Goal: Task Accomplishment & Management: Complete application form

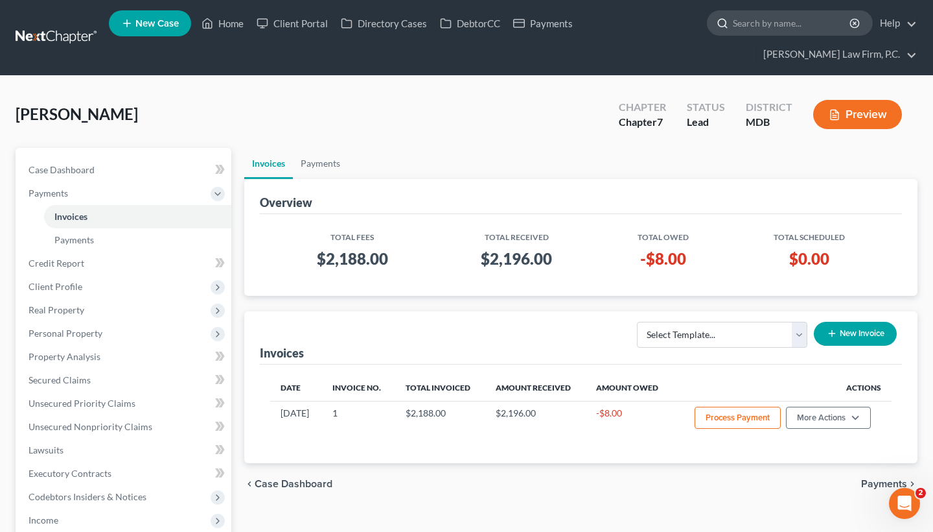
click at [760, 29] on input "search" at bounding box center [792, 23] width 119 height 24
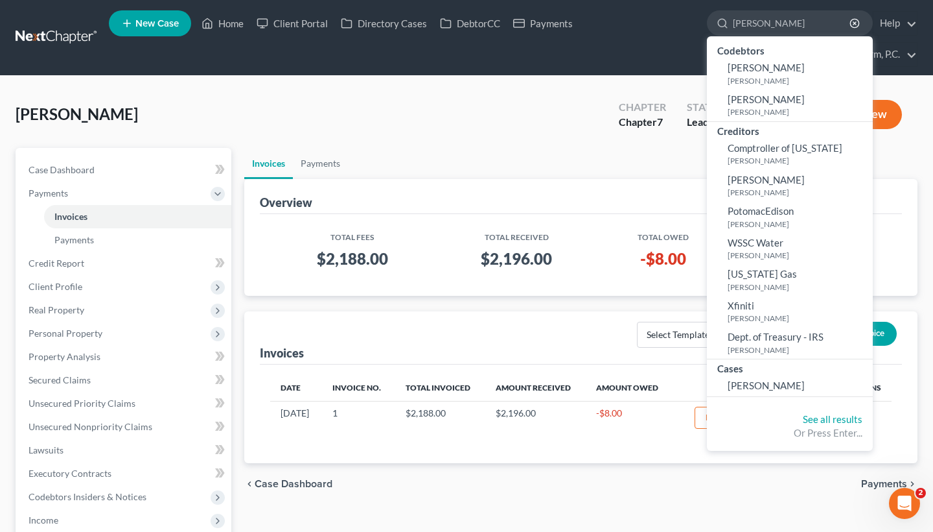
type input "[PERSON_NAME]"
click at [754, 366] on div "Cases" at bounding box center [790, 367] width 166 height 16
click at [755, 380] on span "[PERSON_NAME]" at bounding box center [766, 385] width 77 height 12
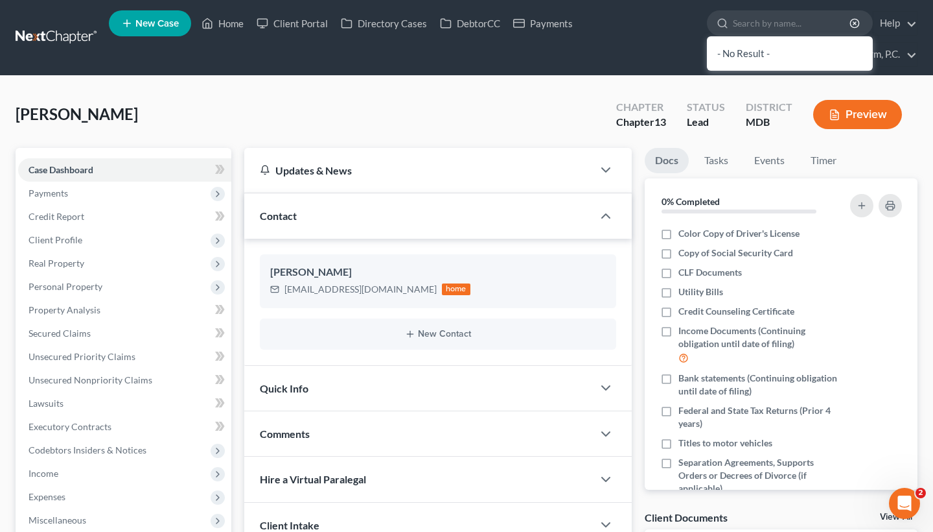
click at [747, 390] on span "Bank statements (Continuing obligation until date of filing)" at bounding box center [759, 384] width 160 height 26
click at [692, 380] on input "Bank statements (Continuing obligation until date of filing)" at bounding box center [688, 375] width 8 height 8
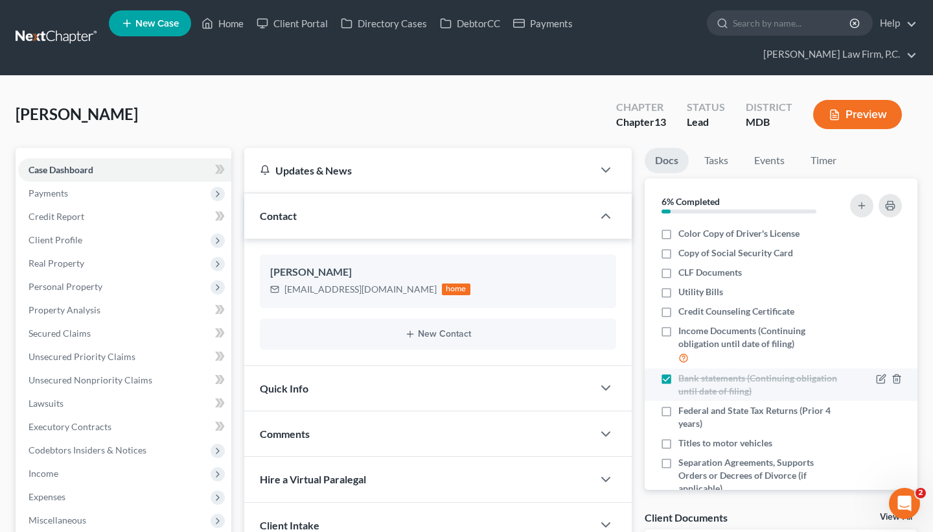
click at [679, 378] on label "Bank statements (Continuing obligation until date of filing)" at bounding box center [759, 384] width 160 height 26
click at [684, 378] on input "Bank statements (Continuing obligation until date of filing)" at bounding box center [688, 375] width 8 height 8
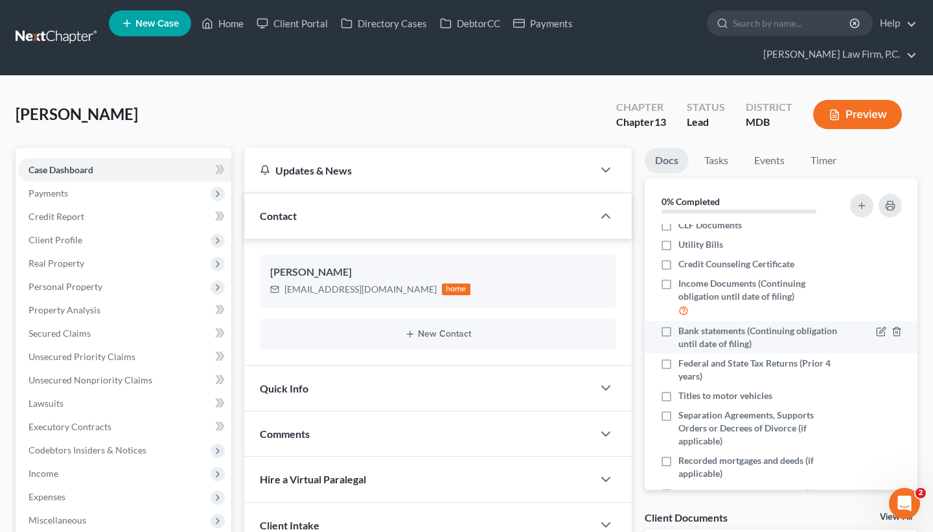
scroll to position [51, 0]
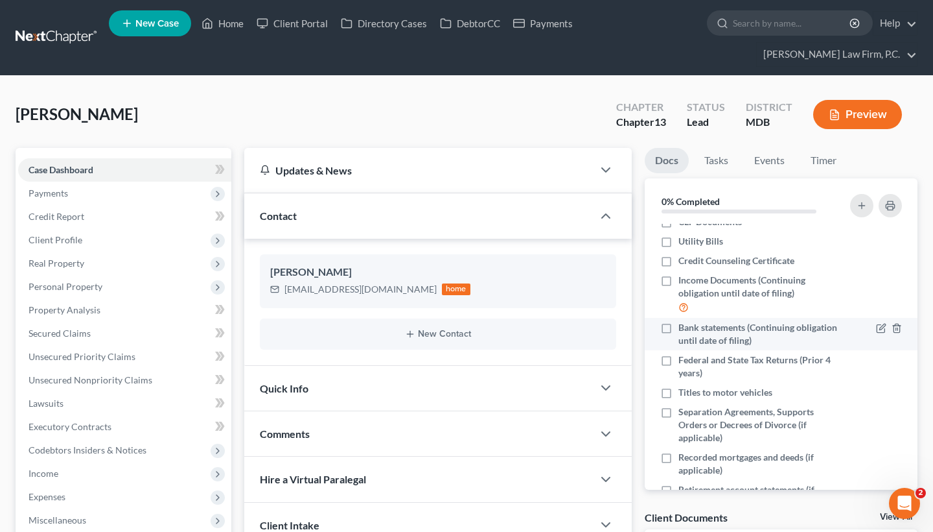
click at [679, 330] on label "Bank statements (Continuing obligation until date of filing)" at bounding box center [759, 334] width 160 height 26
click at [684, 329] on input "Bank statements (Continuing obligation until date of filing)" at bounding box center [688, 325] width 8 height 8
checkbox input "true"
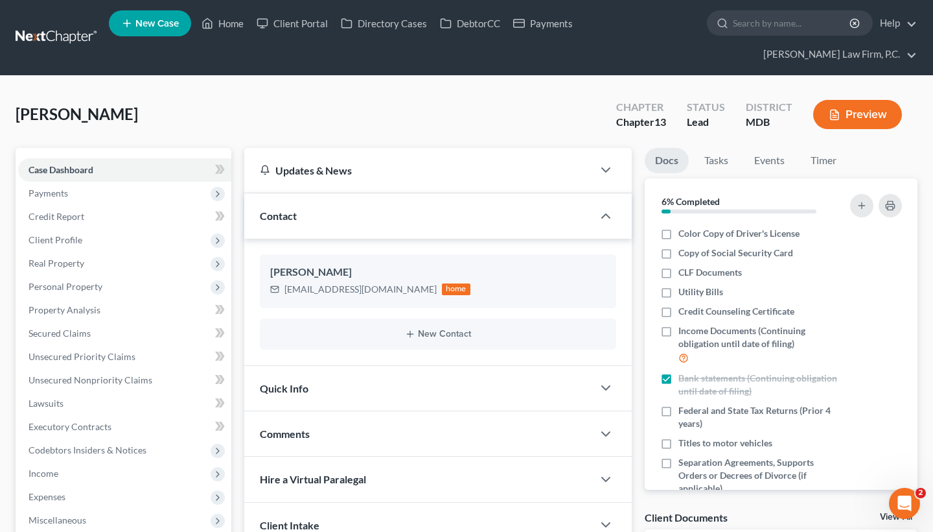
scroll to position [0, 0]
click at [679, 277] on label "CLF Documents" at bounding box center [711, 272] width 64 height 13
click at [684, 274] on input "CLF Documents" at bounding box center [688, 270] width 8 height 8
checkbox input "true"
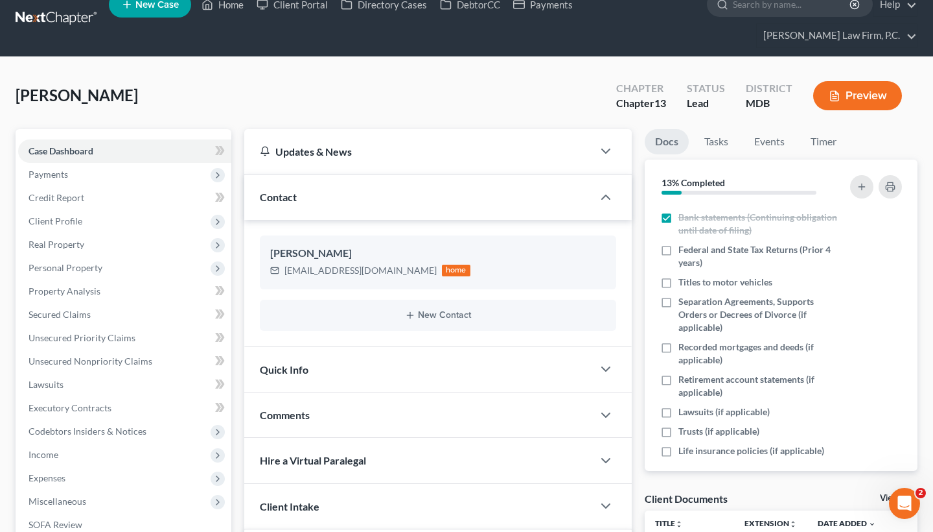
scroll to position [142, 0]
click at [679, 301] on label "Separation Agreements, Supports Orders or Decrees of Divorce (if applicable)" at bounding box center [759, 314] width 160 height 39
click at [684, 301] on input "Separation Agreements, Supports Orders or Decrees of Divorce (if applicable)" at bounding box center [688, 299] width 8 height 8
checkbox input "true"
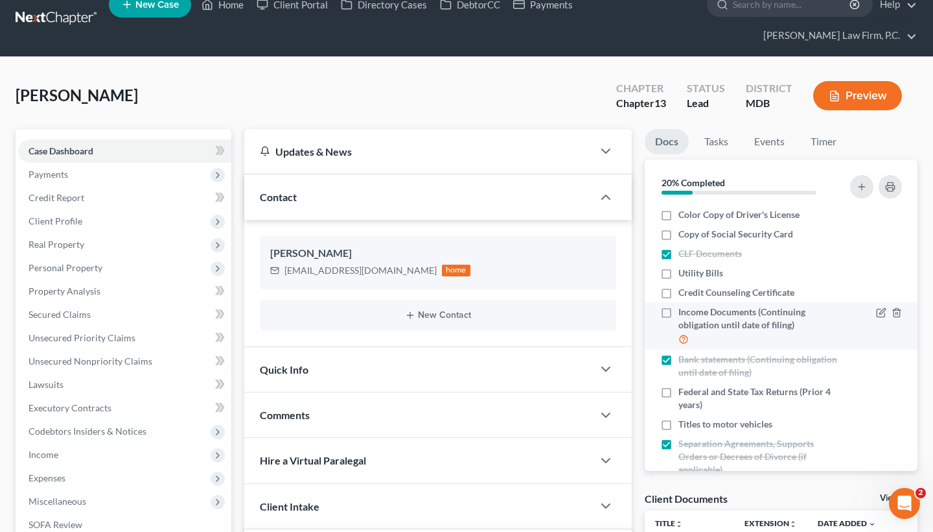
scroll to position [0, 0]
click at [679, 313] on label "Income Documents (Continuing obligation until date of filing)" at bounding box center [759, 325] width 160 height 41
click at [684, 313] on input "Income Documents (Continuing obligation until date of filing)" at bounding box center [688, 309] width 8 height 8
checkbox input "true"
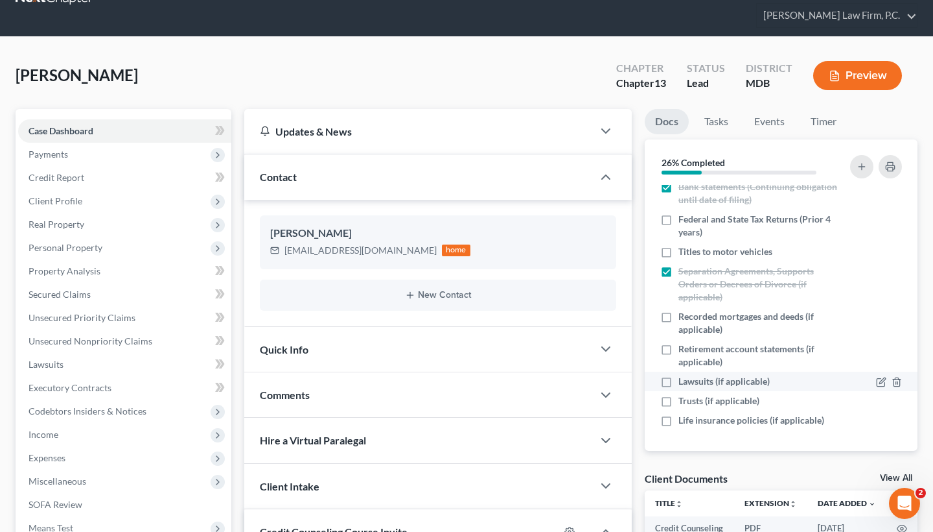
scroll to position [152, 0]
click at [679, 381] on label "Lawsuits (if applicable)" at bounding box center [724, 381] width 91 height 13
click at [684, 381] on input "Lawsuits (if applicable)" at bounding box center [688, 379] width 8 height 8
checkbox input "true"
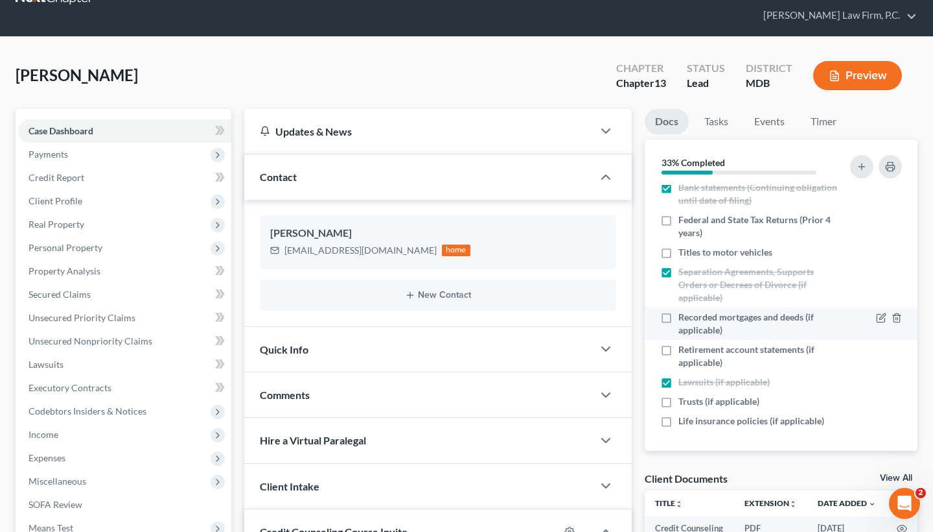
click at [679, 316] on label "Recorded mortgages and deeds (if applicable)" at bounding box center [759, 323] width 160 height 26
click at [684, 316] on input "Recorded mortgages and deeds (if applicable)" at bounding box center [688, 314] width 8 height 8
checkbox input "true"
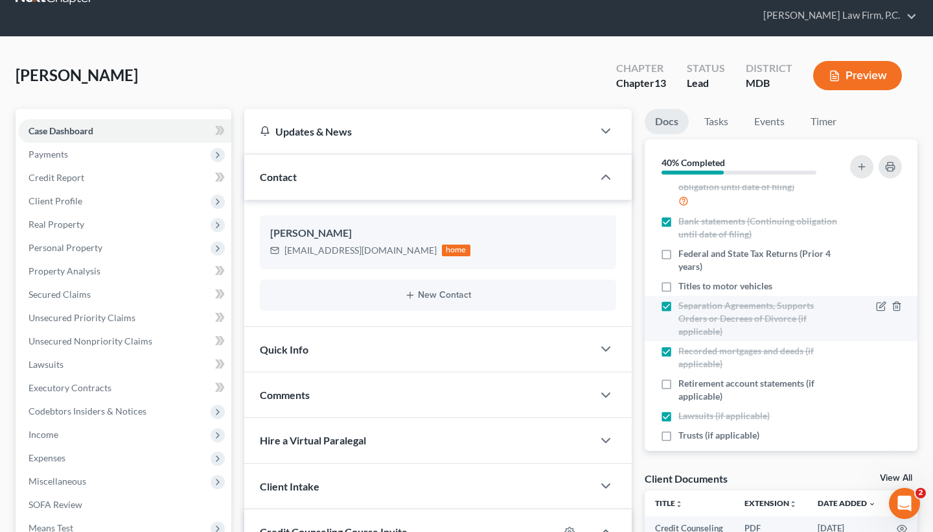
scroll to position [99, 0]
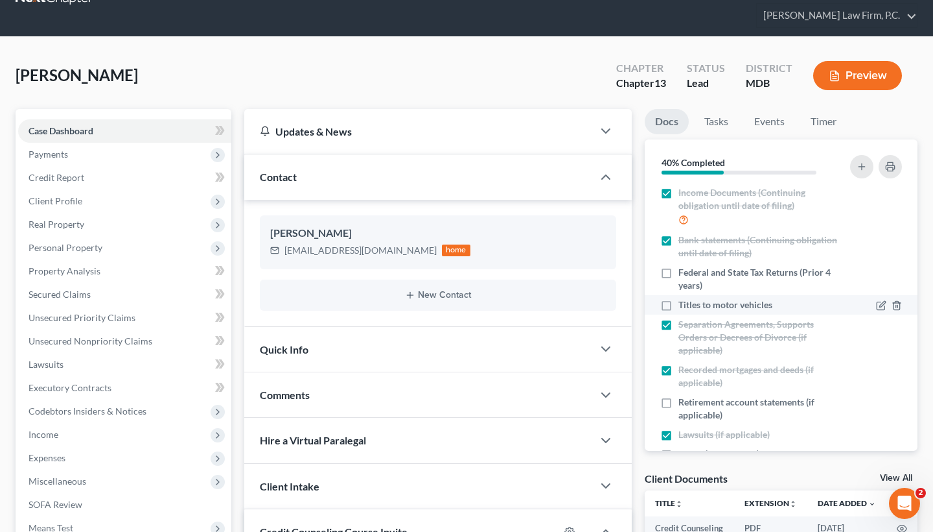
click at [679, 307] on label "Titles to motor vehicles" at bounding box center [726, 304] width 94 height 13
click at [684, 307] on input "Titles to motor vehicles" at bounding box center [688, 302] width 8 height 8
checkbox input "true"
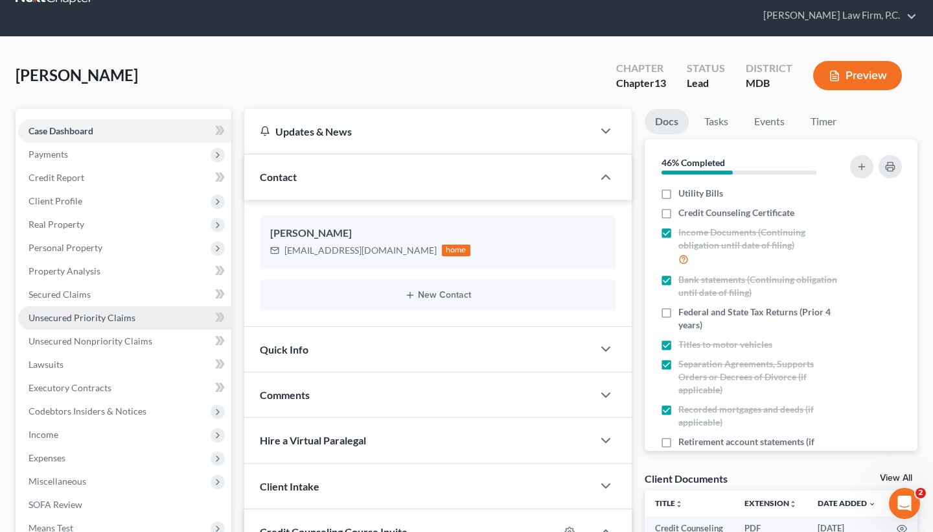
scroll to position [61, 0]
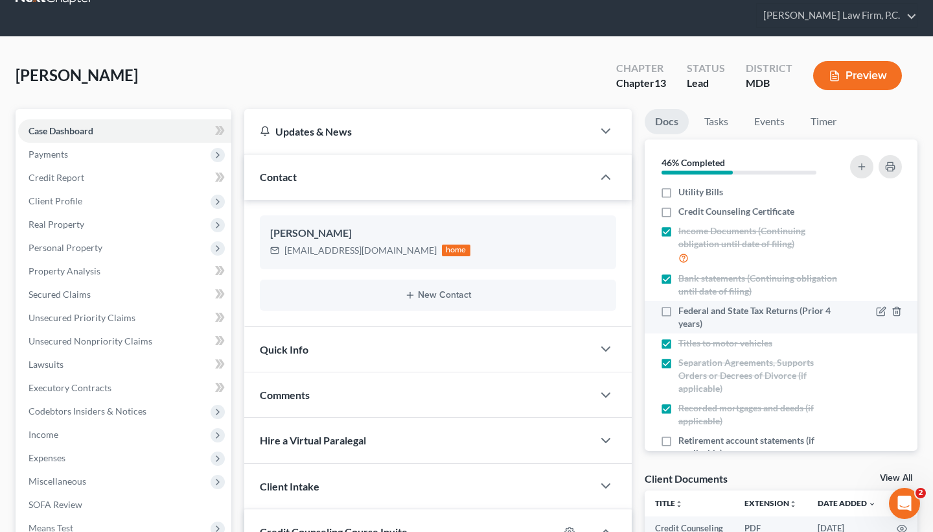
click at [679, 310] on label "Federal and State Tax Returns (Prior 4 years)" at bounding box center [759, 317] width 160 height 26
click at [684, 310] on input "Federal and State Tax Returns (Prior 4 years)" at bounding box center [688, 308] width 8 height 8
checkbox input "true"
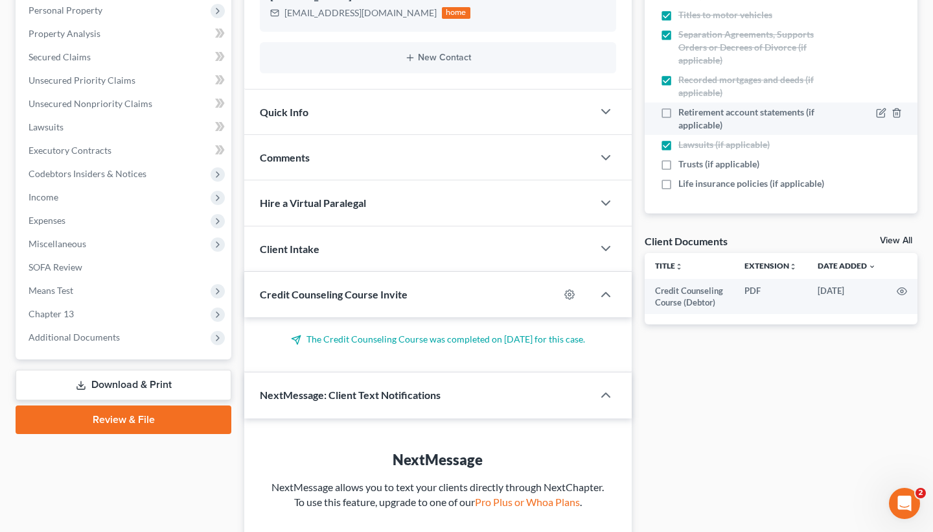
scroll to position [277, 0]
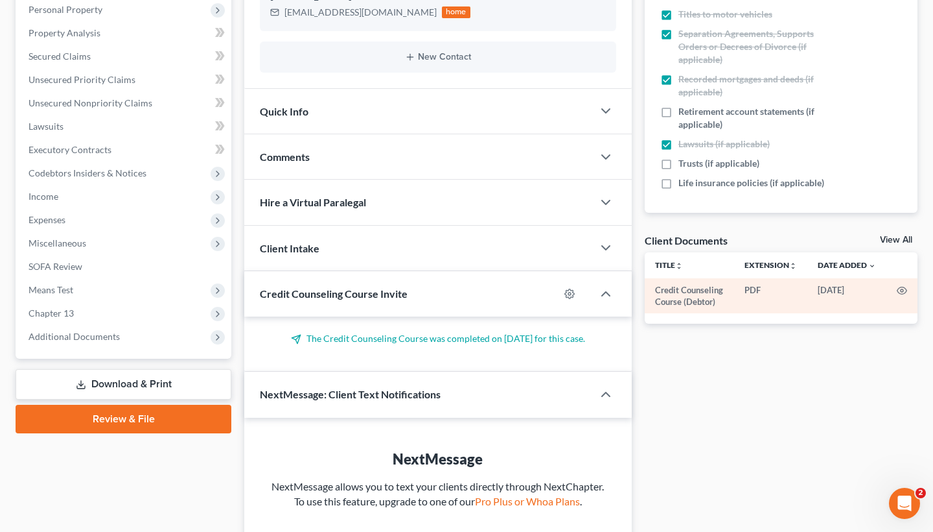
click at [793, 299] on td "PDF" at bounding box center [770, 296] width 73 height 36
click at [900, 291] on icon "button" at bounding box center [902, 290] width 10 height 10
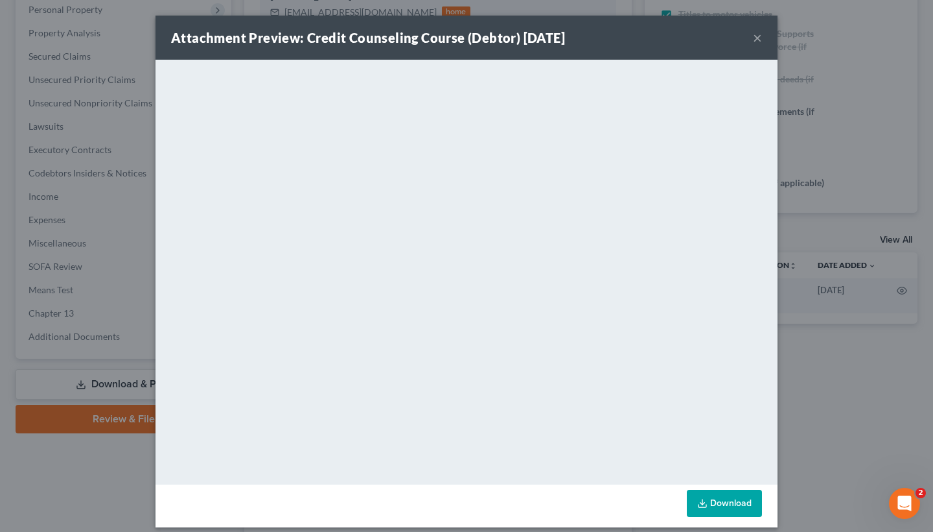
click at [700, 500] on icon at bounding box center [702, 503] width 10 height 10
click at [757, 30] on button "×" at bounding box center [757, 38] width 9 height 16
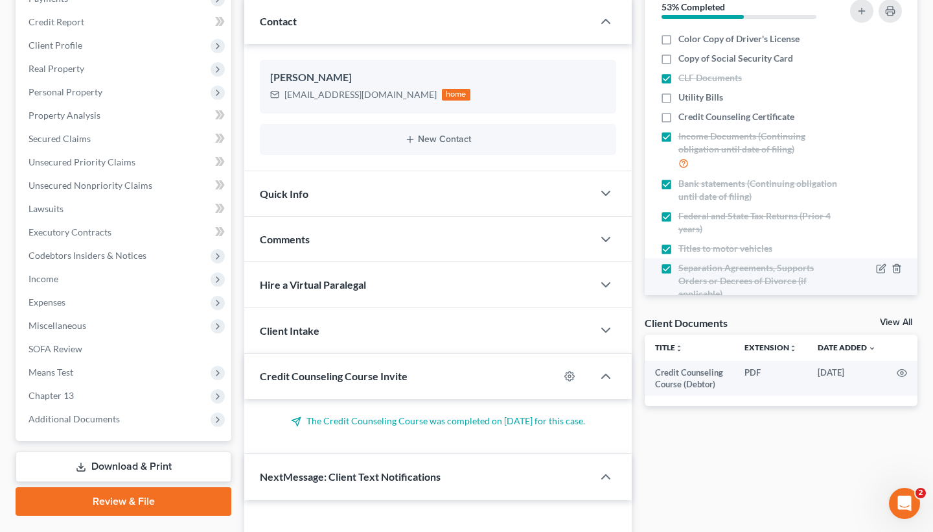
scroll to position [192, 0]
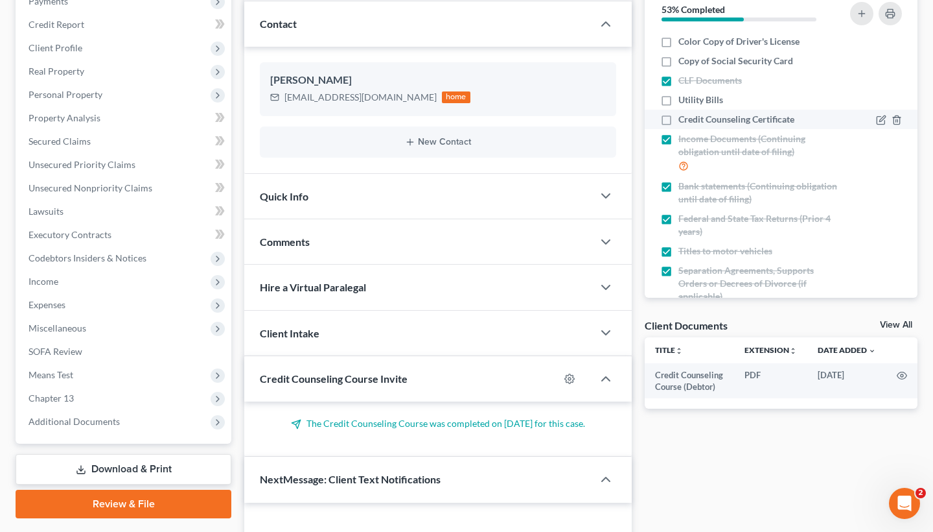
click at [679, 119] on label "Credit Counseling Certificate" at bounding box center [737, 119] width 116 height 13
click at [684, 119] on input "Credit Counseling Certificate" at bounding box center [688, 117] width 8 height 8
checkbox input "true"
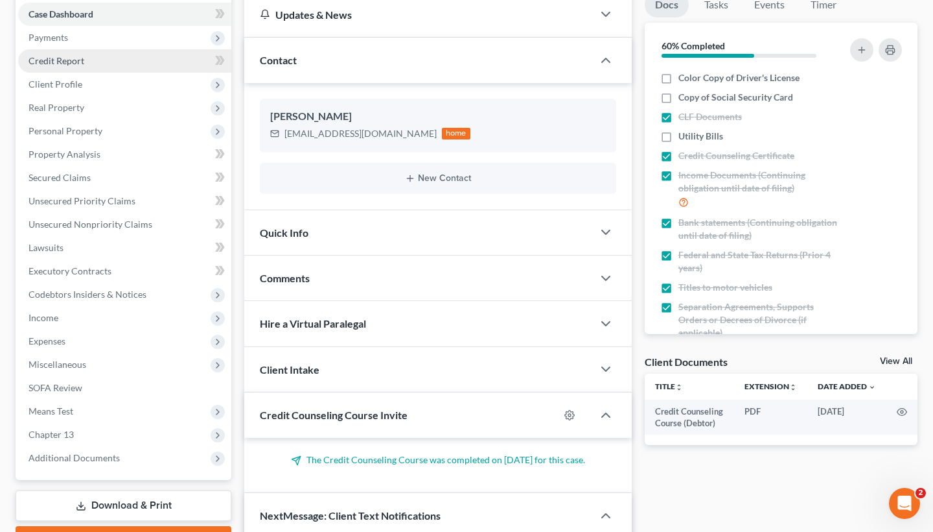
scroll to position [0, 0]
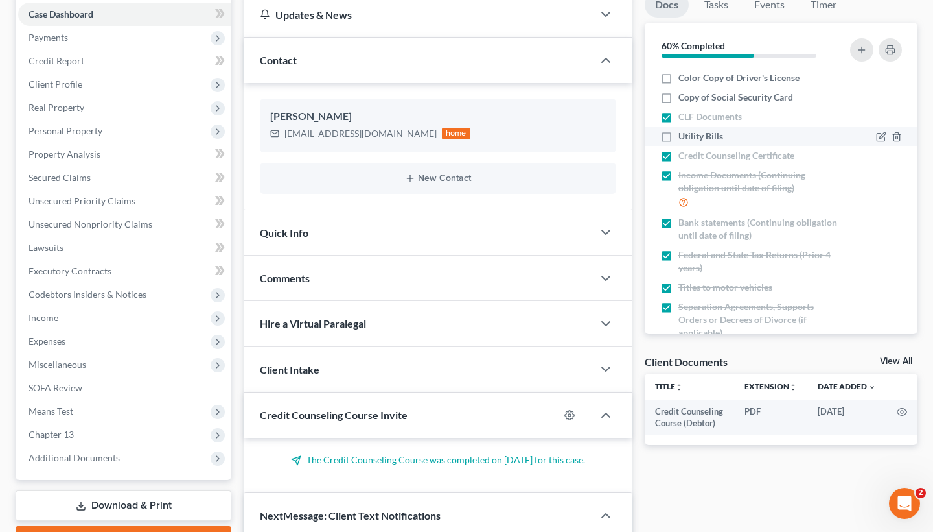
click at [679, 141] on label "Utility Bills" at bounding box center [701, 136] width 45 height 13
click at [684, 138] on input "Utility Bills" at bounding box center [688, 134] width 8 height 8
checkbox input "true"
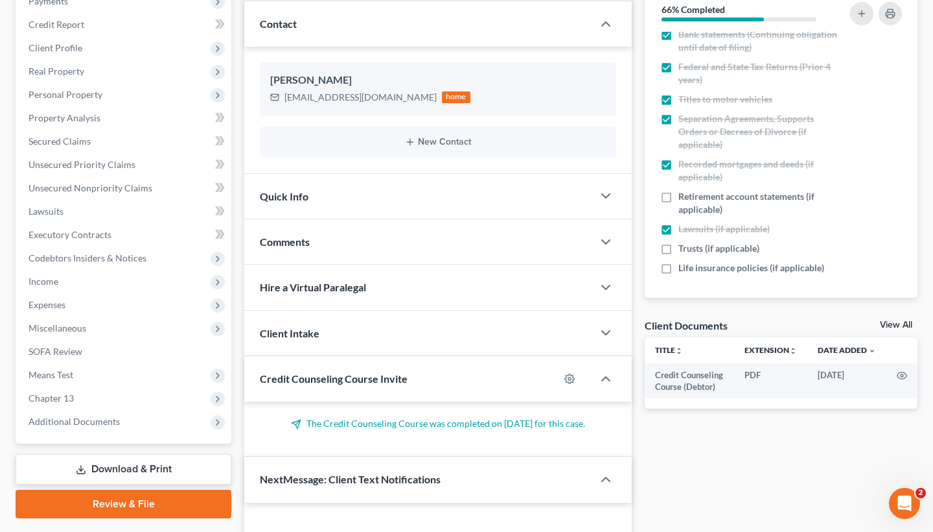
scroll to position [193, 0]
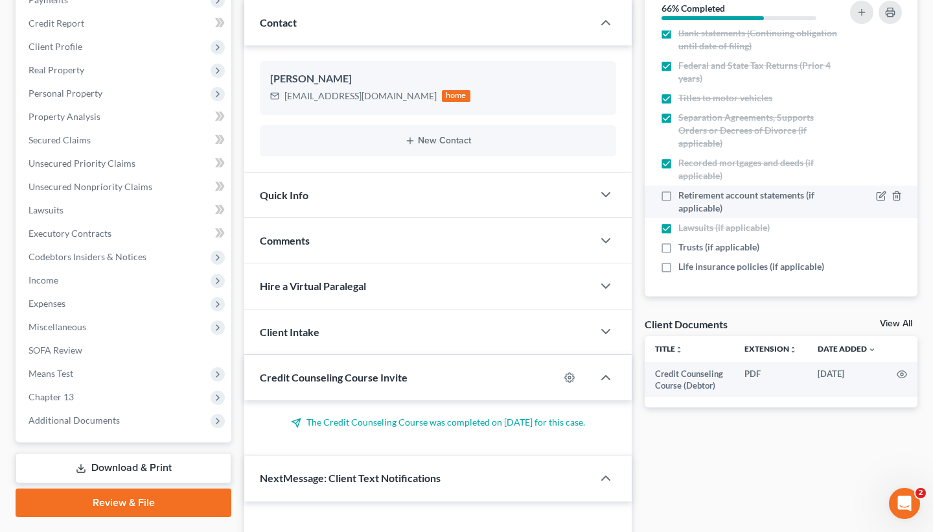
click at [679, 189] on label "Retirement account statements (if applicable)" at bounding box center [759, 202] width 160 height 26
click at [684, 189] on input "Retirement account statements (if applicable)" at bounding box center [688, 193] width 8 height 8
checkbox input "true"
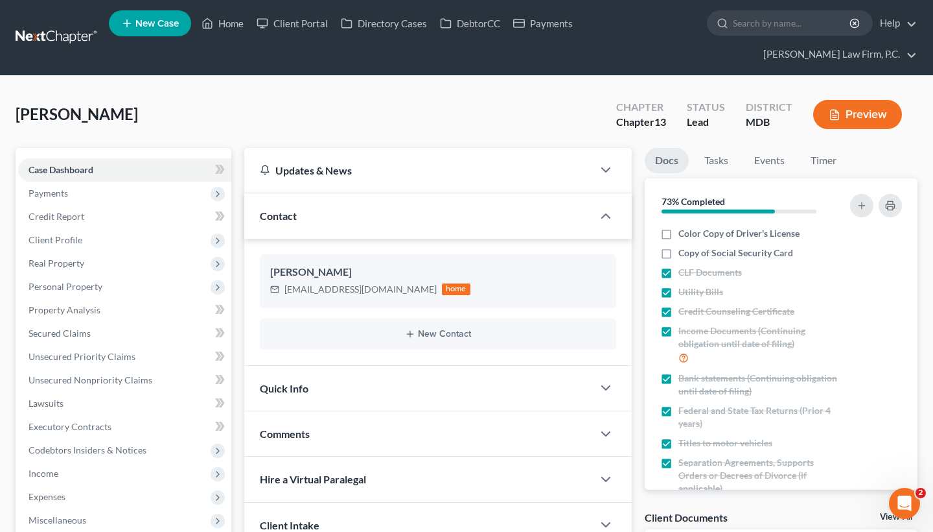
scroll to position [0, 0]
click at [174, 202] on span "Payments" at bounding box center [124, 192] width 213 height 23
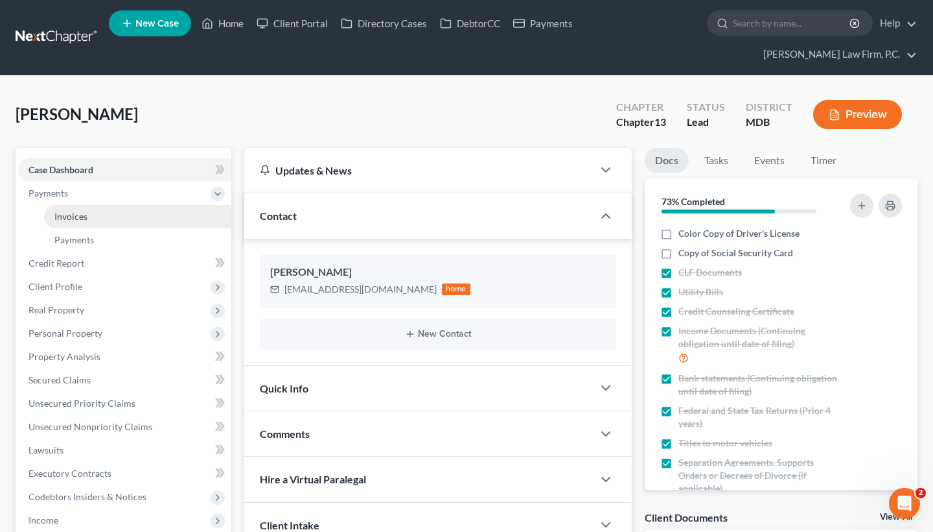
click at [172, 220] on link "Invoices" at bounding box center [137, 216] width 187 height 23
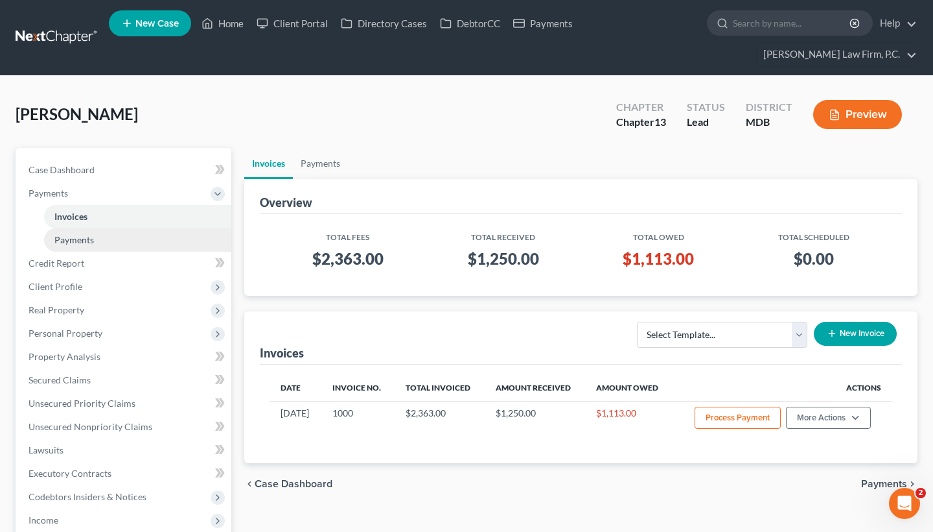
click at [169, 240] on link "Payments" at bounding box center [137, 239] width 187 height 23
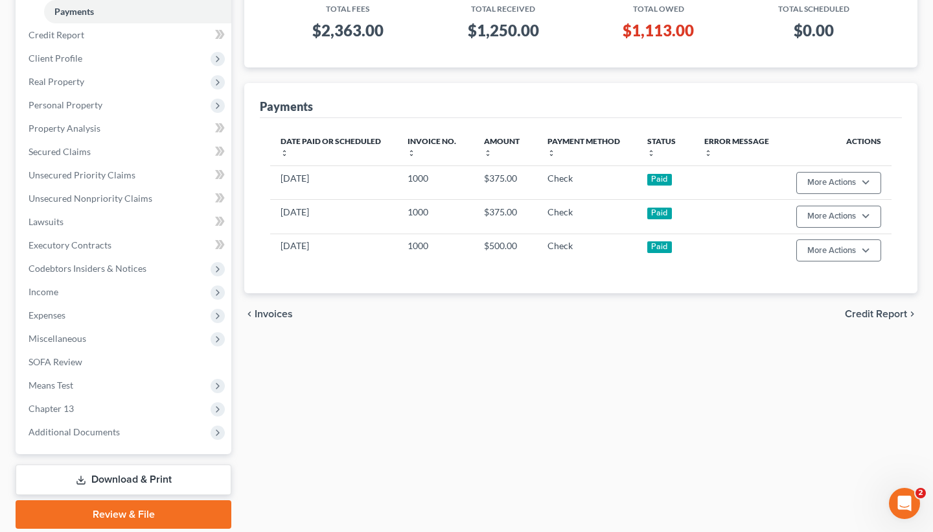
scroll to position [242, 0]
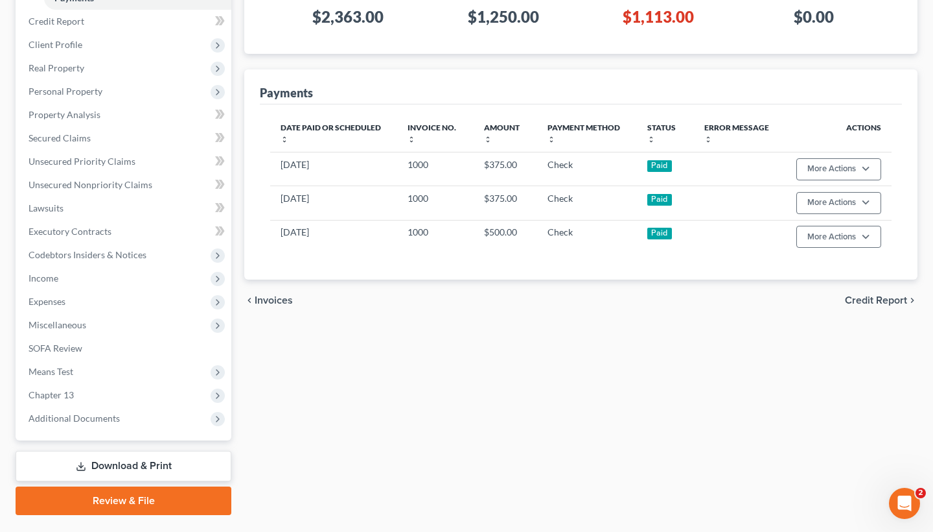
click at [862, 295] on span "Credit Report" at bounding box center [876, 300] width 62 height 10
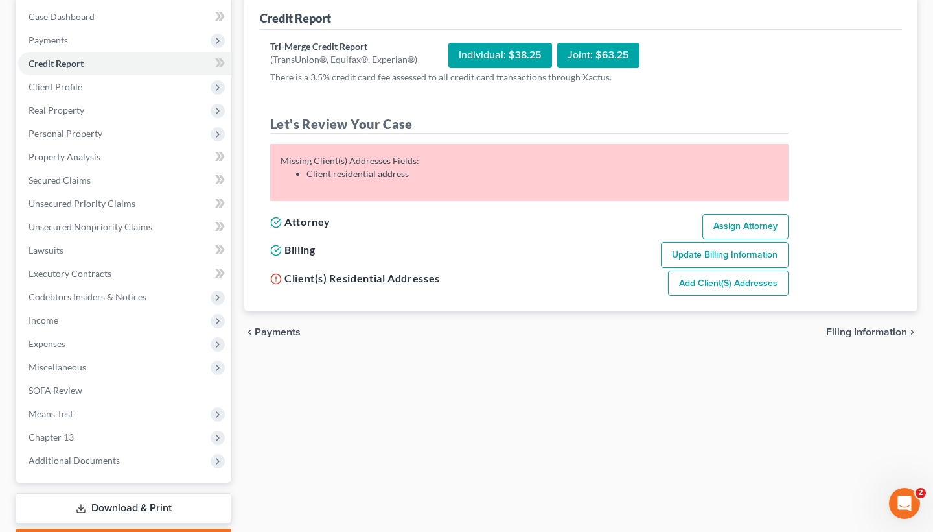
scroll to position [158, 0]
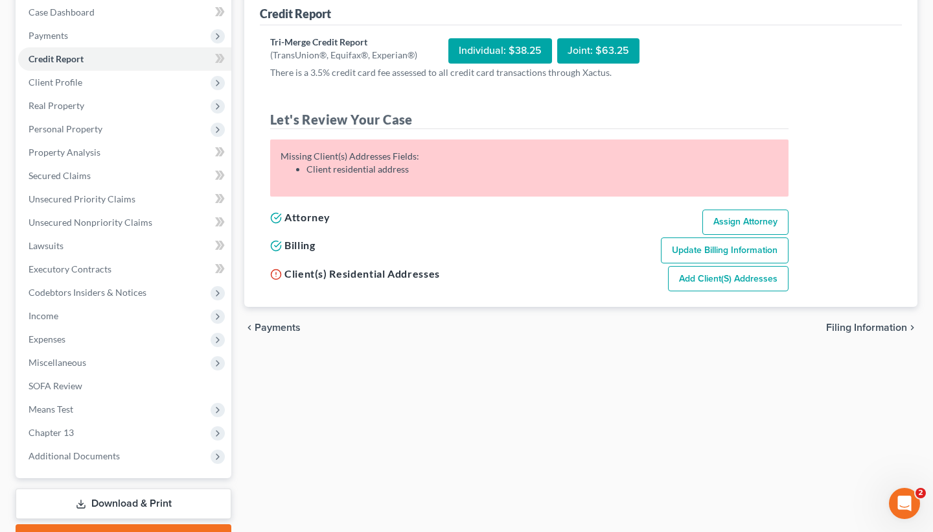
click at [856, 327] on span "Filing Information" at bounding box center [866, 327] width 81 height 10
select select "1"
select select "0"
select select "3"
select select "21"
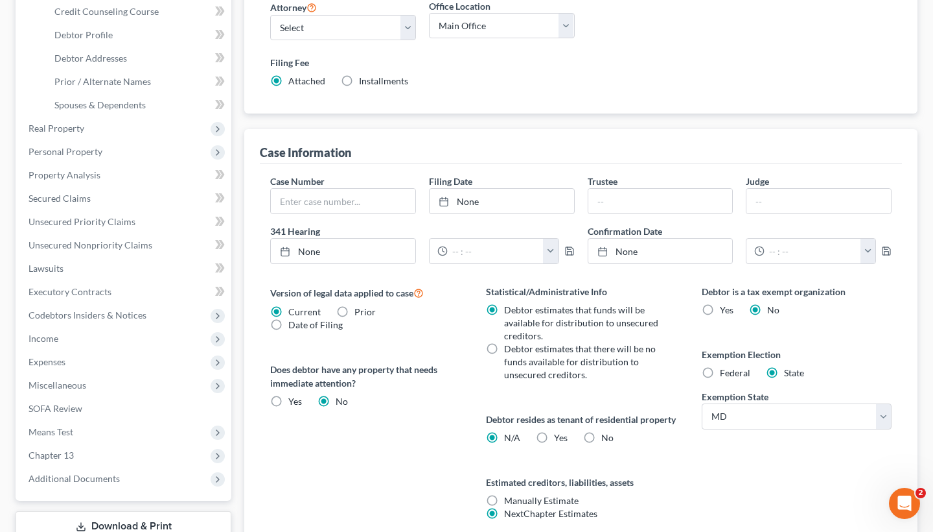
scroll to position [285, 0]
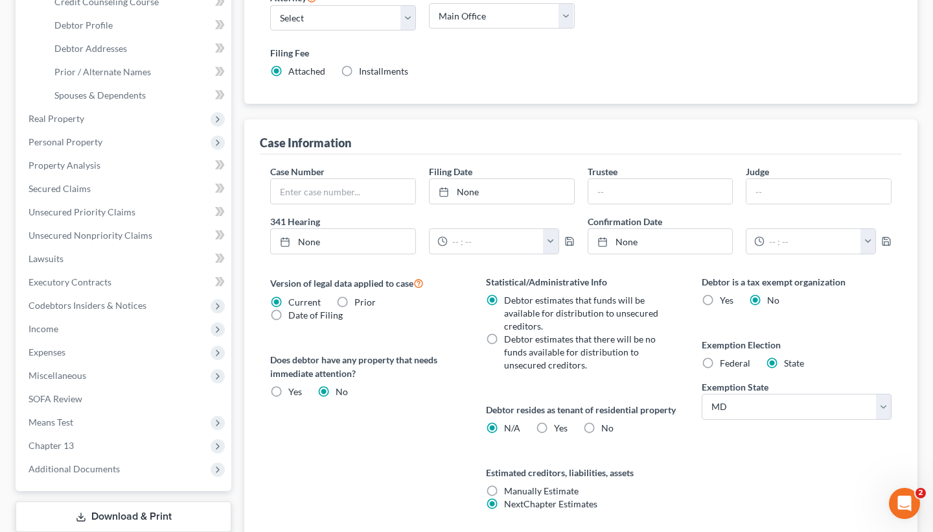
click at [602, 434] on label "No" at bounding box center [608, 427] width 12 height 13
click at [607, 430] on input "No" at bounding box center [611, 425] width 8 height 8
radio input "true"
radio input "false"
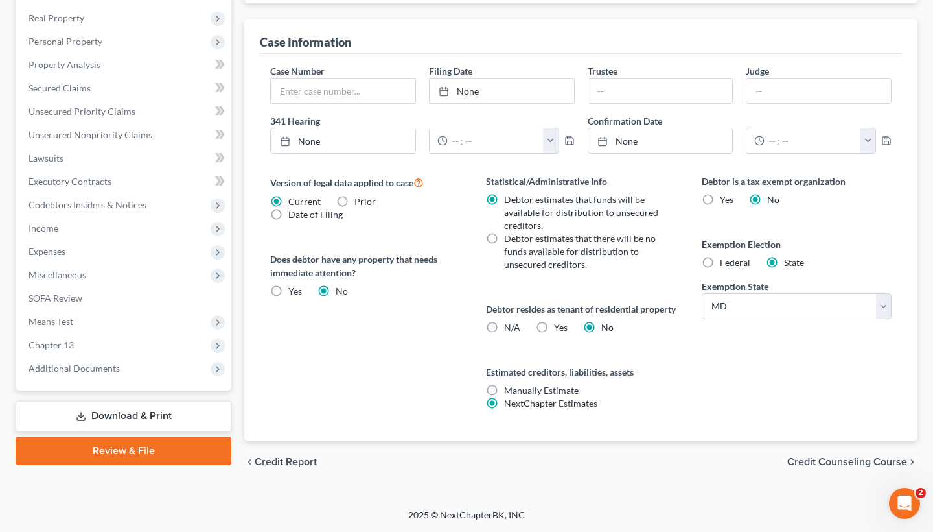
scroll to position [399, 0]
click at [852, 469] on div "chevron_left Credit Report Credit Counseling Course chevron_right" at bounding box center [580, 461] width 673 height 41
click at [848, 460] on span "Credit Counseling Course" at bounding box center [848, 461] width 120 height 10
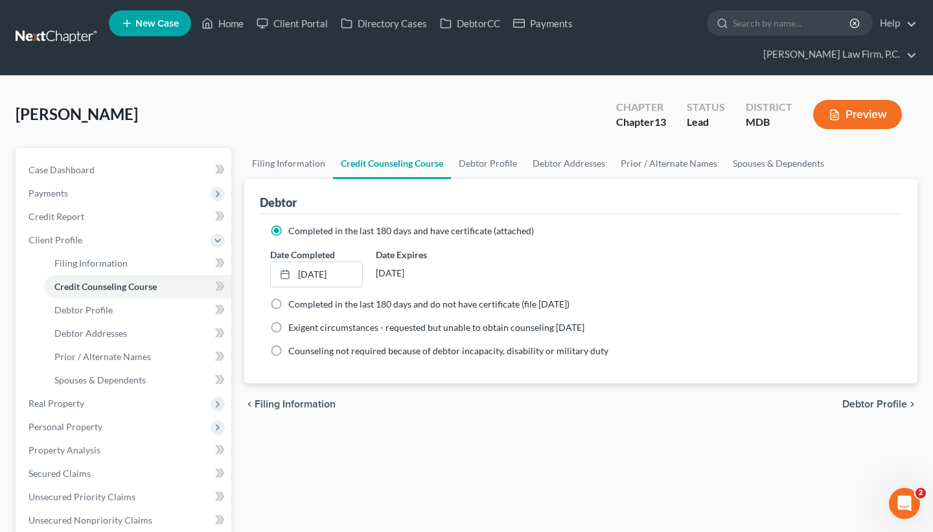
click at [853, 405] on span "Debtor Profile" at bounding box center [875, 404] width 65 height 10
select select "0"
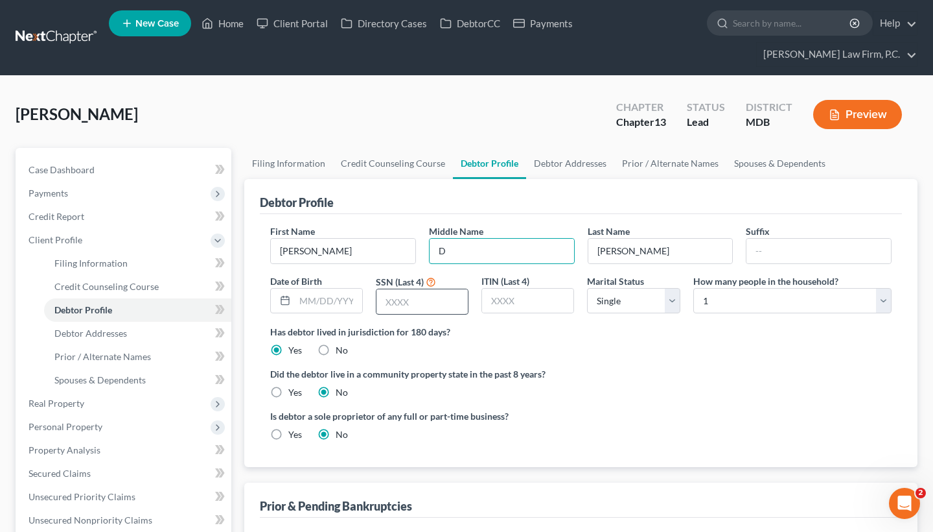
type input "D"
click at [439, 298] on input "text" at bounding box center [422, 301] width 91 height 25
type input "9251"
select select "2"
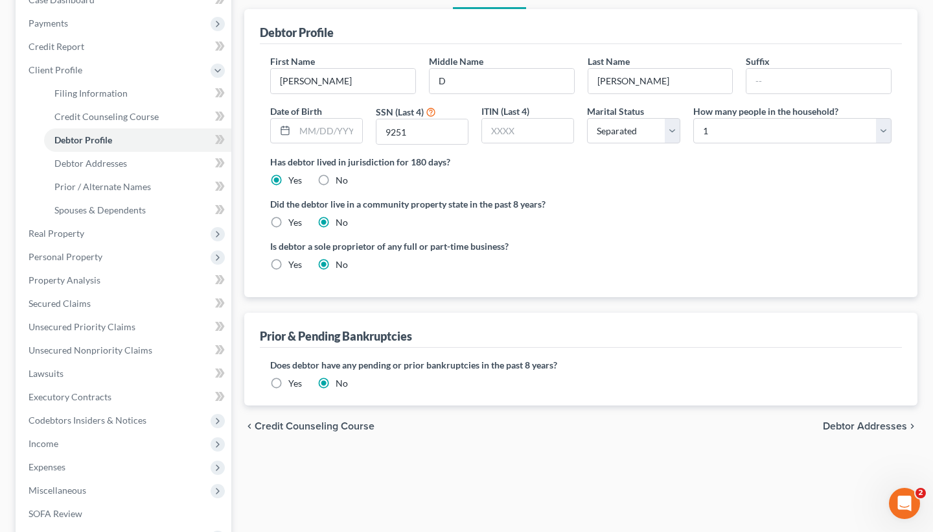
scroll to position [176, 0]
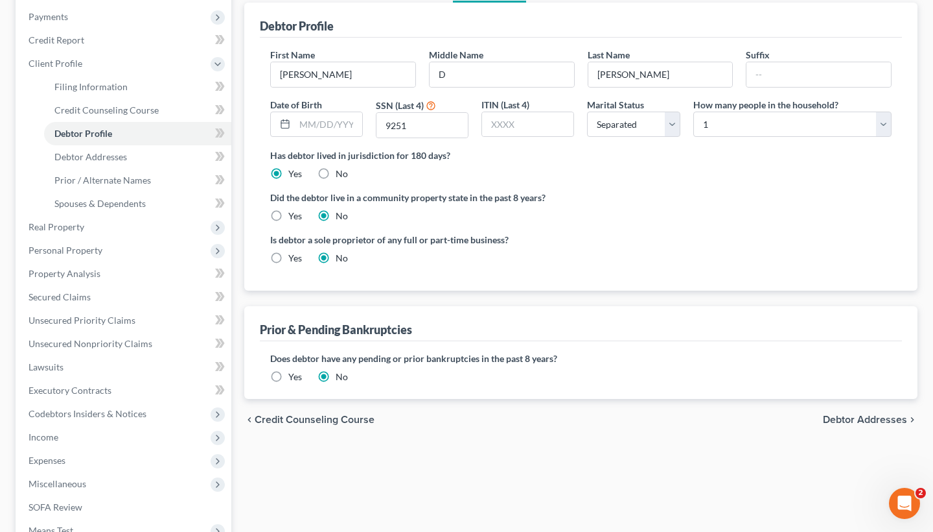
click at [852, 421] on span "Debtor Addresses" at bounding box center [865, 419] width 84 height 10
select select "0"
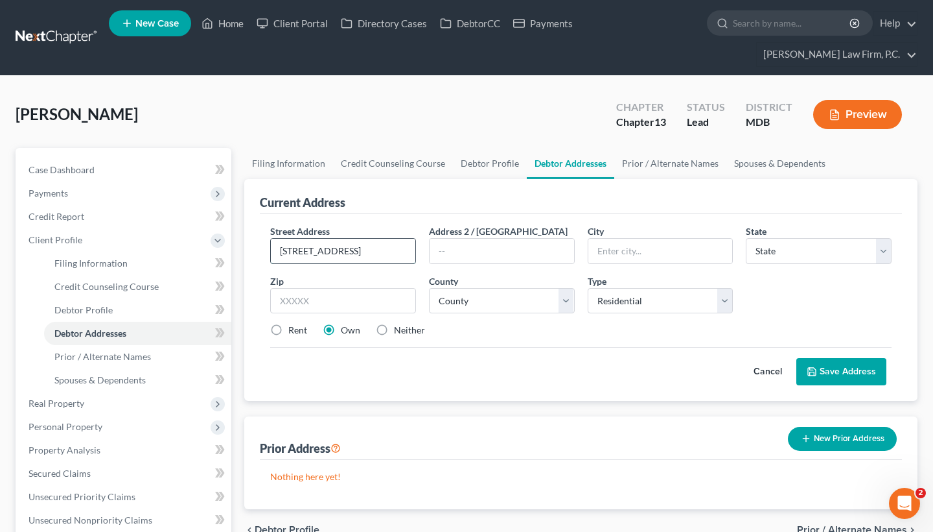
type input "[STREET_ADDRESS]"
type input "Columbia"
select select "21"
type input "21045"
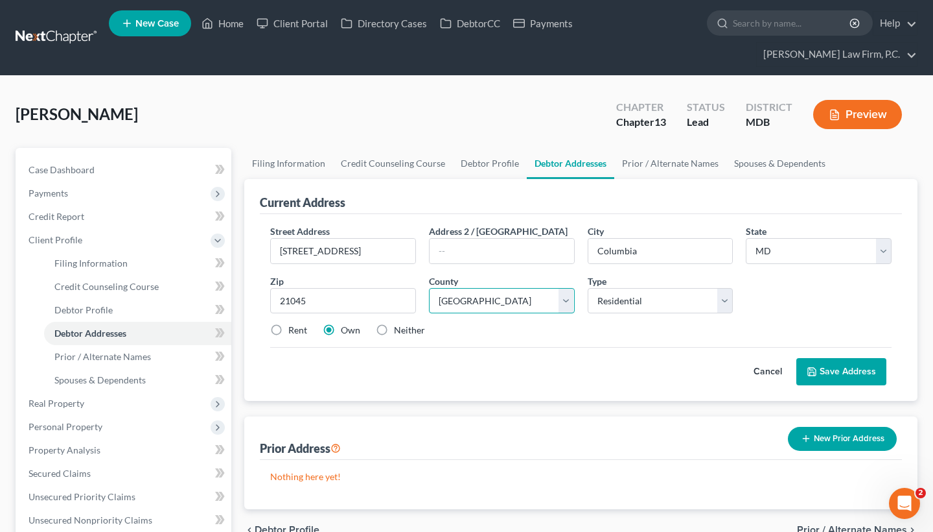
select select "13"
click at [827, 375] on button "Save Address" at bounding box center [842, 371] width 90 height 27
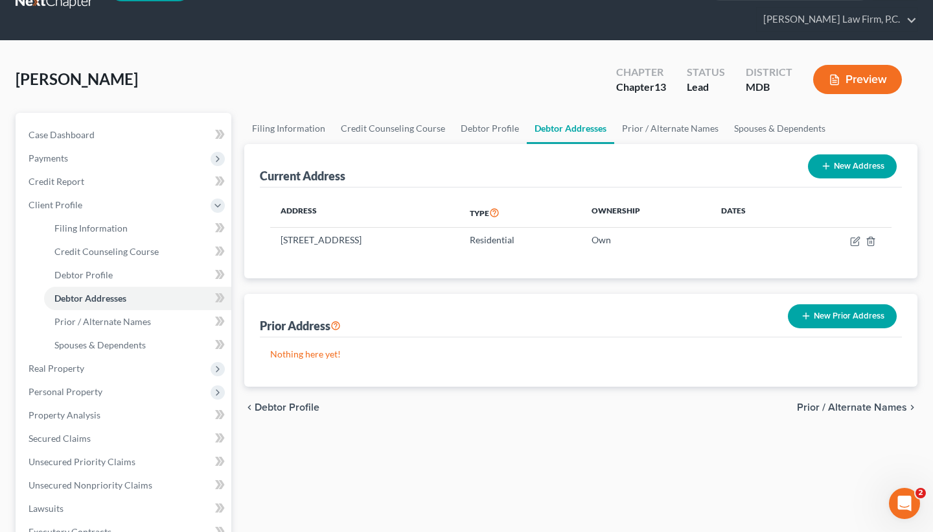
scroll to position [40, 0]
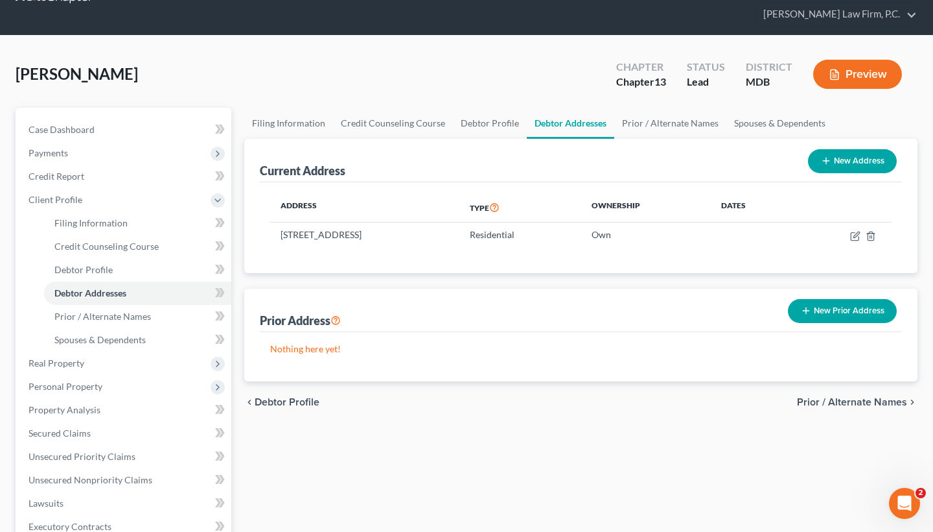
click at [839, 401] on span "Prior / Alternate Names" at bounding box center [852, 402] width 110 height 10
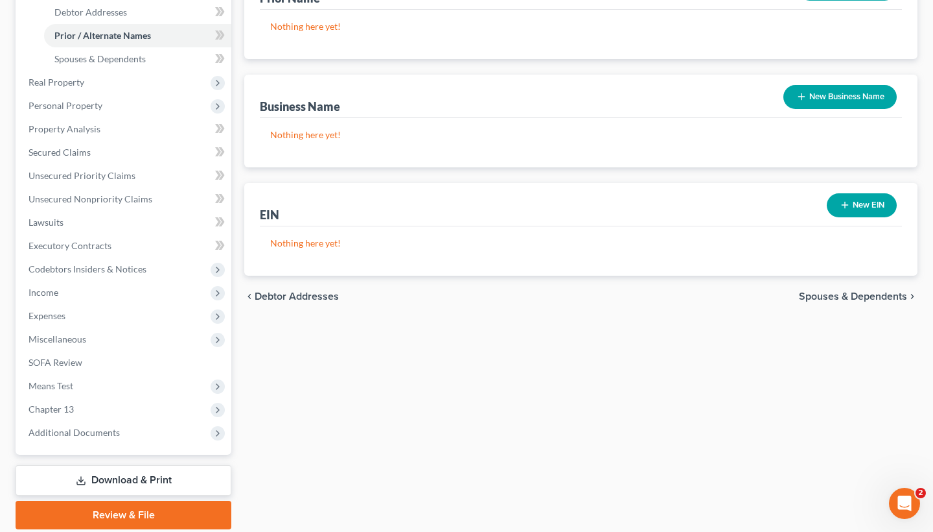
scroll to position [346, 0]
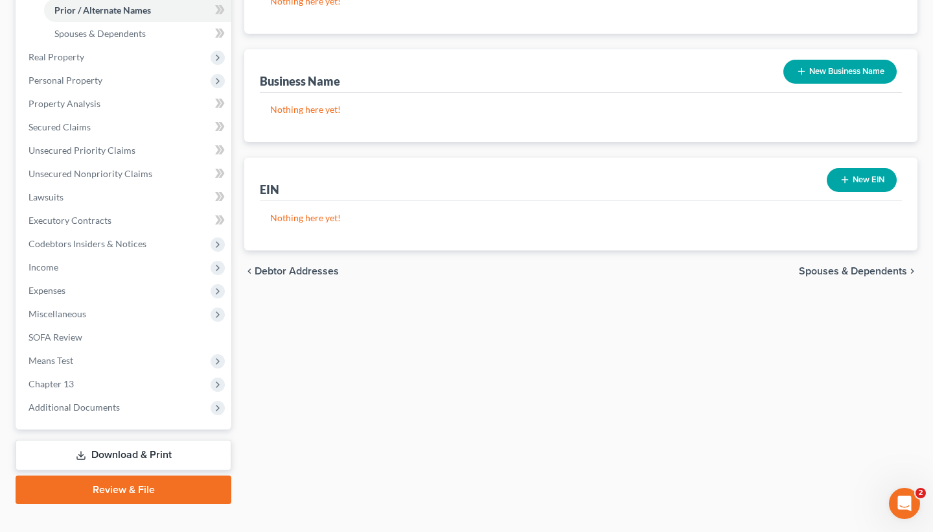
click at [878, 272] on span "Spouses & Dependents" at bounding box center [853, 271] width 108 height 10
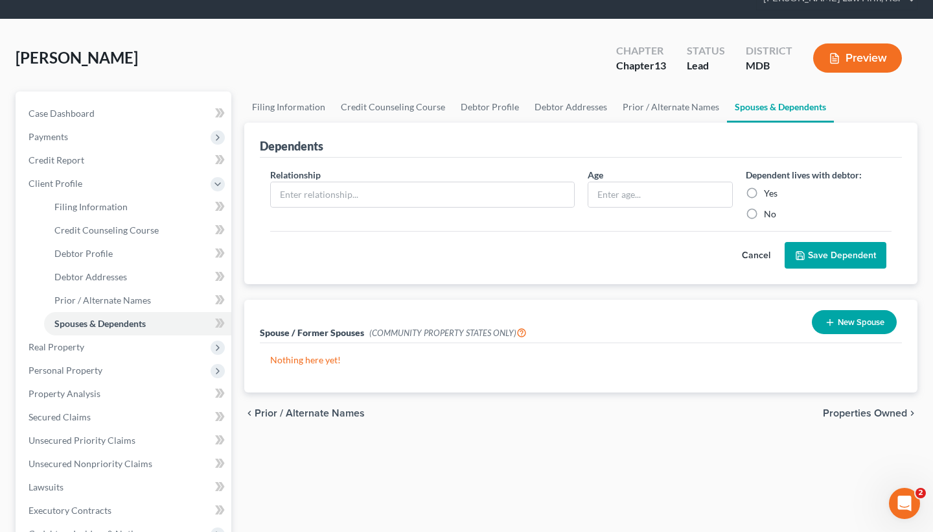
scroll to position [64, 0]
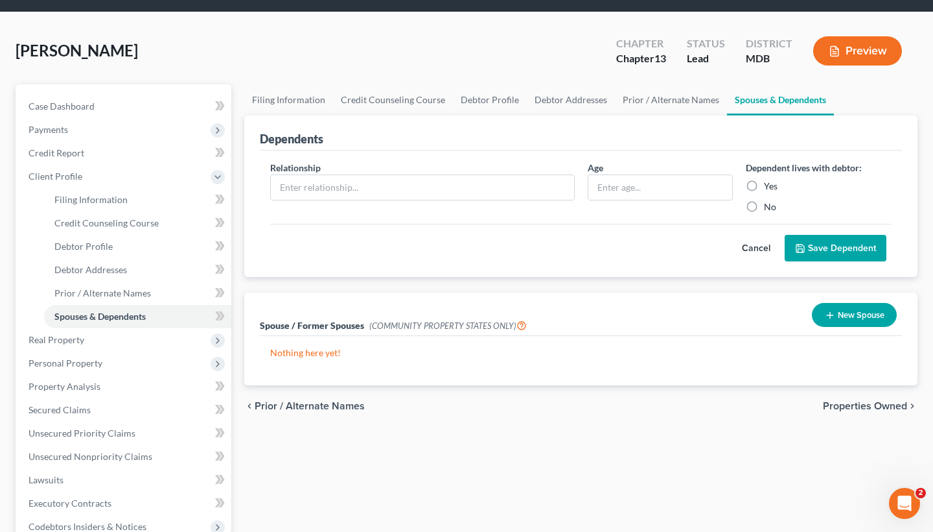
click at [764, 211] on label "No" at bounding box center [770, 206] width 12 height 13
click at [769, 209] on input "No" at bounding box center [773, 204] width 8 height 8
radio input "true"
click at [326, 188] on input "text" at bounding box center [422, 187] width 303 height 25
type input "Child"
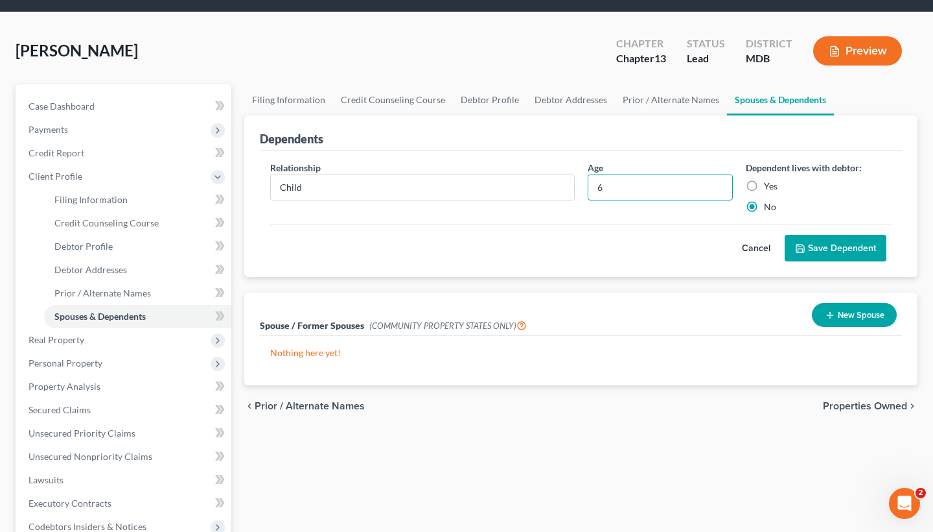
type input "6"
click at [764, 181] on label "Yes" at bounding box center [771, 186] width 14 height 13
click at [769, 181] on input "Yes" at bounding box center [773, 184] width 8 height 8
radio input "true"
click at [843, 249] on button "Save Dependent" at bounding box center [836, 248] width 102 height 27
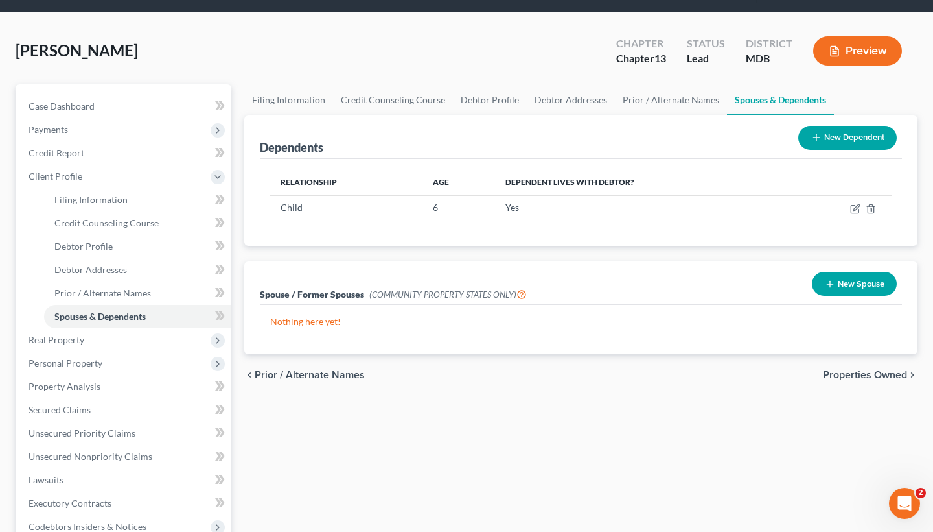
click at [869, 375] on span "Properties Owned" at bounding box center [865, 374] width 84 height 10
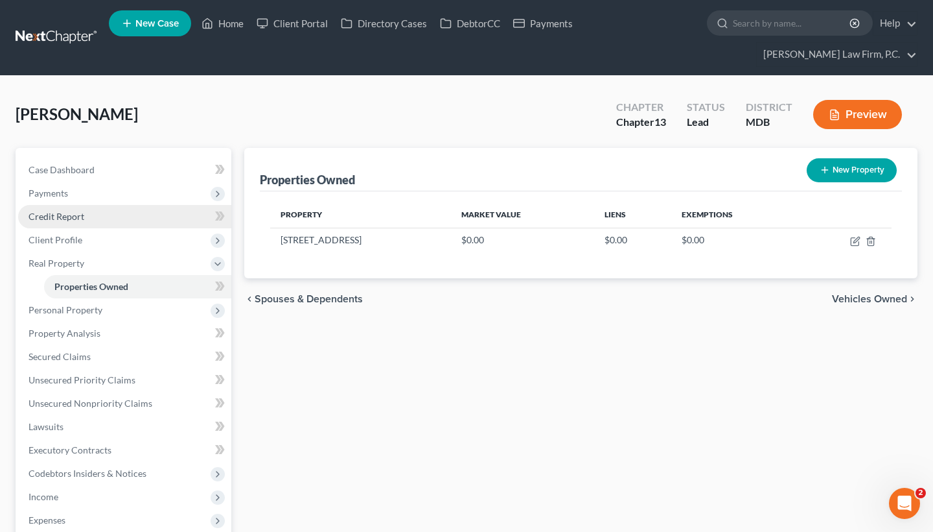
click at [133, 221] on link "Credit Report" at bounding box center [124, 216] width 213 height 23
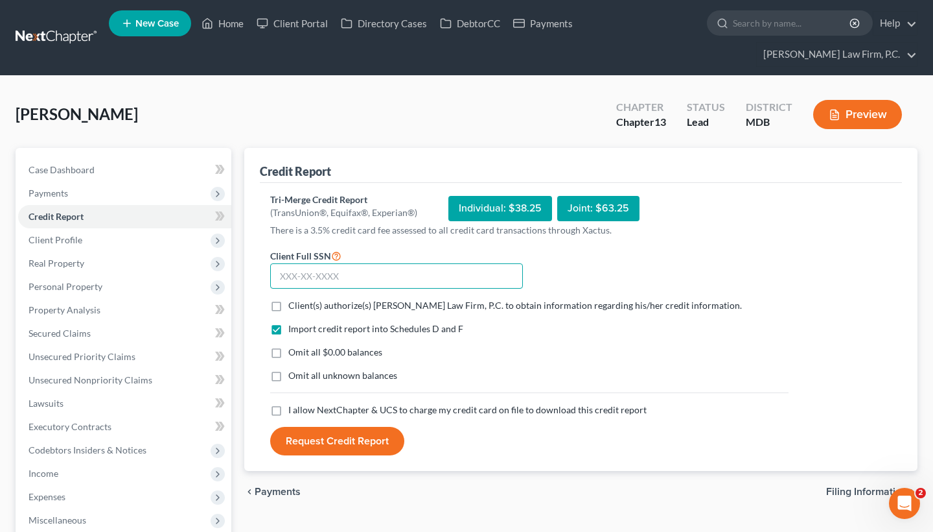
click at [312, 278] on input "text" at bounding box center [396, 276] width 253 height 26
click at [316, 274] on input "202-70" at bounding box center [396, 276] width 253 height 26
drag, startPoint x: 21, startPoint y: 182, endPoint x: 274, endPoint y: 274, distance: 268.4
click at [274, 274] on input "202-70" at bounding box center [396, 276] width 253 height 26
type input "212-17-9251"
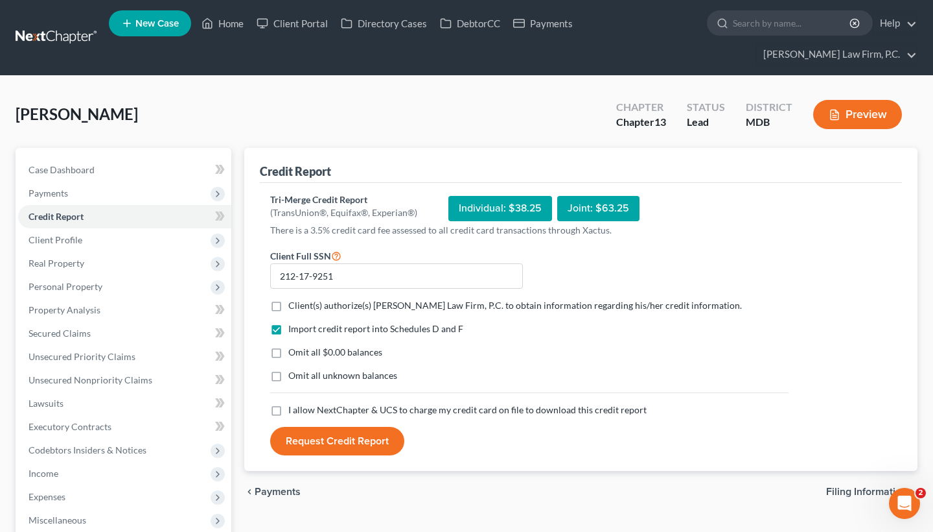
click at [288, 306] on label "Client(s) authorize(s) [PERSON_NAME] Law Firm, P.C. to obtain information regar…" at bounding box center [515, 305] width 454 height 13
click at [294, 306] on input "Client(s) authorize(s) [PERSON_NAME] Law Firm, P.C. to obtain information regar…" at bounding box center [298, 303] width 8 height 8
checkbox input "true"
click at [288, 380] on label "Omit all unknown balances" at bounding box center [342, 375] width 109 height 13
click at [294, 377] on input "Omit all unknown balances" at bounding box center [298, 373] width 8 height 8
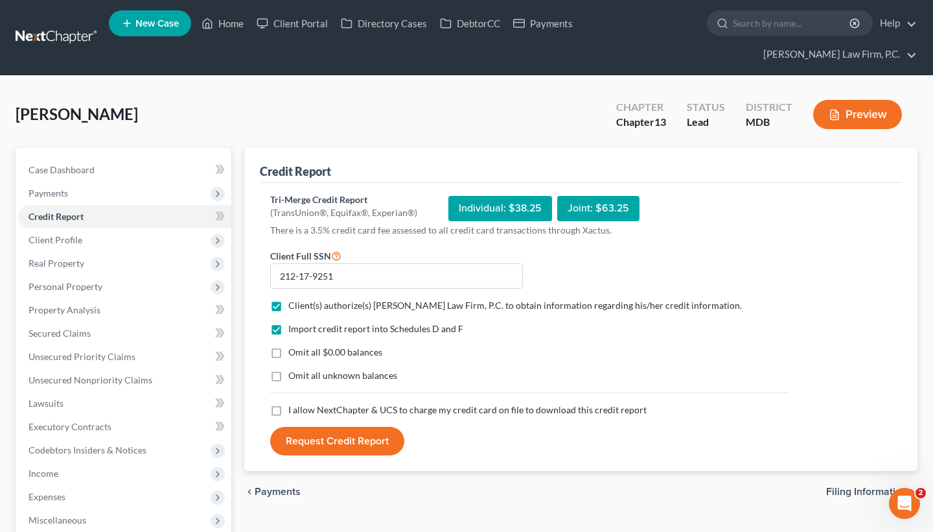
checkbox input "true"
click at [288, 410] on label "I allow NextChapter & UCS to charge my credit card on file to download this cre…" at bounding box center [467, 409] width 358 height 13
click at [294, 410] on input "I allow NextChapter & UCS to charge my credit card on file to download this cre…" at bounding box center [298, 407] width 8 height 8
checkbox input "true"
click at [321, 442] on button "Request Credit Report" at bounding box center [337, 441] width 134 height 29
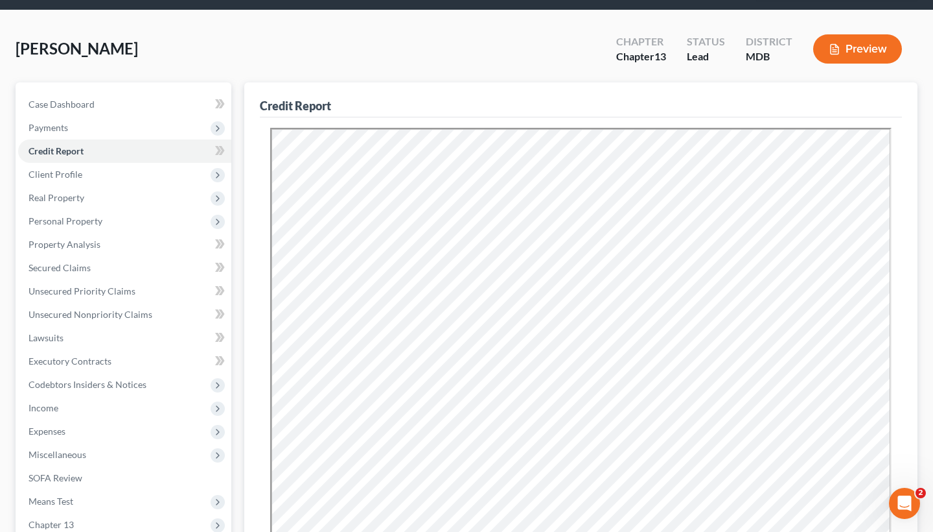
scroll to position [69, 0]
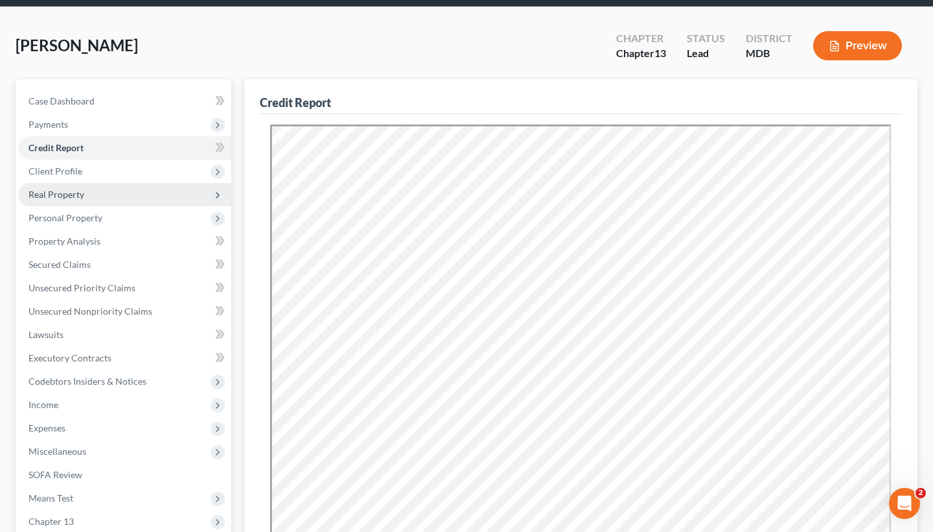
click at [145, 194] on span "Real Property" at bounding box center [124, 194] width 213 height 23
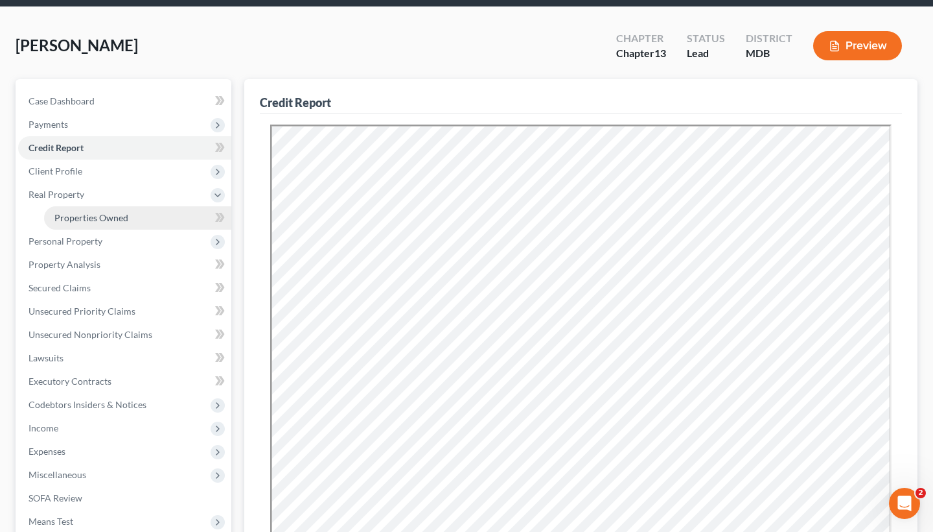
click at [166, 219] on link "Properties Owned" at bounding box center [137, 217] width 187 height 23
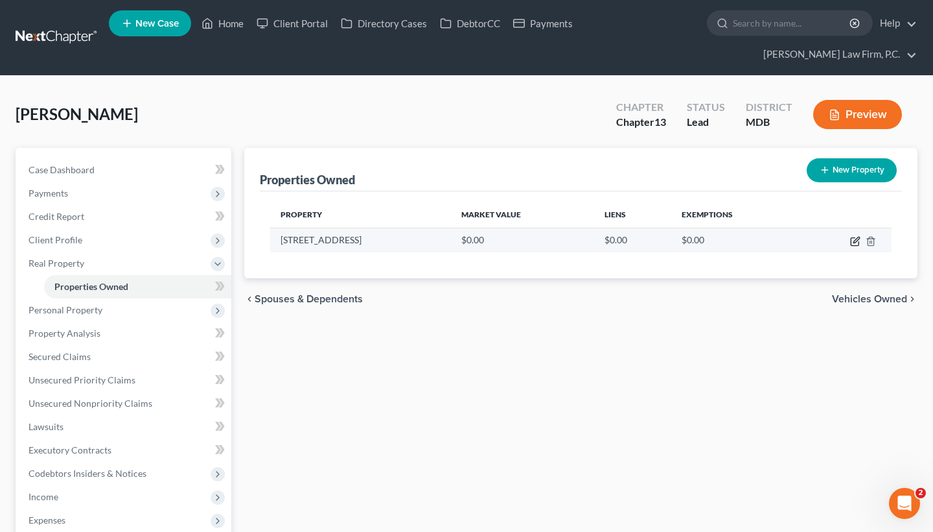
click at [857, 241] on icon "button" at bounding box center [857, 240] width 6 height 6
select select "21"
select select "13"
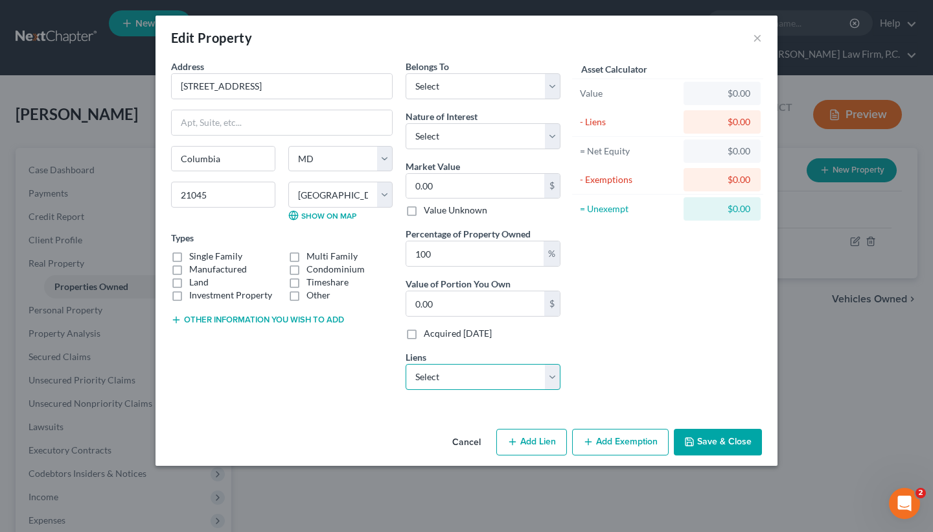
select select "0"
select select
select select "24"
select select "0"
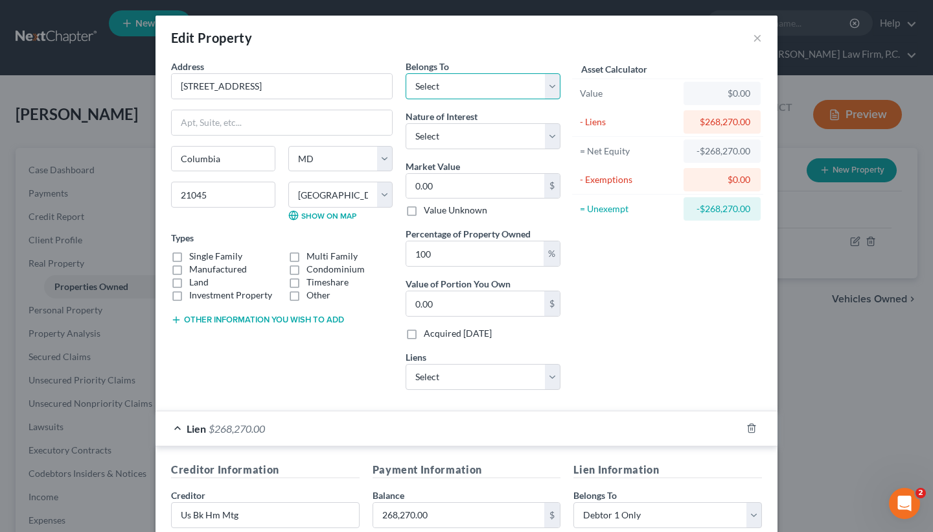
select select "0"
drag, startPoint x: 439, startPoint y: 187, endPoint x: 396, endPoint y: 179, distance: 43.6
click at [396, 179] on div "Address * 9634 Basket [GEOGRAPHIC_DATA] [GEOGRAPHIC_DATA] [US_STATE][GEOGRAPHIC…" at bounding box center [366, 230] width 403 height 340
type input "3"
type input "3.00"
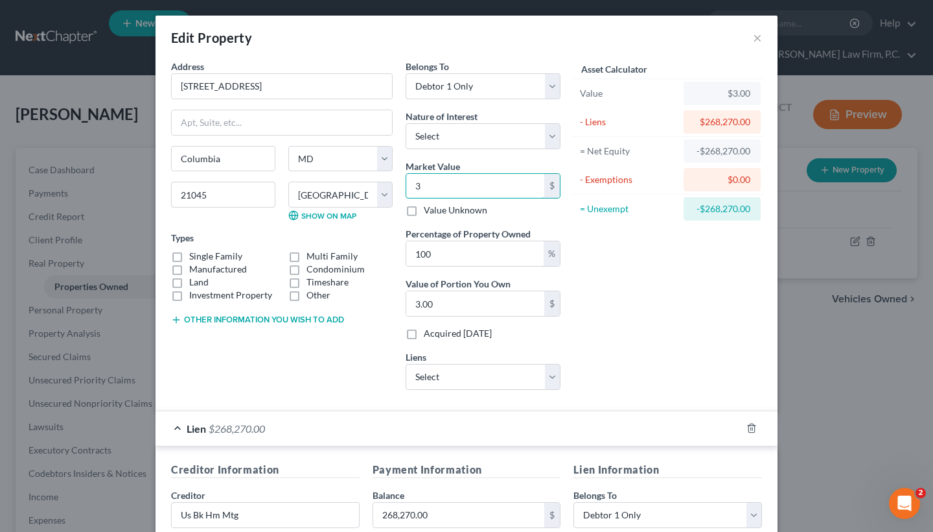
type input "38"
type input "38.00"
type input "389"
type input "389.00"
type input "3895"
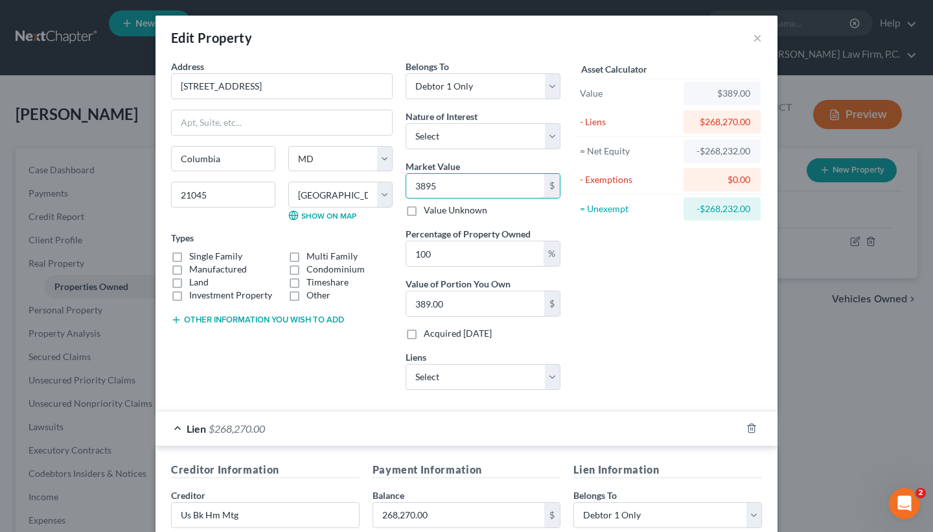
type input "3,895.00"
type input "3,8950"
type input "38,950.00"
type input "38,9500"
type input "389,500.00"
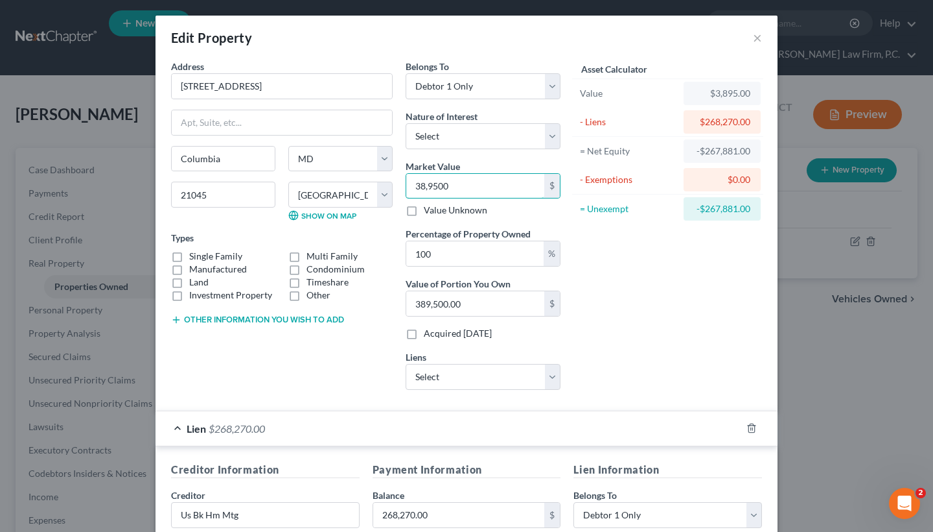
type input "389,500"
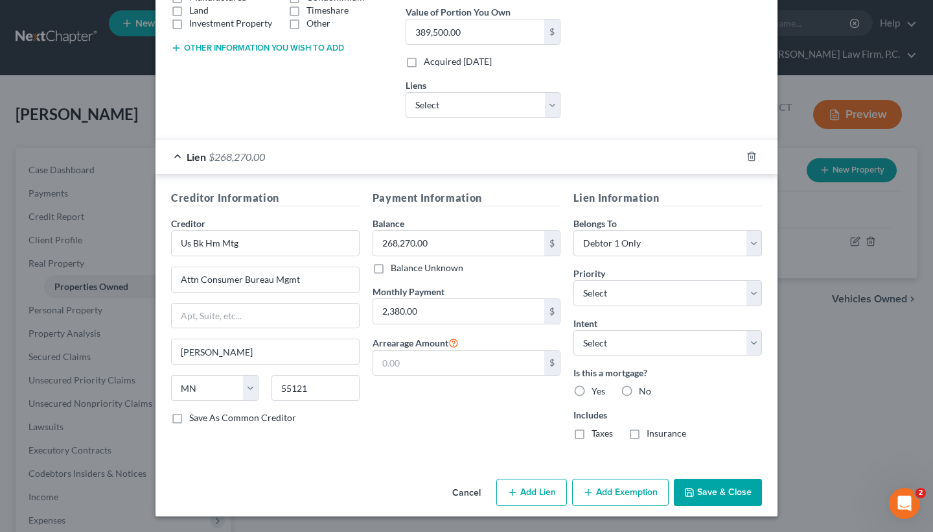
scroll to position [272, 0]
click at [592, 389] on label "Yes" at bounding box center [599, 390] width 14 height 13
click at [597, 389] on input "Yes" at bounding box center [601, 388] width 8 height 8
radio input "true"
click at [705, 487] on button "Save & Close" at bounding box center [718, 491] width 88 height 27
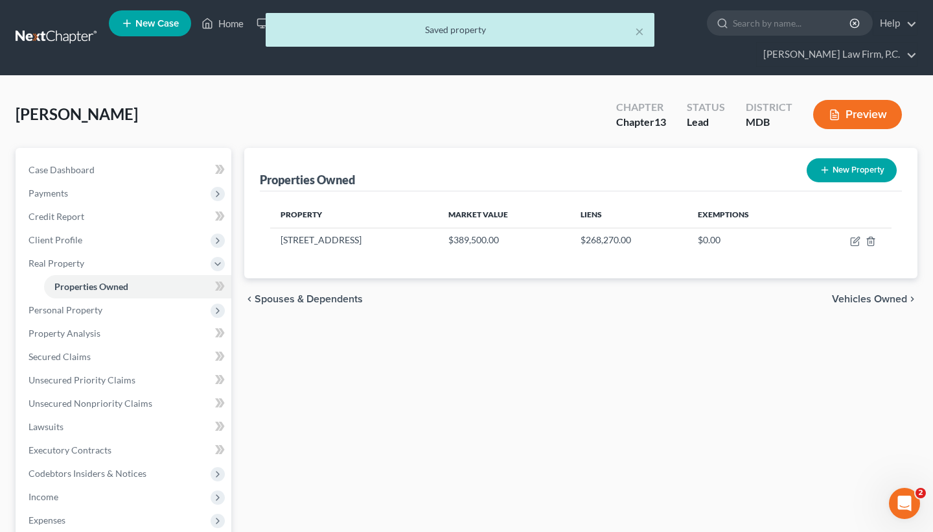
click at [876, 298] on span "Vehicles Owned" at bounding box center [869, 299] width 75 height 10
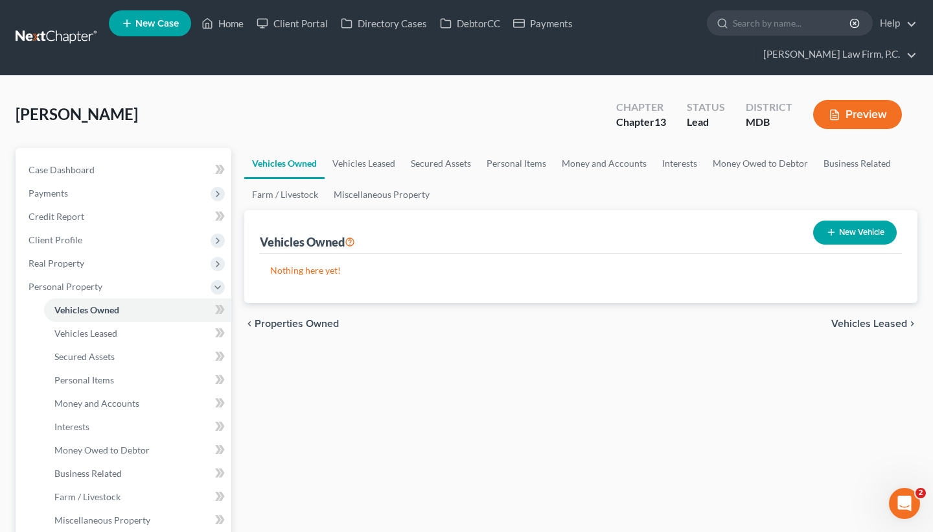
click at [847, 242] on button "New Vehicle" at bounding box center [855, 232] width 84 height 24
select select "0"
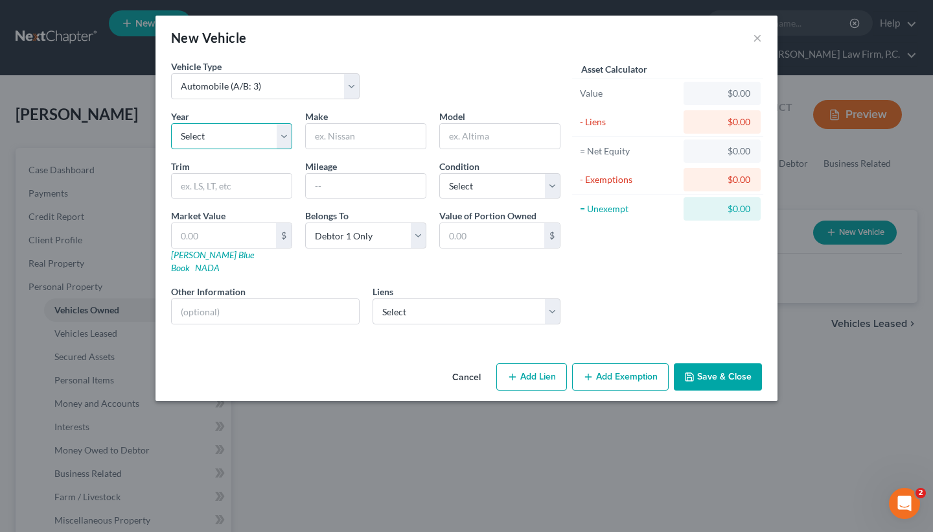
select select "2"
click at [327, 142] on input "text" at bounding box center [366, 136] width 120 height 25
paste input "Mitsubishi"
type input "Mitsubishi"
click at [487, 127] on input "text" at bounding box center [500, 136] width 120 height 25
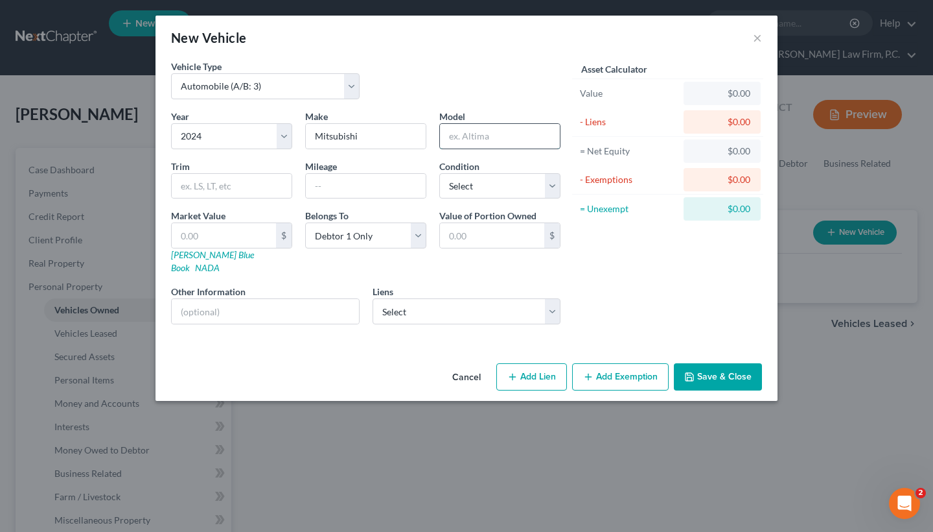
paste input "Outlander"
type input "Outlander"
click at [355, 187] on input "text" at bounding box center [366, 186] width 120 height 25
type input "19000"
select select "3"
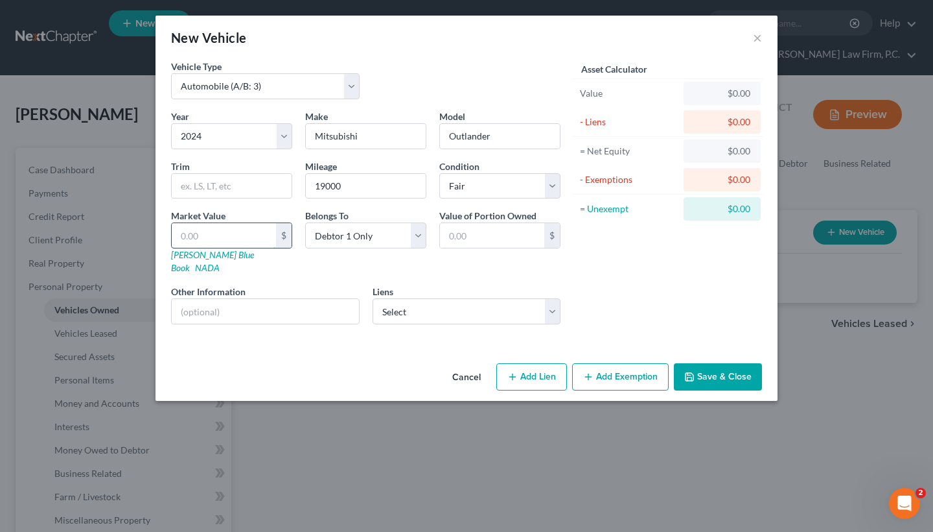
click at [194, 234] on input "text" at bounding box center [224, 235] width 104 height 25
type input "2"
type input "2.00"
type input "26"
type input "26.00"
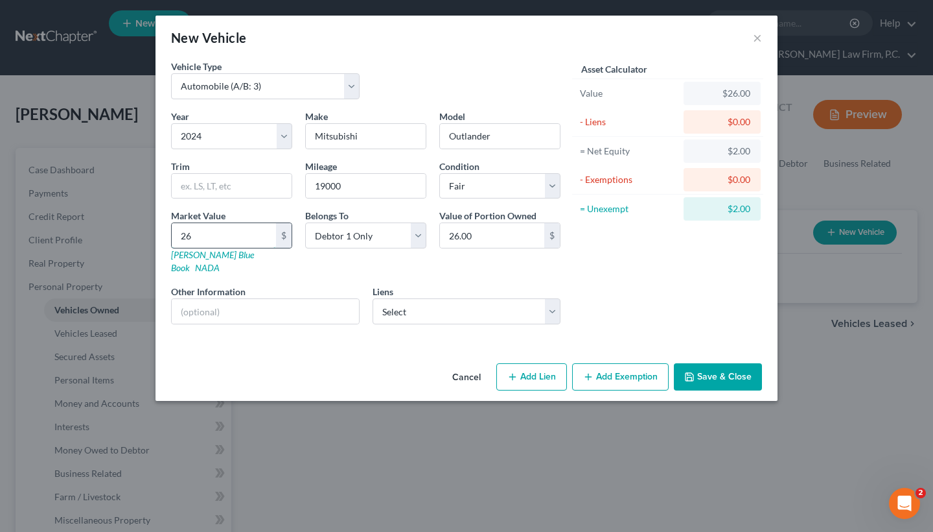
type input "262"
type input "262.00"
type input "2628"
type input "2,628.00"
type input "2,6280"
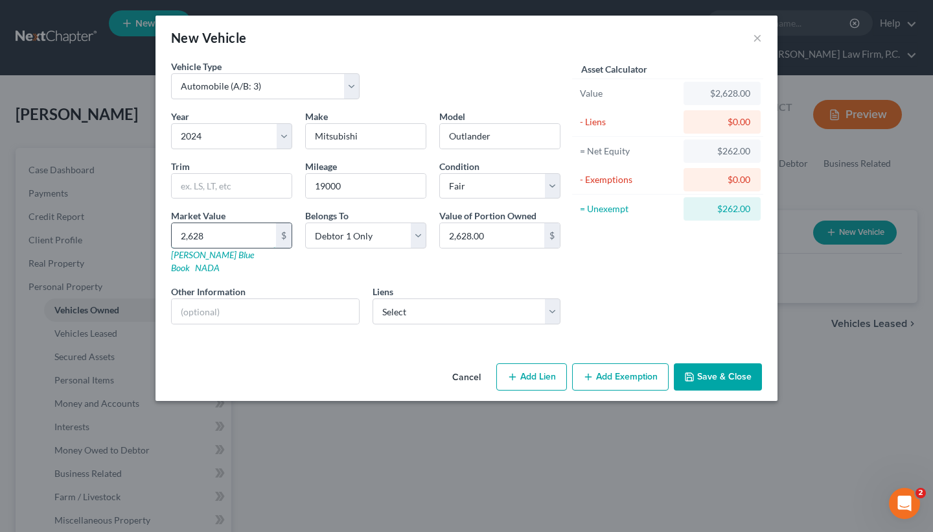
type input "26,280.00"
type input "26,280"
select select "0"
select select
select select "15"
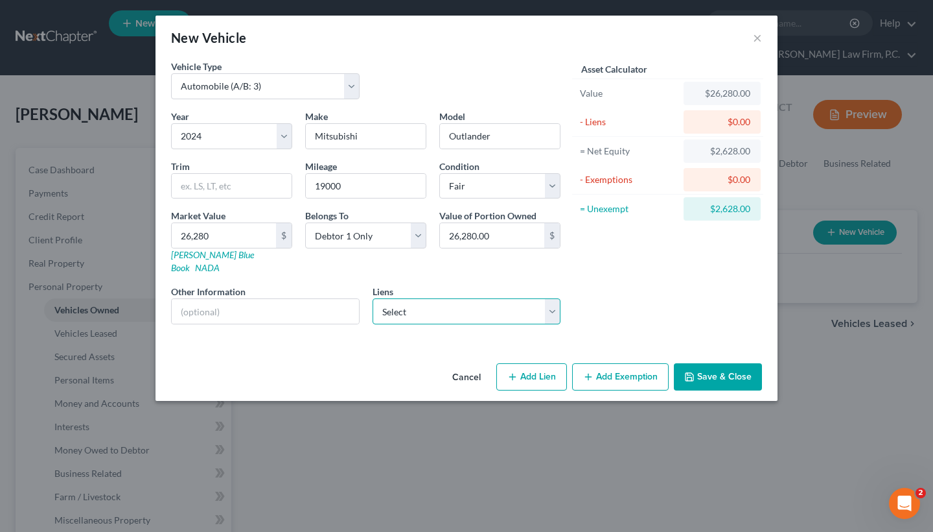
select select "0"
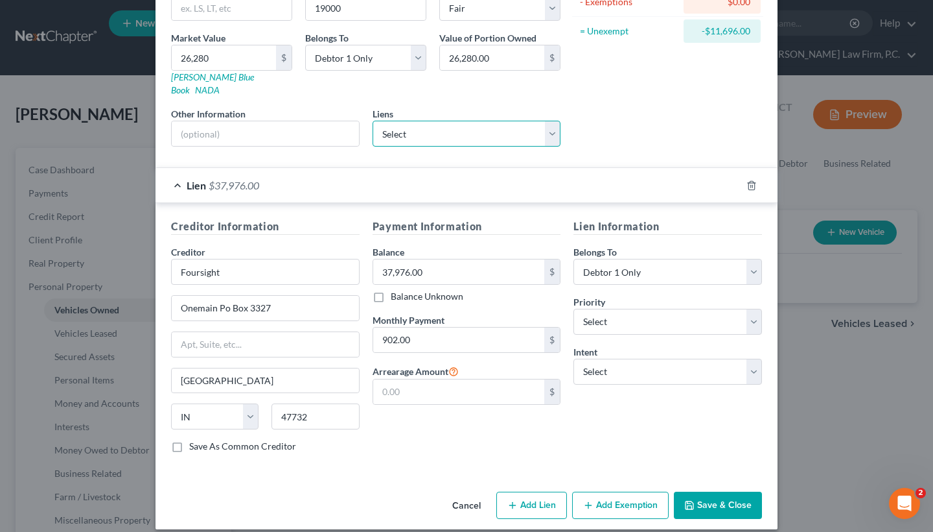
scroll to position [177, 0]
click at [710, 493] on button "Save & Close" at bounding box center [718, 505] width 88 height 27
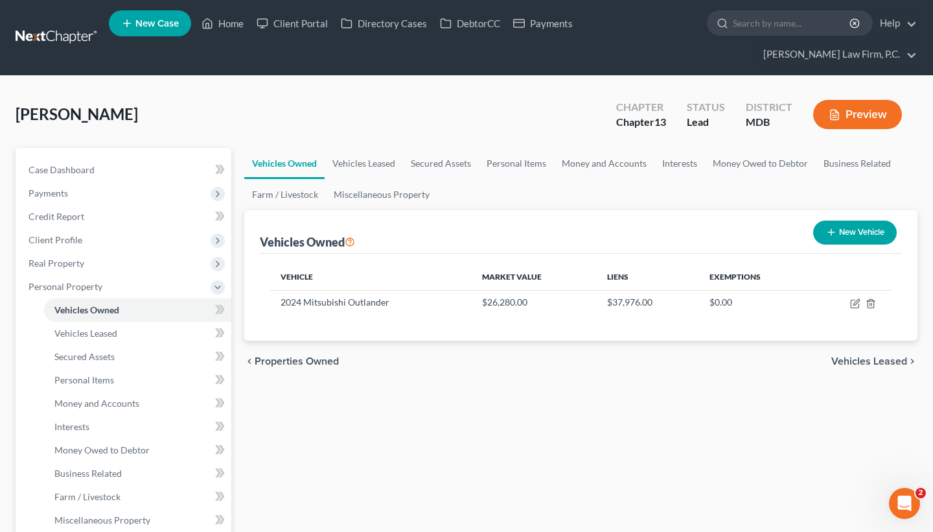
click at [832, 235] on icon "button" at bounding box center [831, 232] width 10 height 10
select select "0"
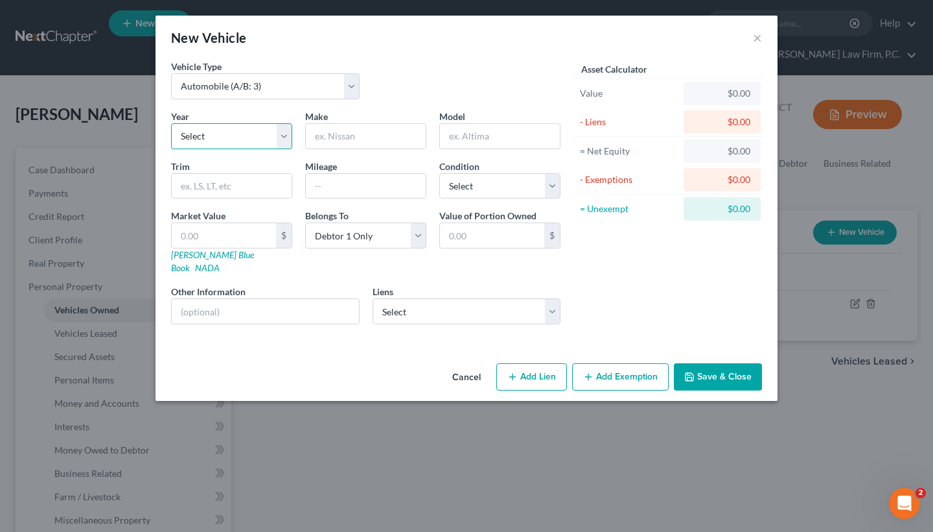
select select "6"
click at [362, 137] on input "text" at bounding box center [366, 136] width 120 height 25
type input "Ford"
type input "Edge"
click at [380, 187] on input "text" at bounding box center [366, 186] width 120 height 25
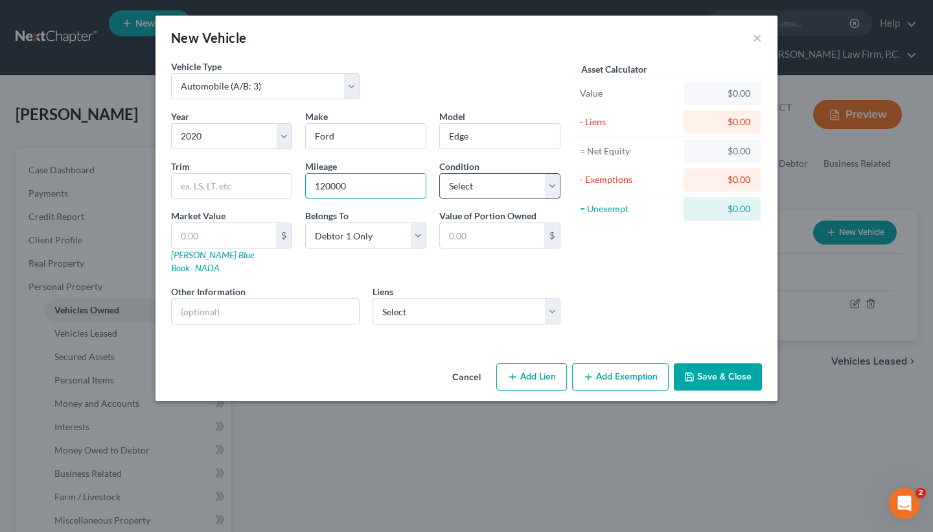
type input "120000"
select select "3"
select select "0"
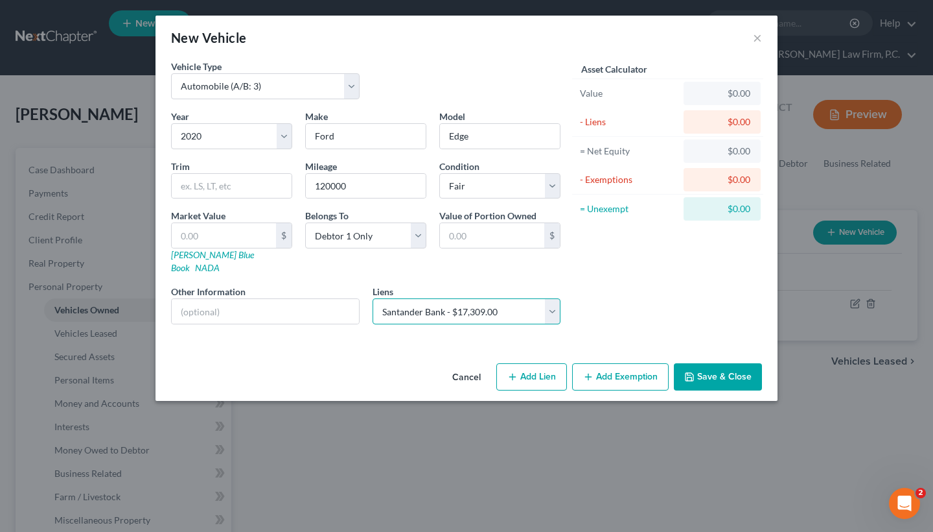
select select
select select "45"
select select "0"
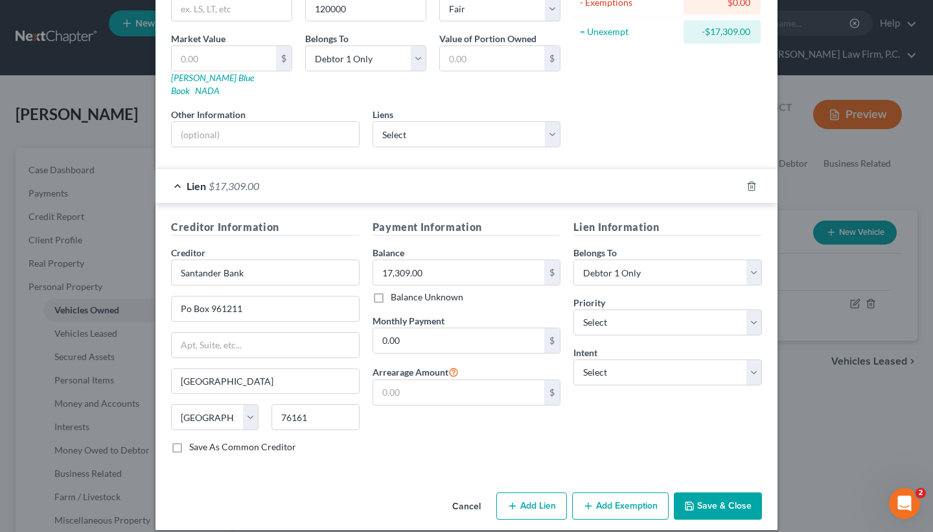
click at [716, 495] on button "Save & Close" at bounding box center [718, 505] width 88 height 27
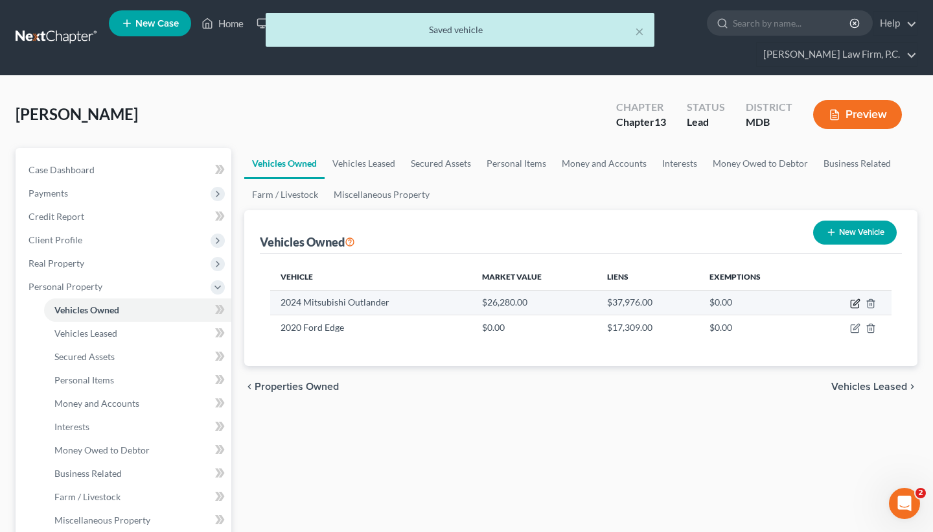
click at [856, 299] on icon "button" at bounding box center [855, 303] width 10 height 10
select select "0"
select select "2"
select select "3"
select select "0"
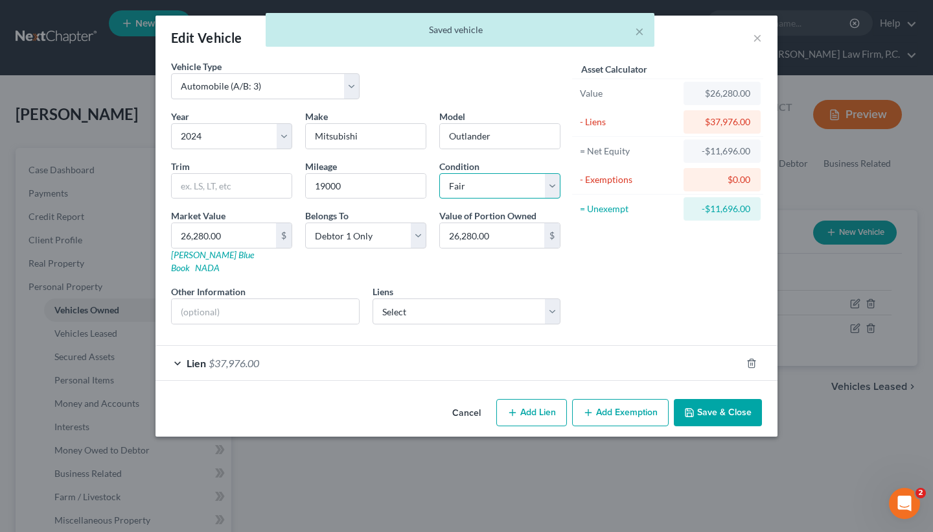
select select "2"
click at [704, 406] on button "Save & Close" at bounding box center [718, 412] width 88 height 27
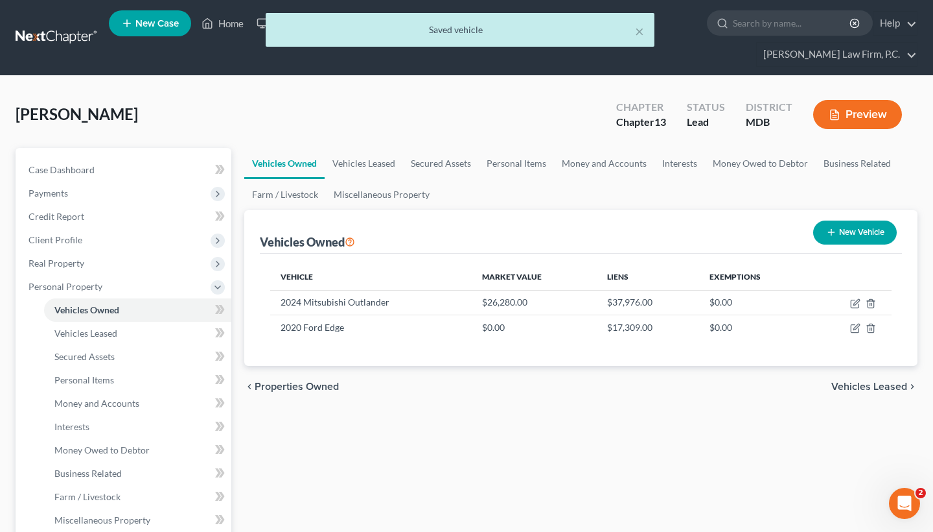
click at [850, 388] on span "Vehicles Leased" at bounding box center [870, 386] width 76 height 10
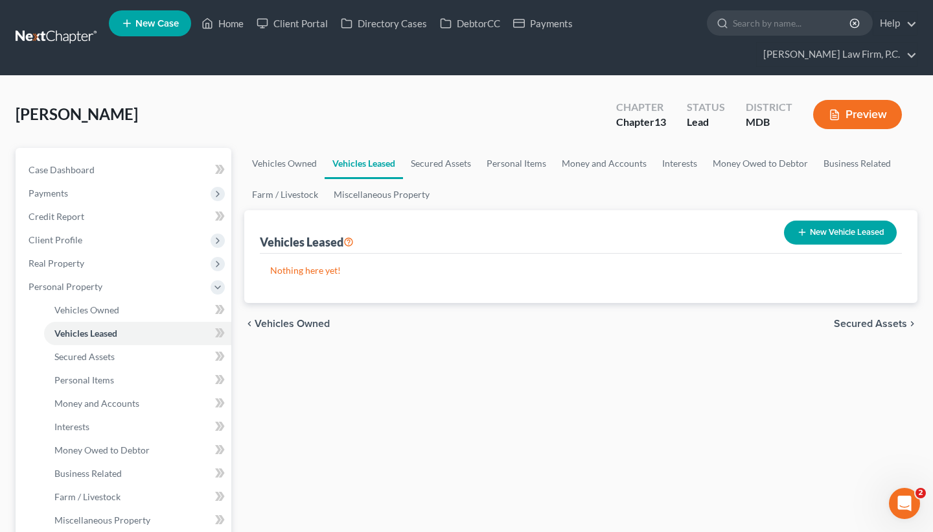
click at [861, 324] on span "Secured Assets" at bounding box center [870, 323] width 73 height 10
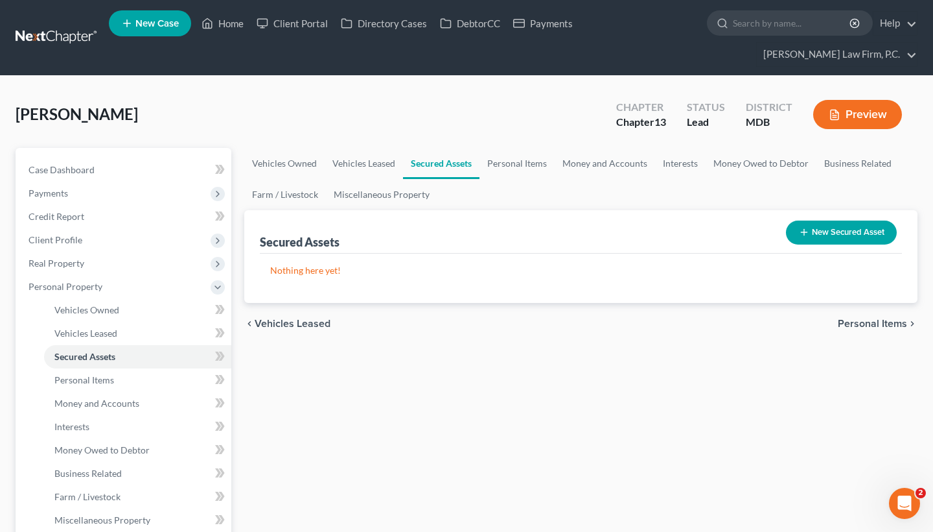
click at [862, 316] on div "chevron_left Vehicles Leased Personal Items chevron_right" at bounding box center [580, 323] width 673 height 41
click at [862, 319] on span "Personal Items" at bounding box center [872, 323] width 69 height 10
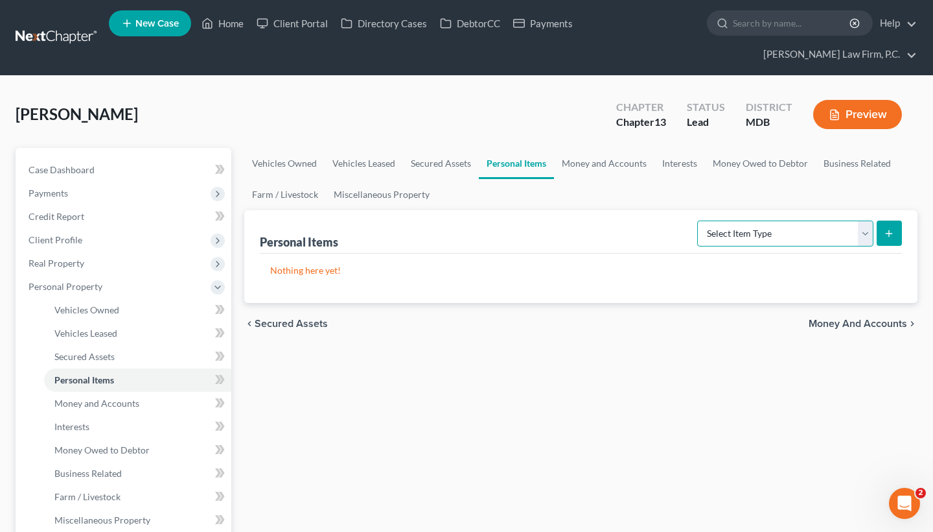
select select "clothing"
click at [883, 240] on button "submit" at bounding box center [889, 232] width 25 height 25
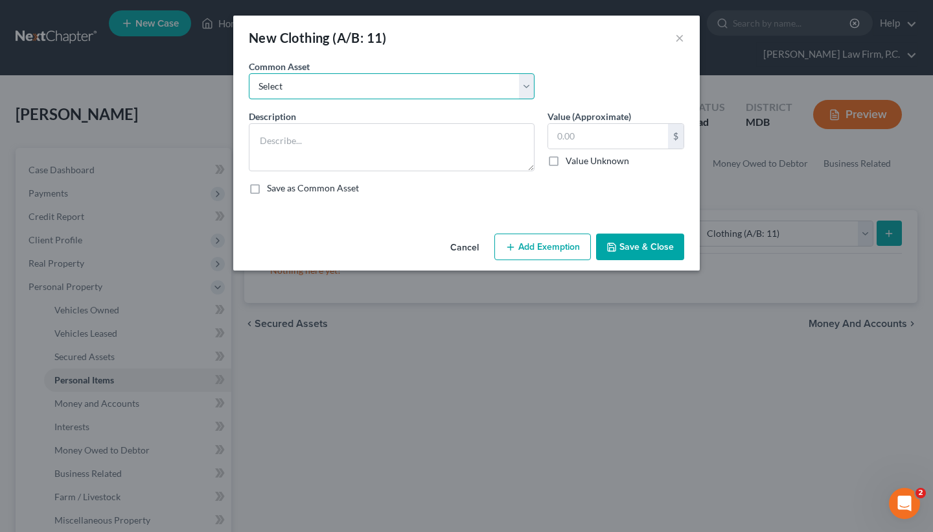
select select "0"
type textarea "Four seasons of clothing"
type input "200.00"
click at [635, 255] on button "Save & Close" at bounding box center [640, 246] width 88 height 27
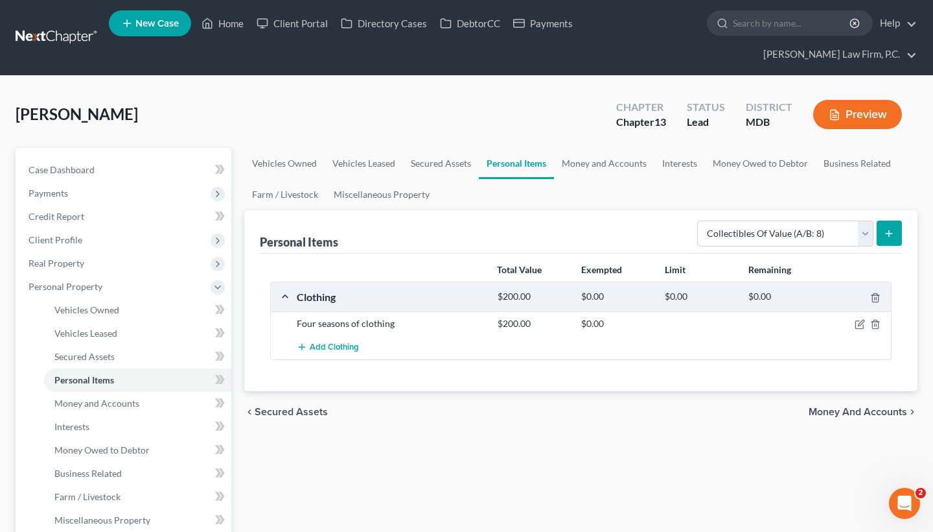
click at [885, 234] on icon "submit" at bounding box center [889, 233] width 10 height 10
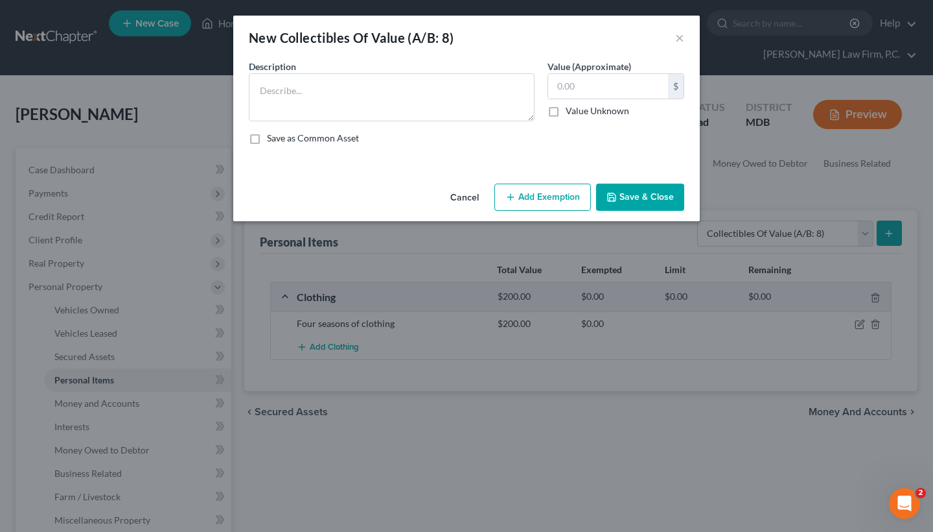
click at [464, 198] on button "Cancel" at bounding box center [464, 198] width 49 height 26
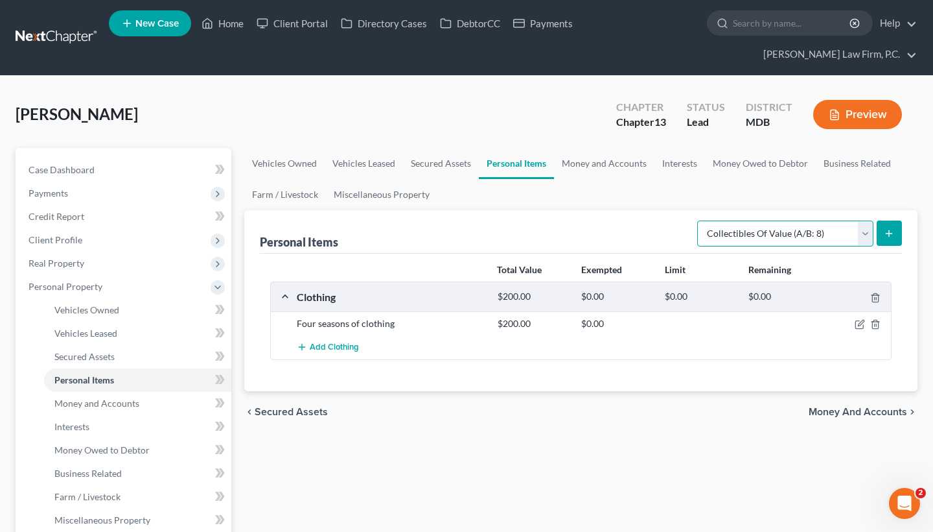
select select "electronics"
click at [894, 241] on button "submit" at bounding box center [889, 232] width 25 height 25
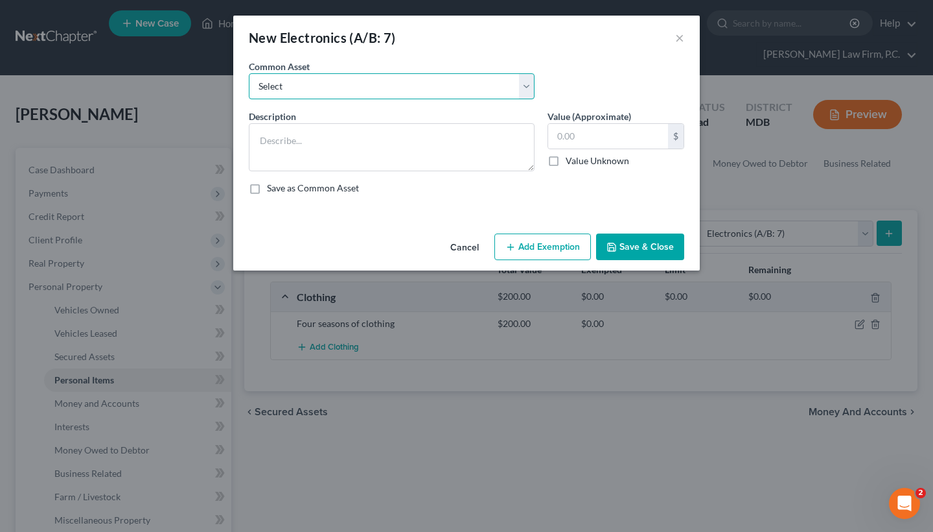
select select "0"
type textarea "Televisions; DVD player; Cell phones; & other small miscellaneous household ele…"
type input "100.00"
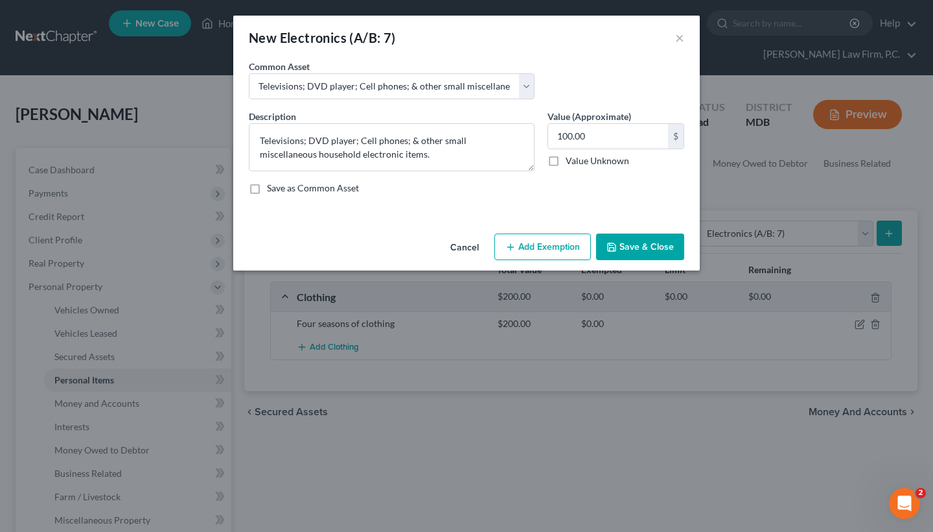
click at [631, 250] on button "Save & Close" at bounding box center [640, 246] width 88 height 27
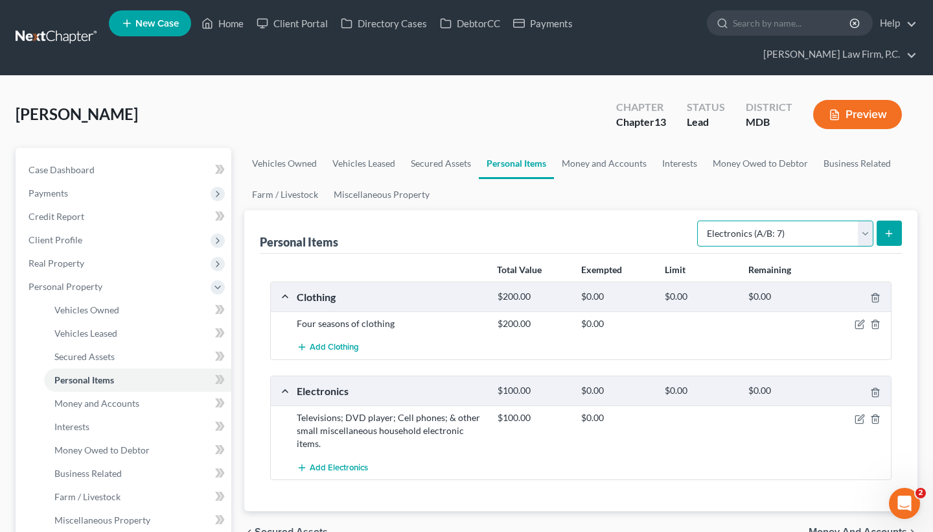
select select "household_goods"
click at [880, 234] on button "submit" at bounding box center [889, 232] width 25 height 25
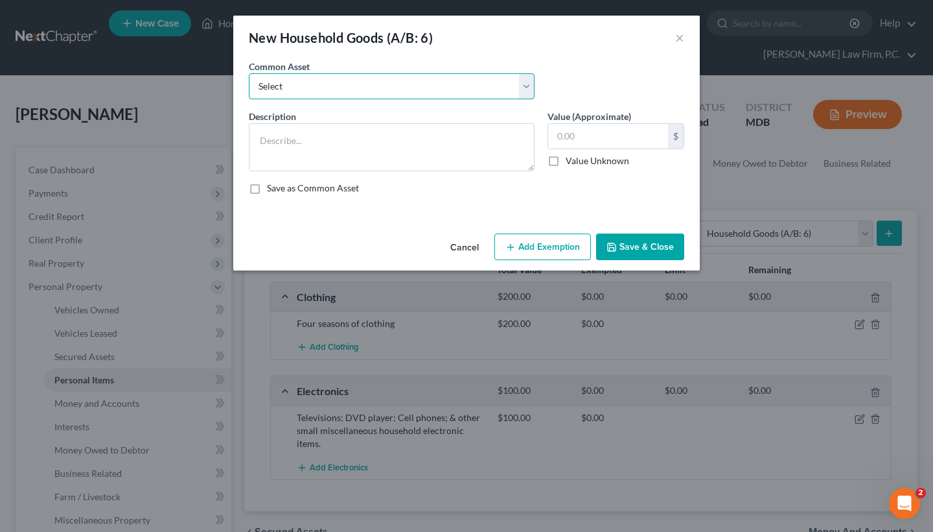
select select "0"
type textarea "Kitchen set, living room set, bedroom set, misc. household goods and appliances…"
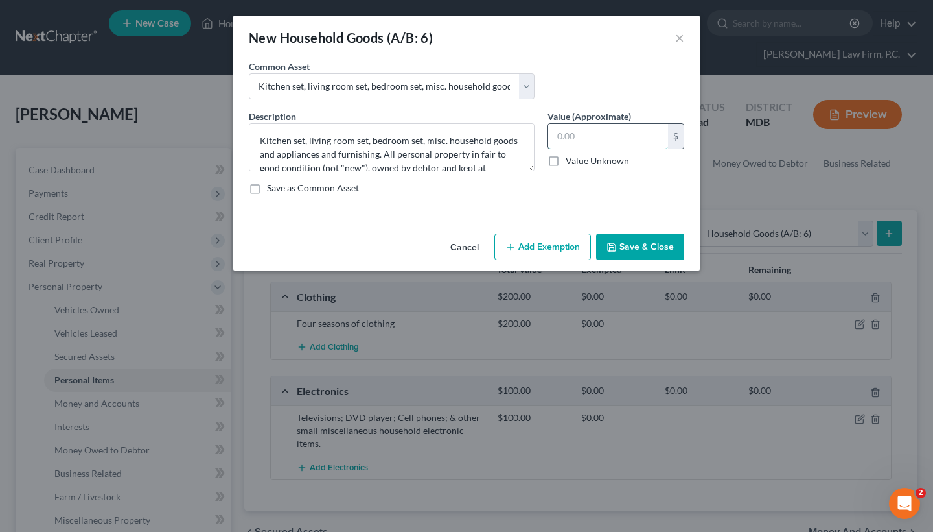
click at [590, 139] on input "text" at bounding box center [608, 136] width 120 height 25
type input "500"
click at [617, 242] on icon "button" at bounding box center [612, 247] width 10 height 10
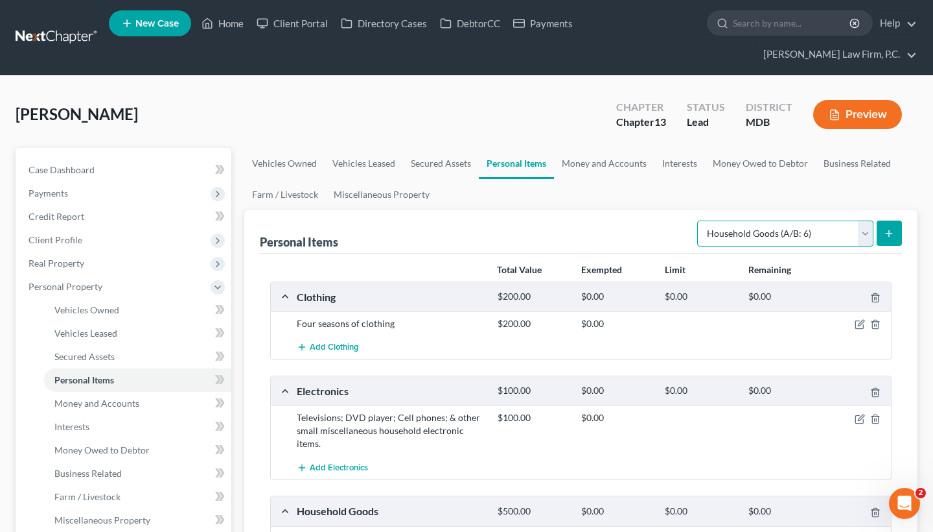
select select "jewelry"
click at [886, 231] on icon "submit" at bounding box center [889, 233] width 10 height 10
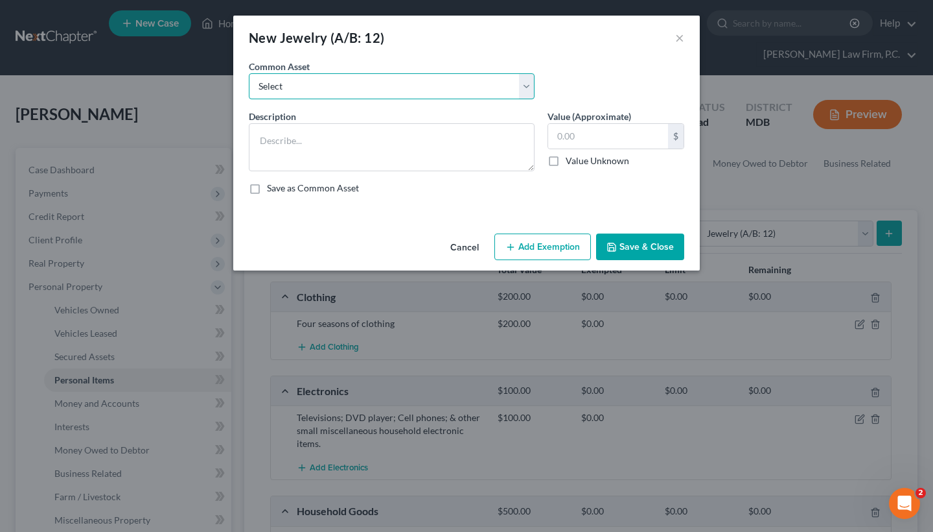
select select "0"
type textarea "Assorted costume jewelry consisting of: rings, necklaces, earrings, bracelets, …"
type input "150.00"
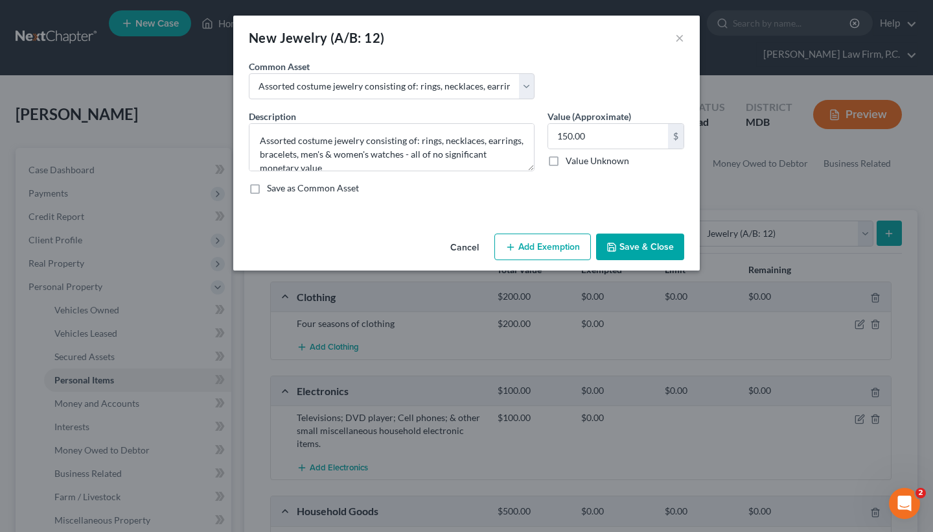
click at [626, 255] on button "Save & Close" at bounding box center [640, 246] width 88 height 27
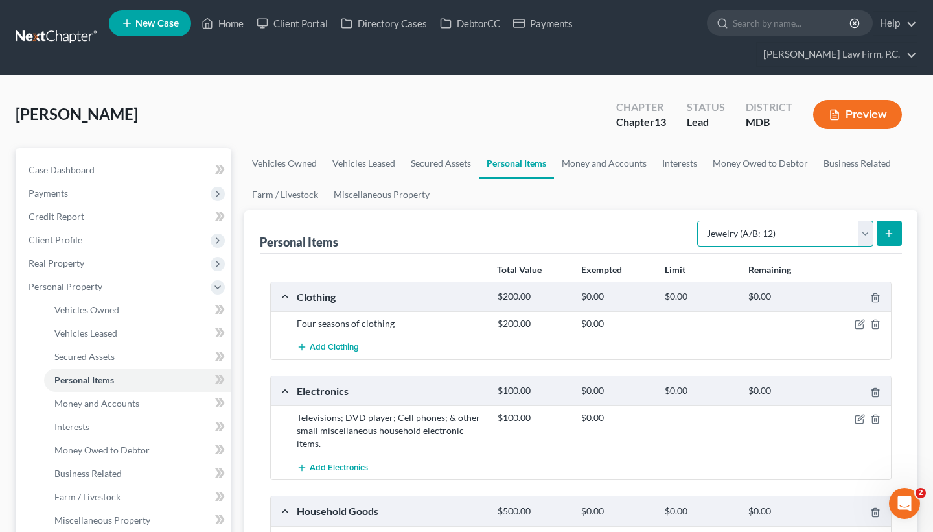
select select "sports_and_hobby_equipment"
click at [895, 230] on icon "submit" at bounding box center [889, 233] width 10 height 10
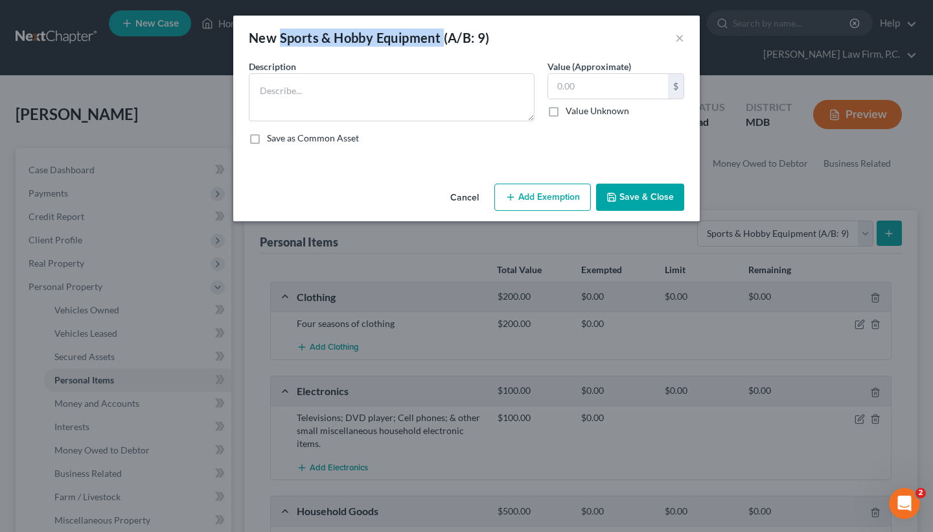
drag, startPoint x: 281, startPoint y: 36, endPoint x: 445, endPoint y: 40, distance: 164.7
click at [445, 40] on div "New Sports & Hobby Equipment (A/B: 9)" at bounding box center [369, 38] width 241 height 18
copy div "Sports & Hobby Equipment"
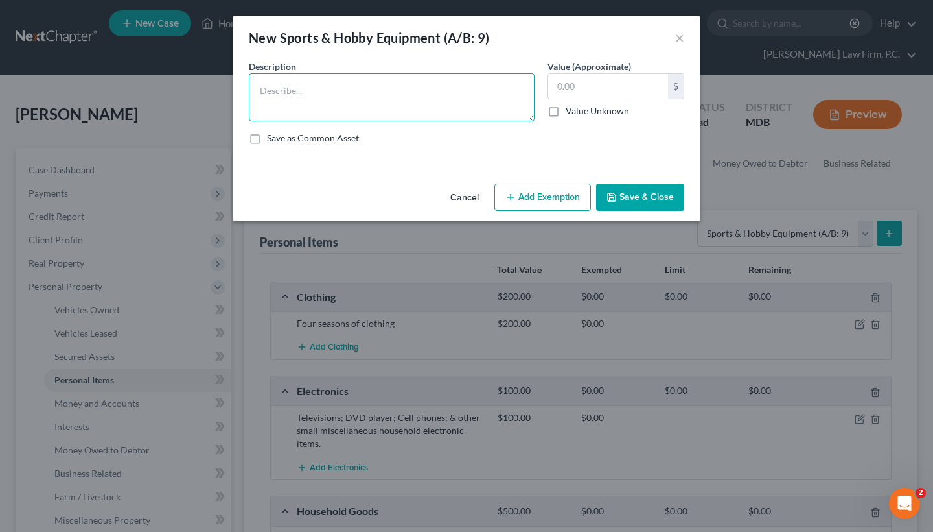
click at [399, 113] on textarea at bounding box center [392, 97] width 286 height 48
paste textarea "Sports & Hobby Equipment"
type textarea "Sports & Hobby Equipment"
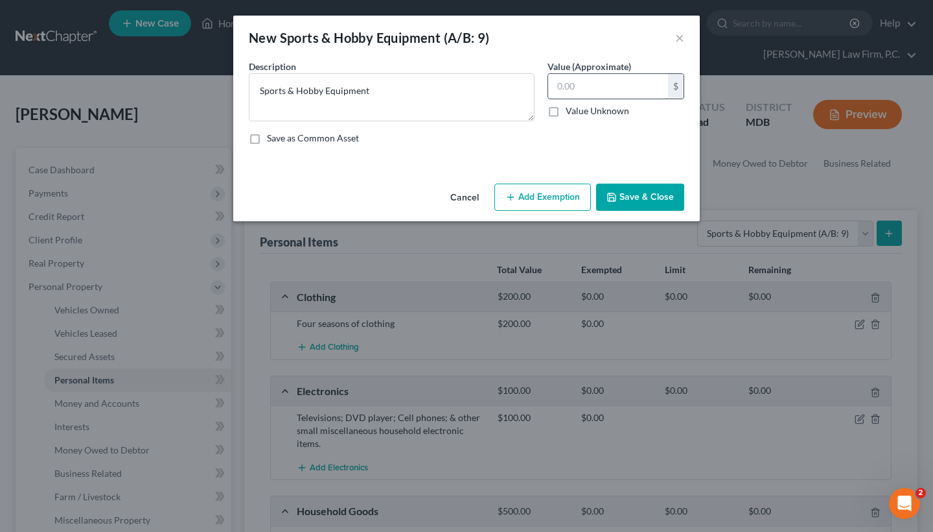
click at [611, 94] on input "text" at bounding box center [608, 86] width 120 height 25
type input "200"
click at [630, 207] on button "Save & Close" at bounding box center [640, 196] width 88 height 27
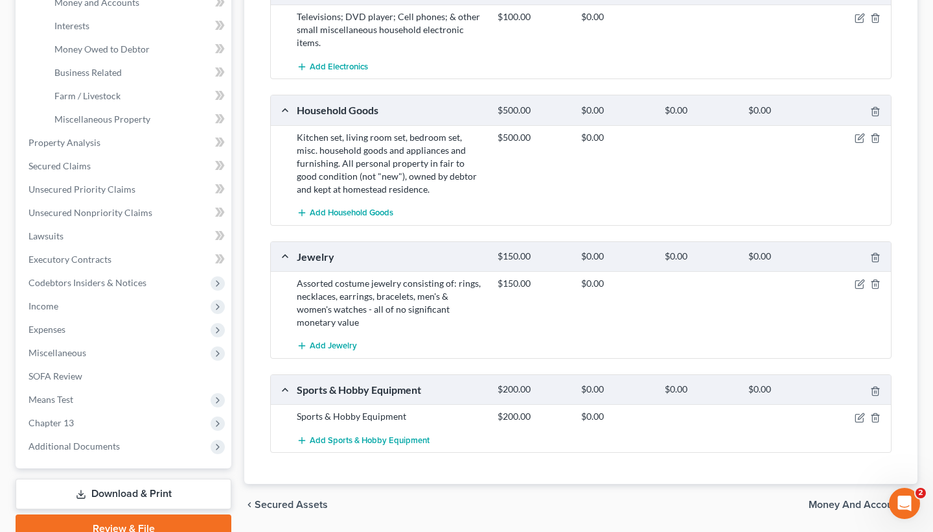
scroll to position [395, 0]
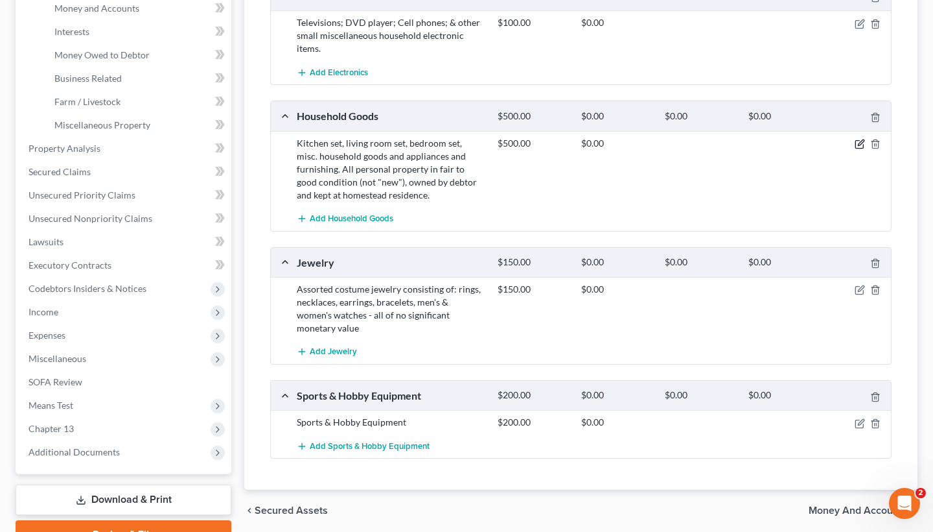
click at [857, 141] on icon "button" at bounding box center [860, 144] width 10 height 10
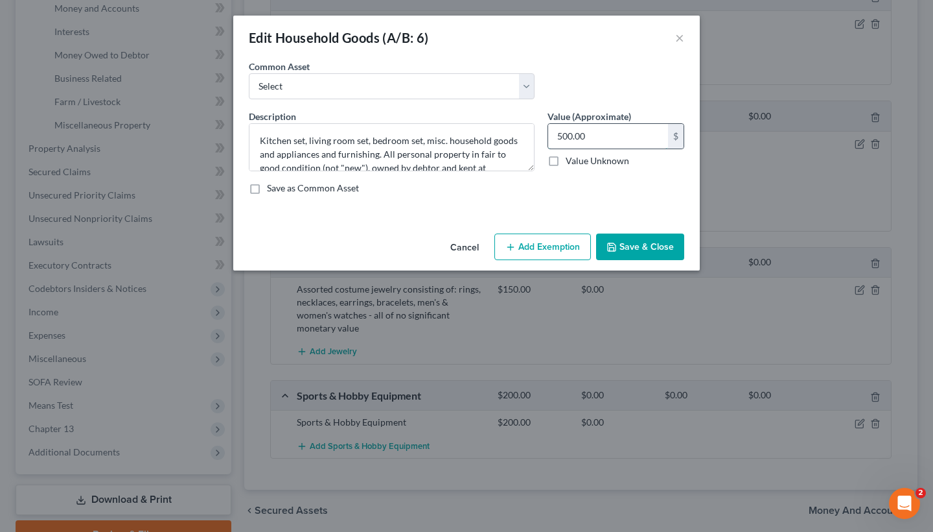
drag, startPoint x: 564, startPoint y: 135, endPoint x: 548, endPoint y: 134, distance: 16.3
click at [549, 134] on input "500.00" at bounding box center [608, 136] width 120 height 25
type input "1,000.00"
click at [622, 245] on button "Save & Close" at bounding box center [640, 246] width 88 height 27
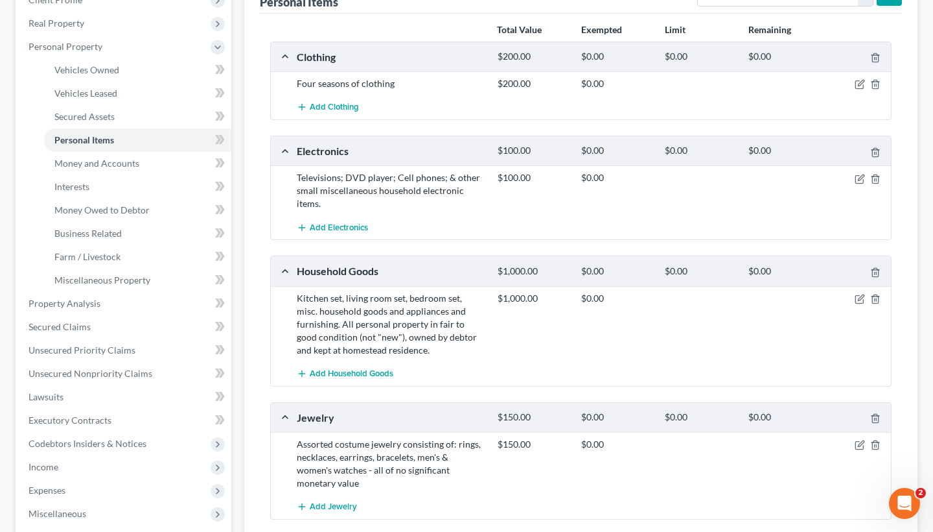
scroll to position [232, 0]
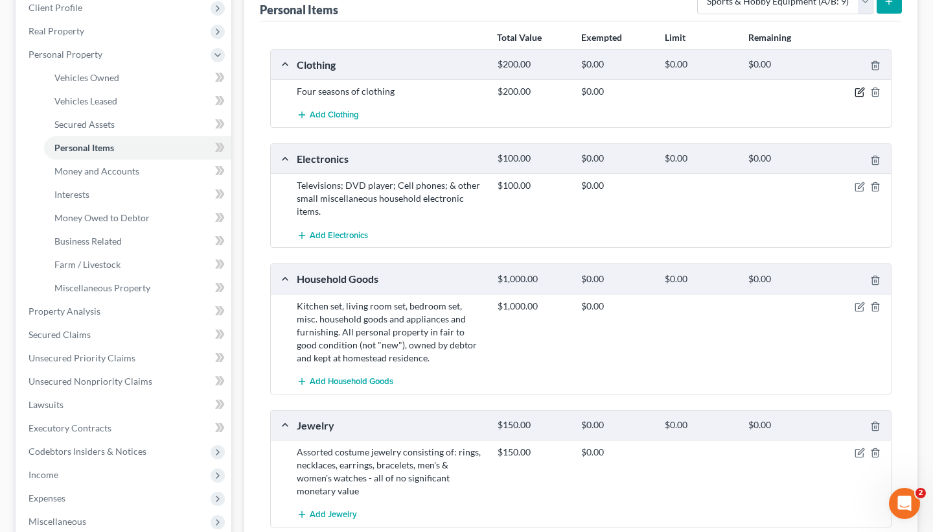
click at [855, 92] on icon "button" at bounding box center [860, 92] width 10 height 10
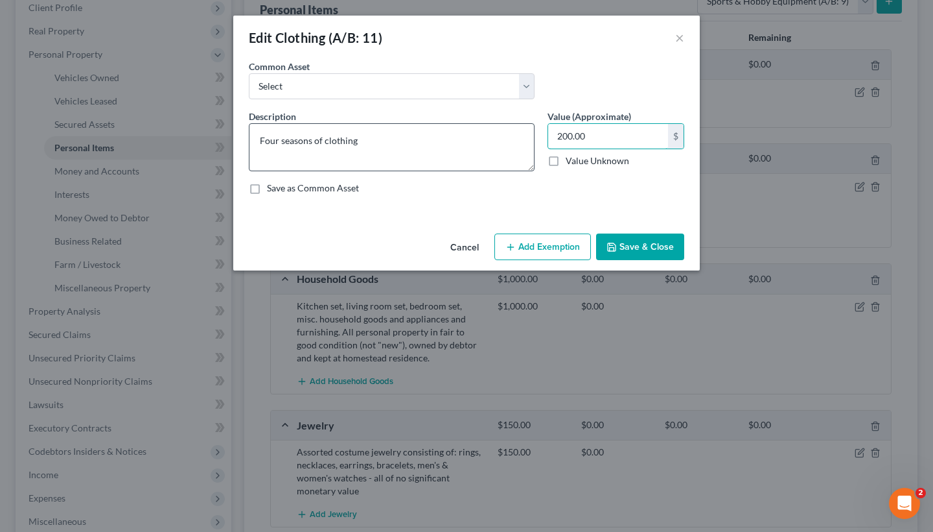
drag, startPoint x: 592, startPoint y: 130, endPoint x: 530, endPoint y: 126, distance: 63.0
click at [530, 126] on div "Description * Four seasons of clothing Value (Approximate) 200.00 $ Value Unkno…" at bounding box center [466, 157] width 449 height 95
type input "2,000"
click at [632, 241] on button "Save & Close" at bounding box center [640, 246] width 88 height 27
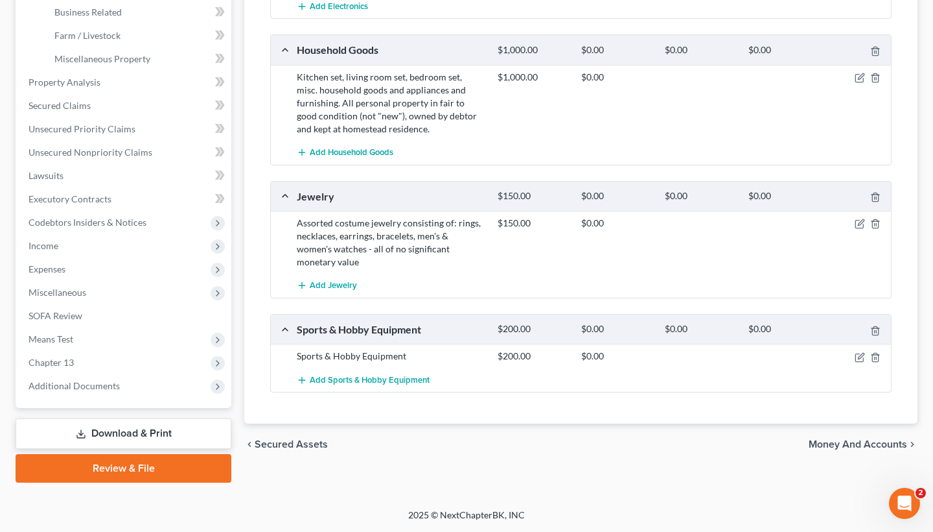
scroll to position [461, 0]
click at [869, 439] on span "Money and Accounts" at bounding box center [858, 444] width 99 height 10
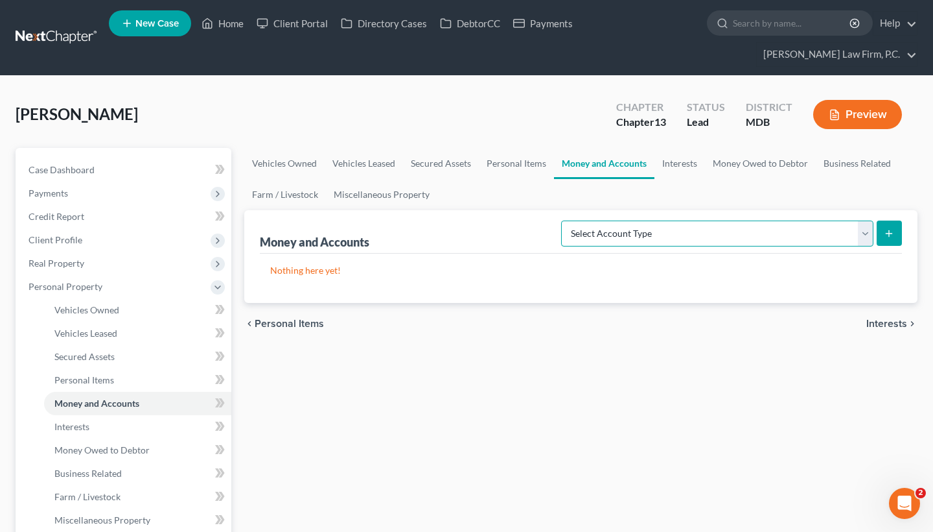
select select "savings"
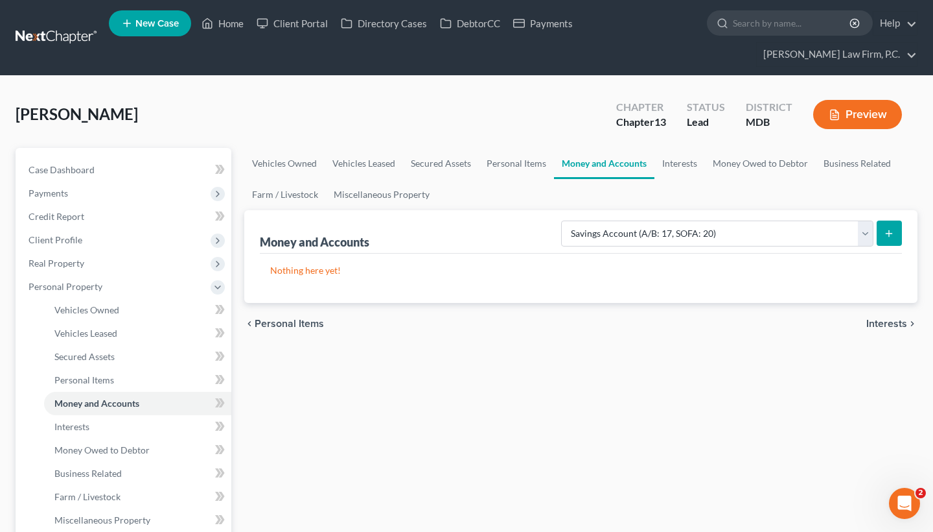
click at [897, 229] on button "submit" at bounding box center [889, 232] width 25 height 25
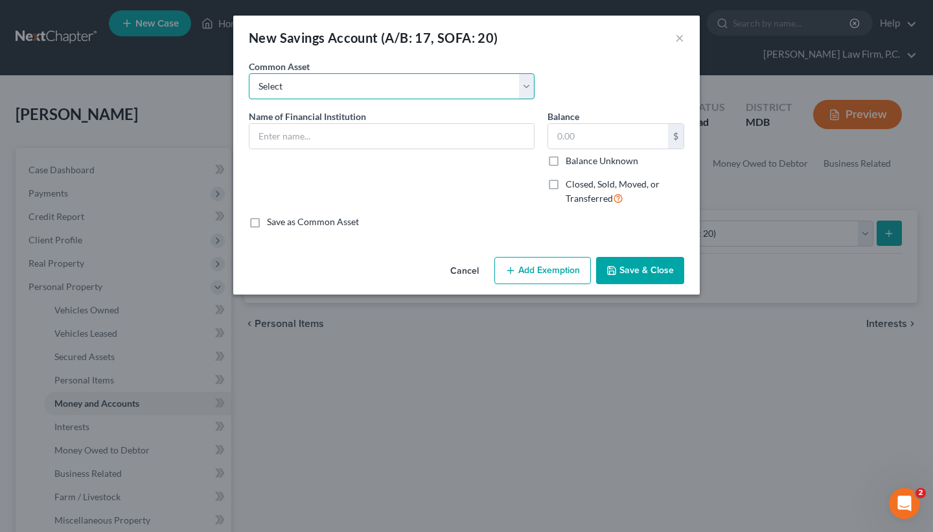
select select "0"
type input "Navy Federal Credit Union Membership Savings Account Ending 8882 (Available bal…"
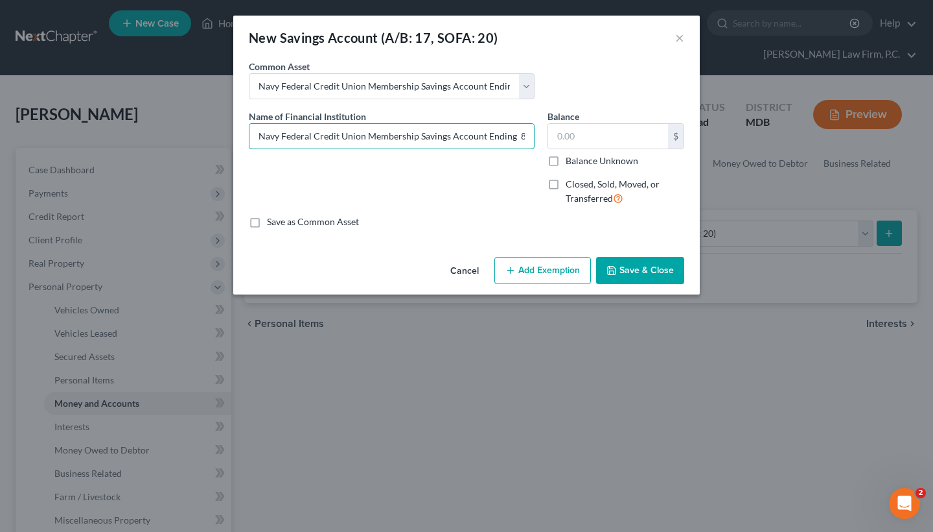
drag, startPoint x: 259, startPoint y: 142, endPoint x: 544, endPoint y: 135, distance: 284.6
click at [544, 135] on div "Name of Financial Institution * Navy Federal Credit Union Membership Savings Ac…" at bounding box center [466, 163] width 449 height 106
drag, startPoint x: 529, startPoint y: 137, endPoint x: 242, endPoint y: 128, distance: 287.3
click at [242, 128] on div "An exemption set must first be selected from the Filing Information section. Co…" at bounding box center [466, 156] width 467 height 192
click at [465, 272] on button "Cancel" at bounding box center [464, 271] width 49 height 26
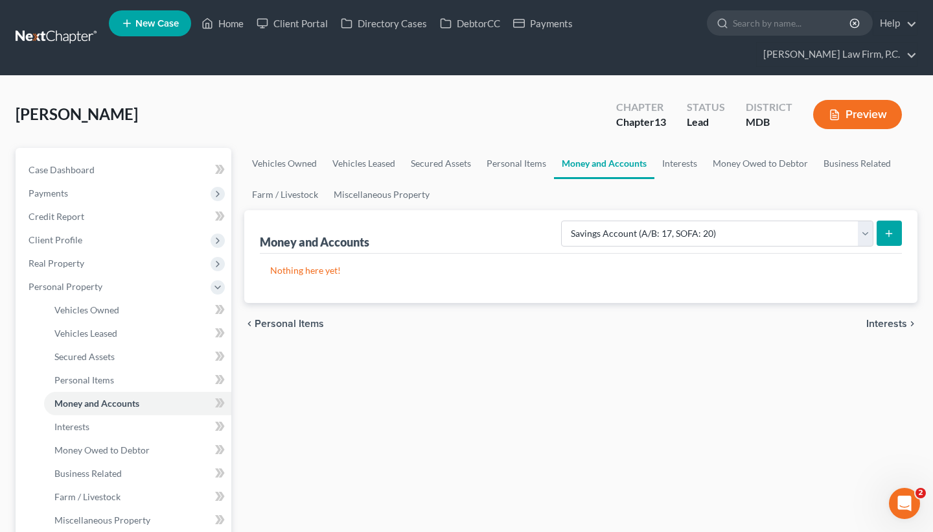
click at [880, 232] on button "submit" at bounding box center [889, 232] width 25 height 25
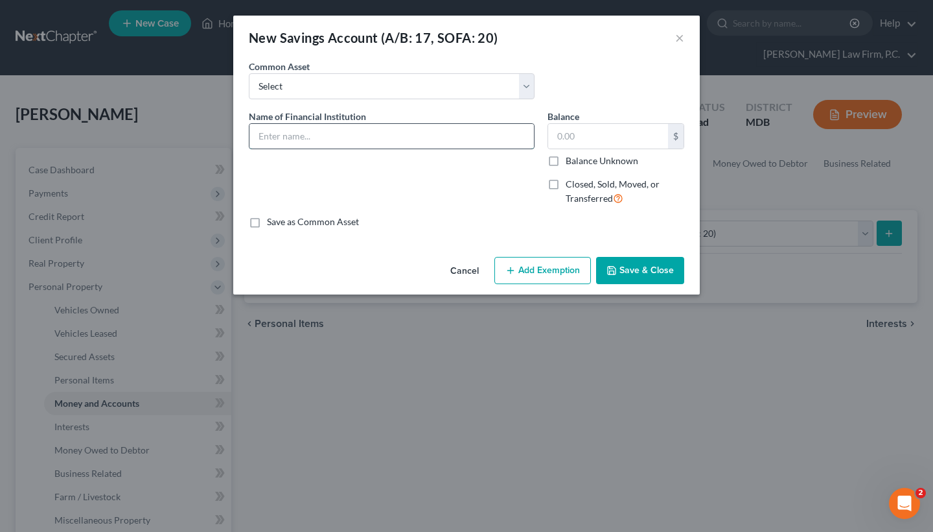
click at [431, 130] on input "text" at bounding box center [392, 136] width 285 height 25
paste input "Navy Federal Credit Union Membership Savings Account Ending 8882 (Available bal…"
drag, startPoint x: 265, startPoint y: 137, endPoint x: 204, endPoint y: 132, distance: 61.9
click at [204, 132] on div "New Savings Account (A/B: 17, SOFA: 20) × An exemption set must first be select…" at bounding box center [466, 266] width 933 height 532
click at [438, 136] on input "Navy Federal Credit Union Membership Savings Account Ending 8882 (Available bal…" at bounding box center [392, 136] width 285 height 25
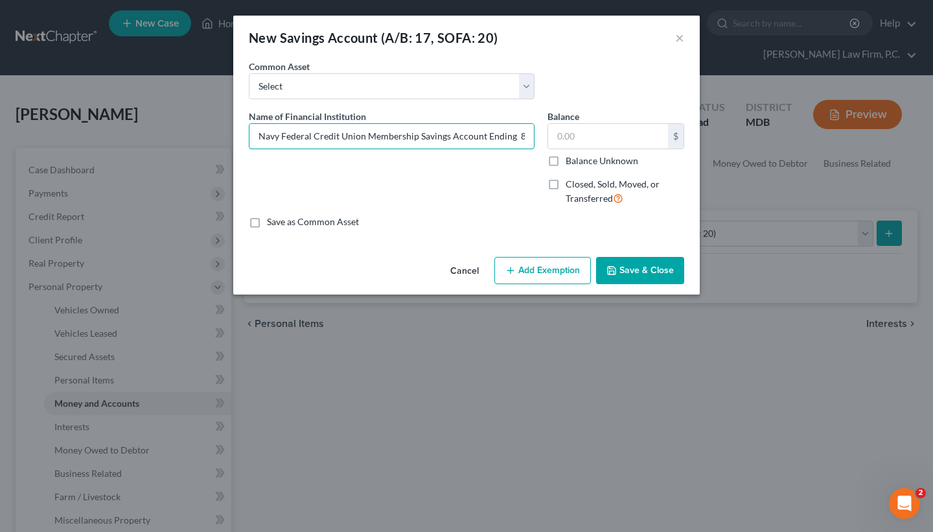
drag, startPoint x: 417, startPoint y: 136, endPoint x: 246, endPoint y: 129, distance: 170.6
click at [246, 129] on div "Name of Financial Institution * Navy Federal Credit Union Membership Savings Ac…" at bounding box center [391, 163] width 299 height 106
drag, startPoint x: 425, startPoint y: 139, endPoint x: 404, endPoint y: 136, distance: 20.3
click at [404, 137] on input "[PERSON_NAME] Fargo Savings Account Ending 8882 (Available balance as of date o…" at bounding box center [392, 136] width 285 height 25
type input "[PERSON_NAME] Fargo Savings Account Ending 8999 (Available balance as of date o…"
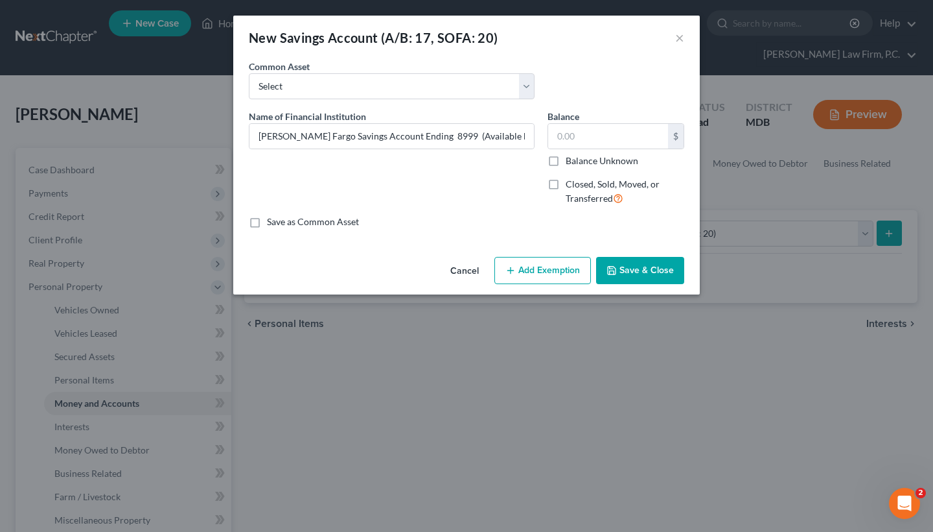
click at [566, 156] on label "Balance Unknown" at bounding box center [602, 160] width 73 height 13
click at [571, 156] on input "Balance Unknown" at bounding box center [575, 158] width 8 height 8
checkbox input "true"
type input "0.00"
click at [663, 143] on div "Name of Financial Institution * [PERSON_NAME] Fargo Savings Account Ending 8999…" at bounding box center [466, 163] width 449 height 106
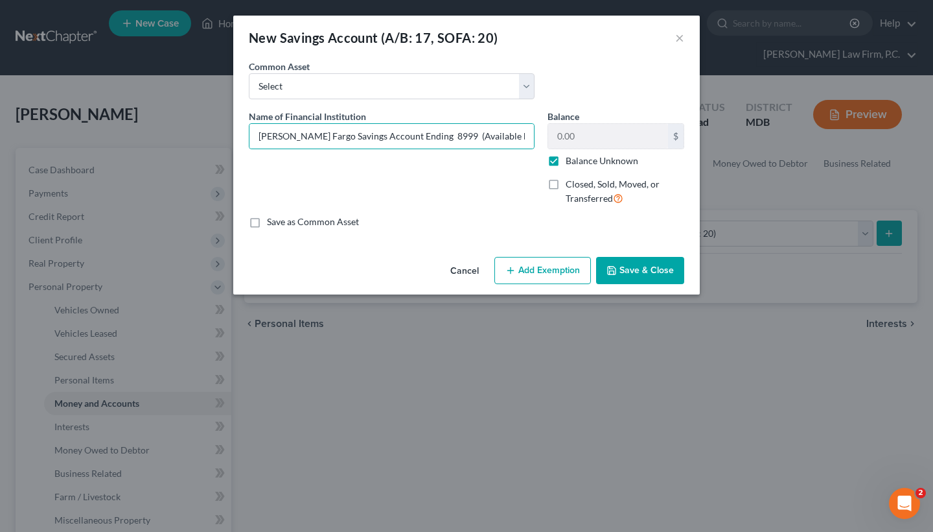
click at [638, 259] on button "Save & Close" at bounding box center [640, 270] width 88 height 27
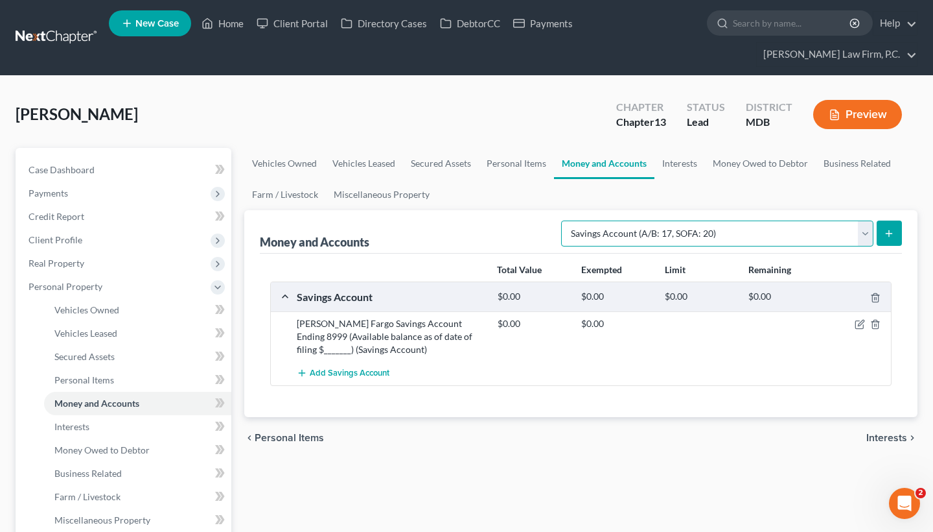
select select "checking"
click at [887, 233] on icon "submit" at bounding box center [889, 233] width 10 height 10
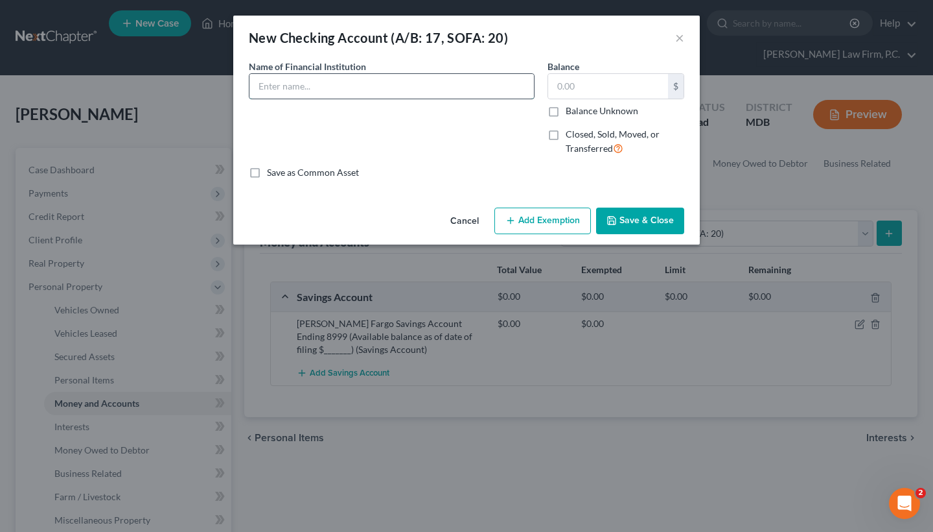
click at [332, 96] on input "text" at bounding box center [392, 86] width 285 height 25
paste input "[PERSON_NAME] Fargo Savings Account Ending 8999 (Available balance as of date o…"
drag, startPoint x: 318, startPoint y: 87, endPoint x: 200, endPoint y: 84, distance: 117.4
click at [200, 84] on div "New Checking Account (A/B: 17, SOFA: 20) × An exemption set must first be selec…" at bounding box center [466, 266] width 933 height 532
click at [343, 89] on input "[PERSON_NAME] Fargo Savings Account Ending 8999 (Available balance as of date o…" at bounding box center [392, 86] width 285 height 25
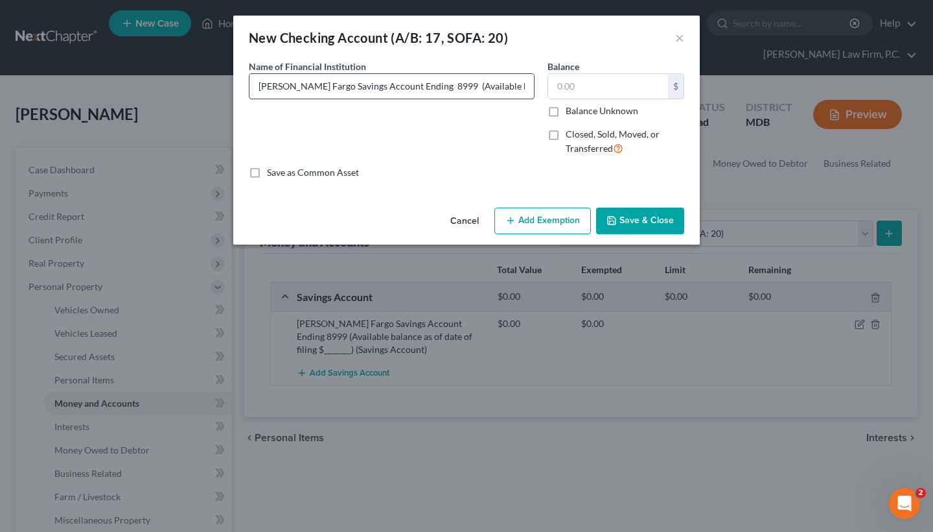
drag, startPoint x: 338, startPoint y: 88, endPoint x: 309, endPoint y: 86, distance: 28.6
click at [309, 86] on input "[PERSON_NAME] Fargo Savings Account Ending 8999 (Available balance as of date o…" at bounding box center [392, 86] width 285 height 25
click at [437, 85] on input "[PERSON_NAME] Fargo Checking Account Ending 8999 (Available balance as of date …" at bounding box center [392, 86] width 285 height 25
drag, startPoint x: 434, startPoint y: 85, endPoint x: 412, endPoint y: 84, distance: 22.0
click at [412, 84] on input "[PERSON_NAME] Fargo Checking Account Ending 8999 (Available balance as of date …" at bounding box center [392, 86] width 285 height 25
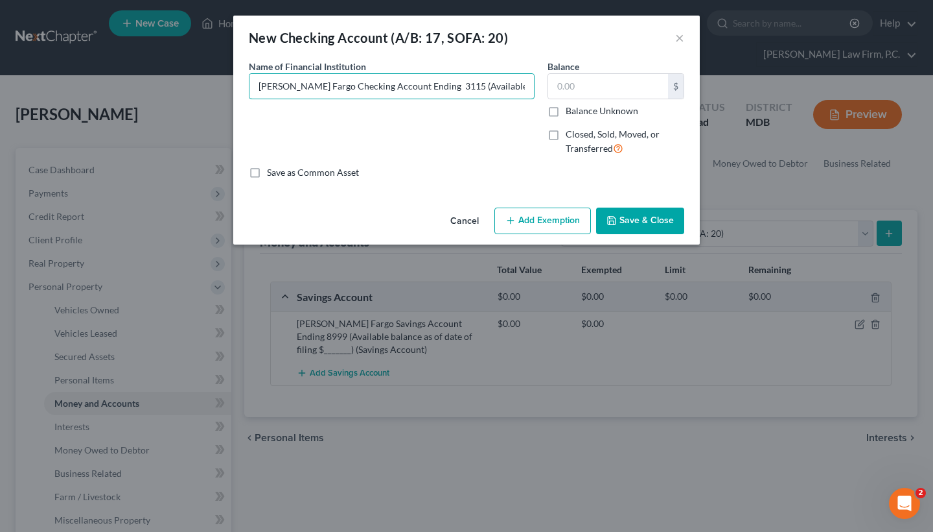
type input "[PERSON_NAME] Fargo Checking Account Ending 3115 (Available balance as of date …"
click at [566, 106] on label "Balance Unknown" at bounding box center [602, 110] width 73 height 13
click at [571, 106] on input "Balance Unknown" at bounding box center [575, 108] width 8 height 8
checkbox input "true"
type input "0.00"
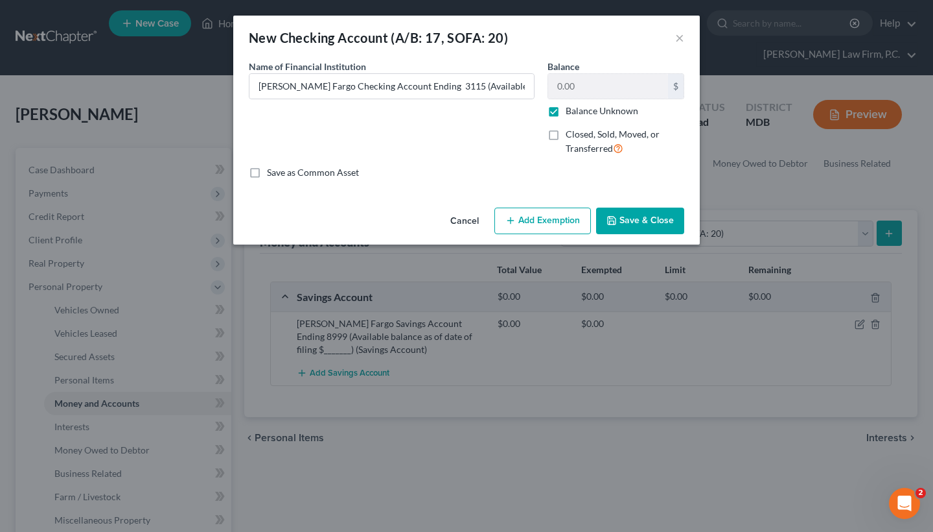
click at [615, 215] on icon "button" at bounding box center [612, 220] width 10 height 10
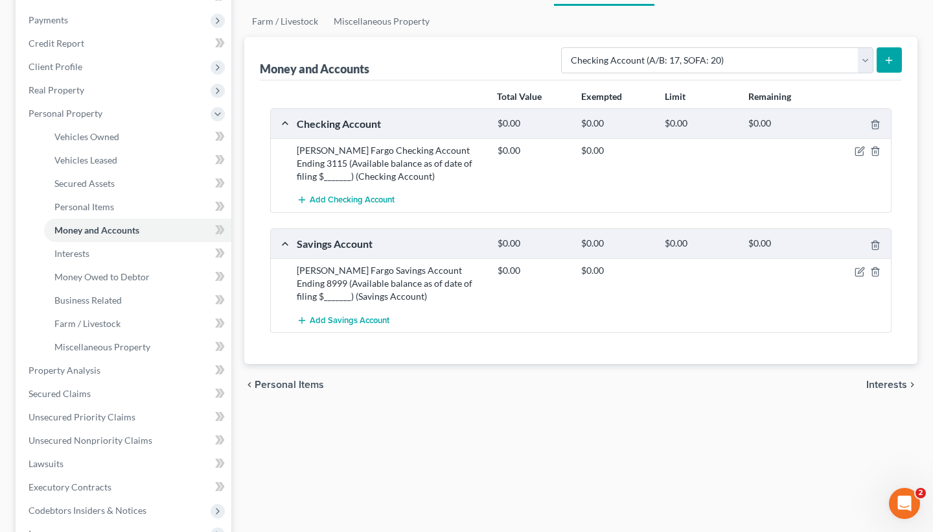
scroll to position [228, 0]
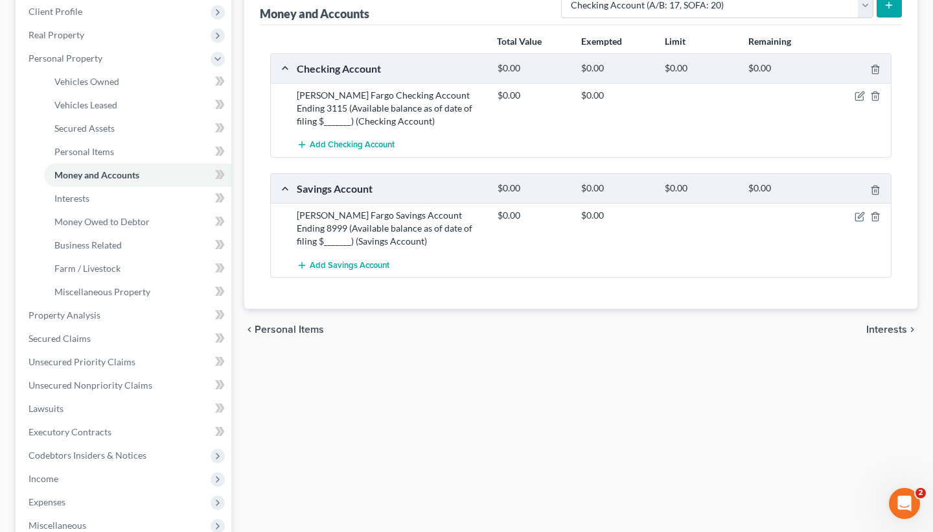
click at [895, 331] on span "Interests" at bounding box center [887, 329] width 41 height 10
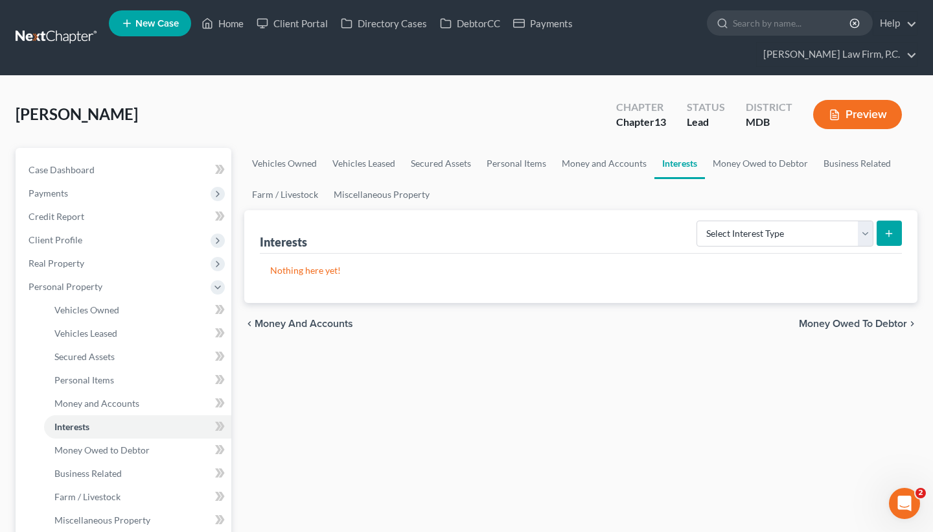
click at [872, 321] on span "Money Owed to Debtor" at bounding box center [853, 323] width 108 height 10
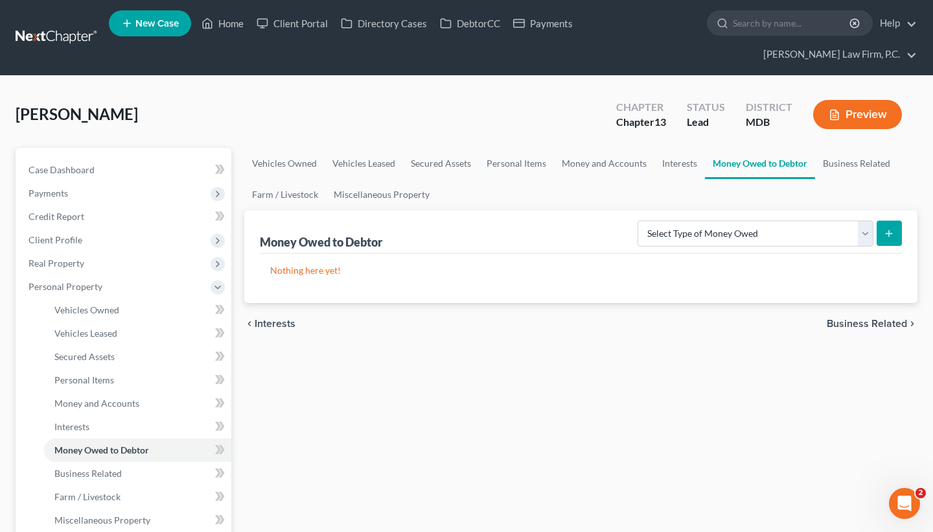
click at [861, 325] on span "Business Related" at bounding box center [867, 323] width 80 height 10
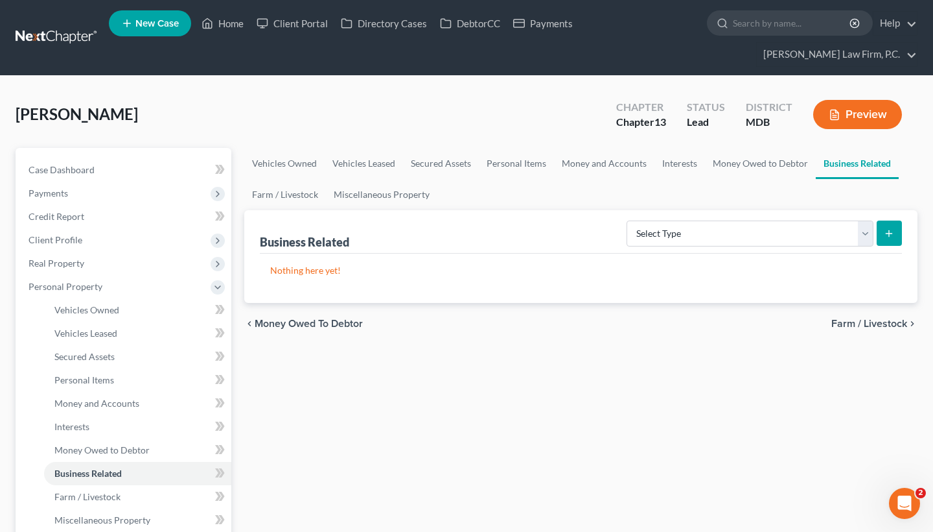
click at [856, 324] on span "Farm / Livestock" at bounding box center [870, 323] width 76 height 10
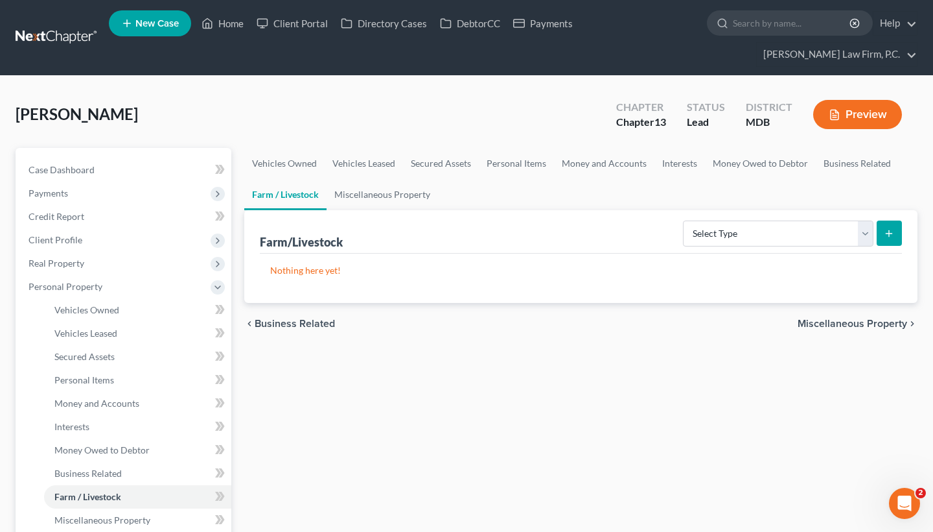
click at [856, 323] on span "Miscellaneous Property" at bounding box center [853, 323] width 110 height 10
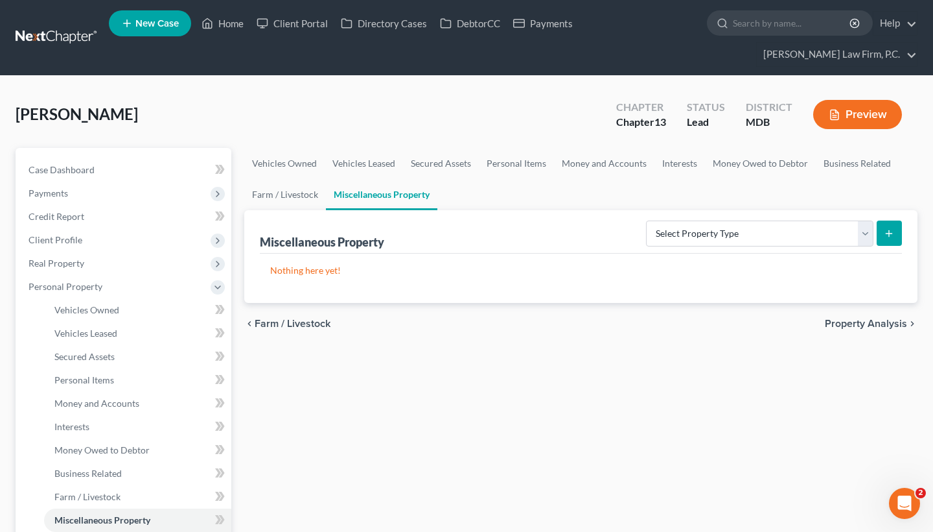
click at [856, 323] on span "Property Analysis" at bounding box center [866, 323] width 82 height 10
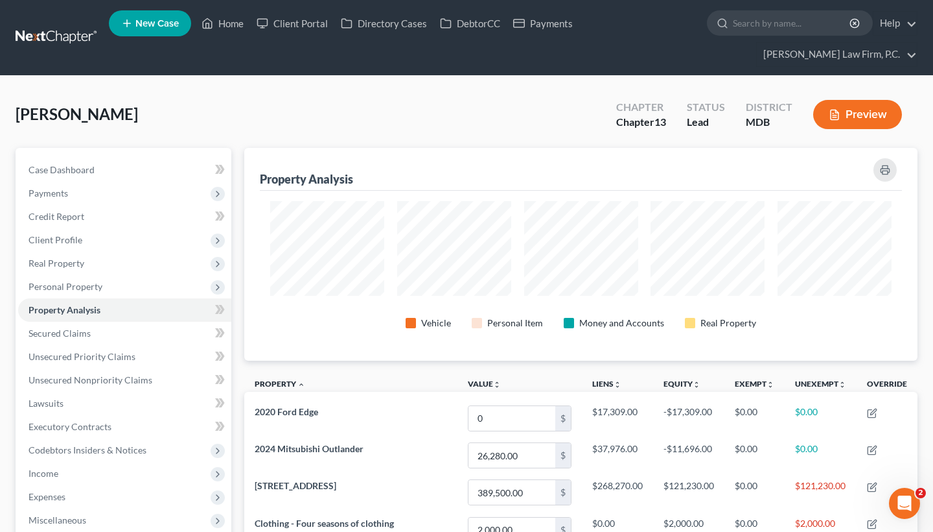
scroll to position [213, 673]
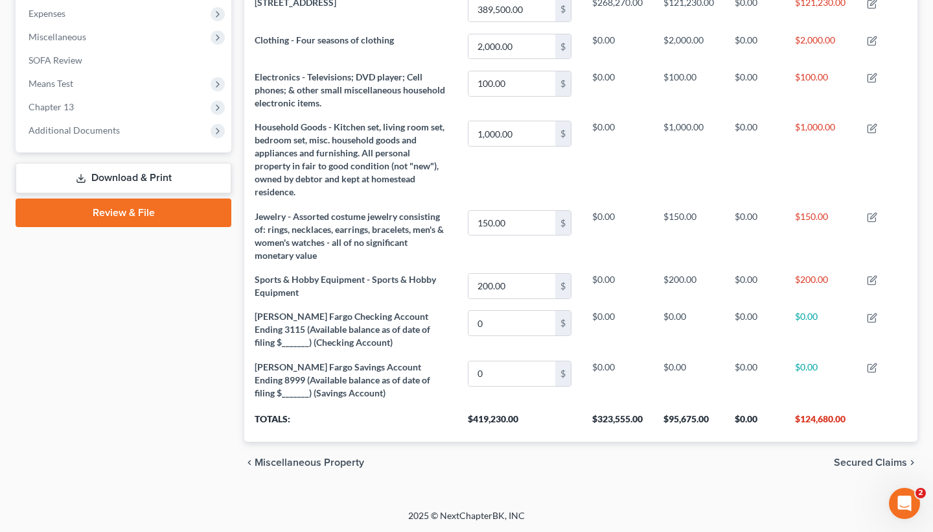
click at [857, 460] on span "Secured Claims" at bounding box center [870, 462] width 73 height 10
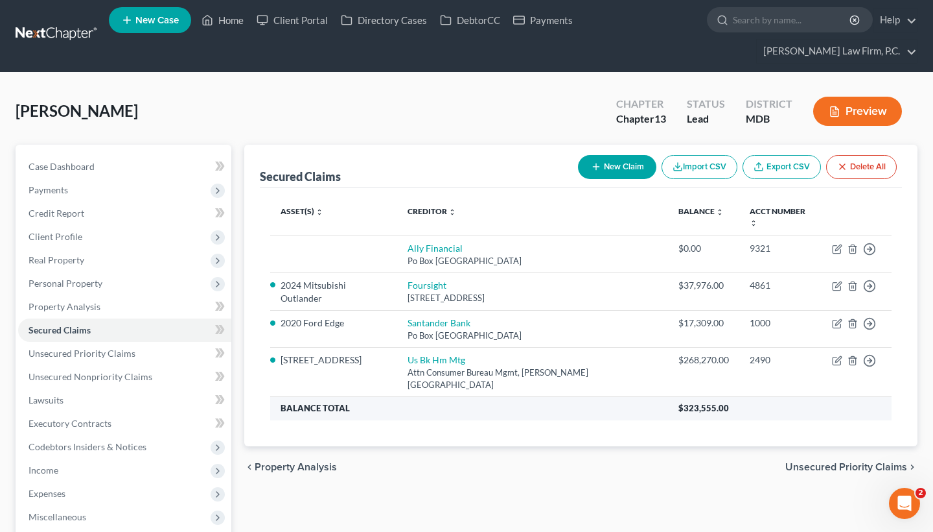
scroll to position [31, 0]
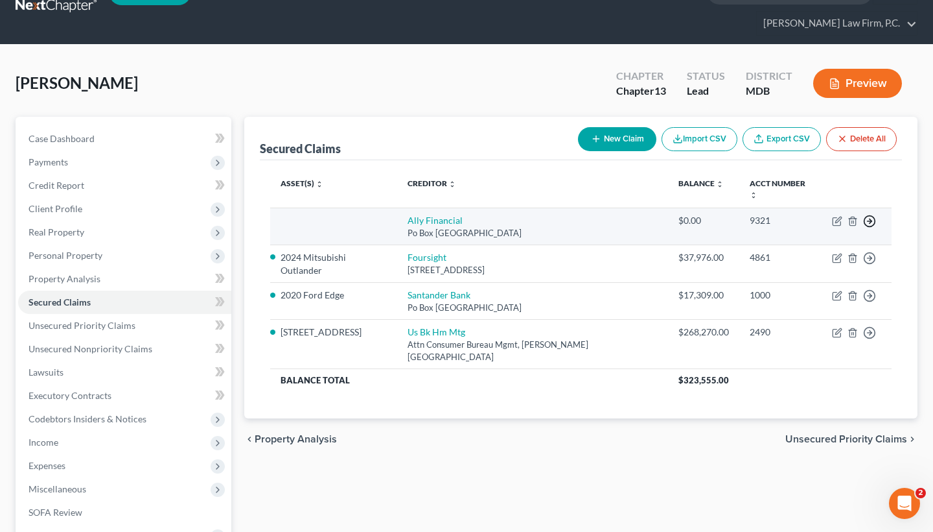
click at [873, 215] on icon "button" at bounding box center [869, 221] width 13 height 13
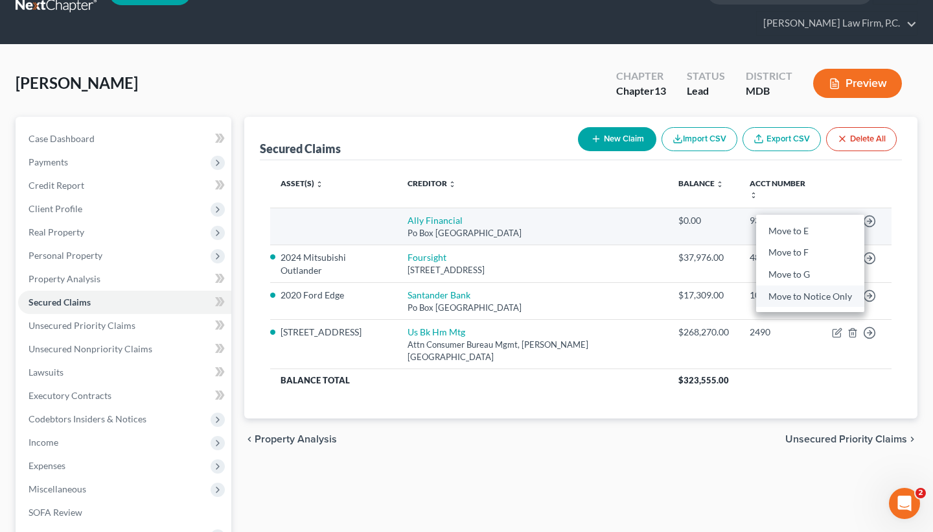
click at [783, 285] on link "Move to Notice Only" at bounding box center [810, 296] width 108 height 22
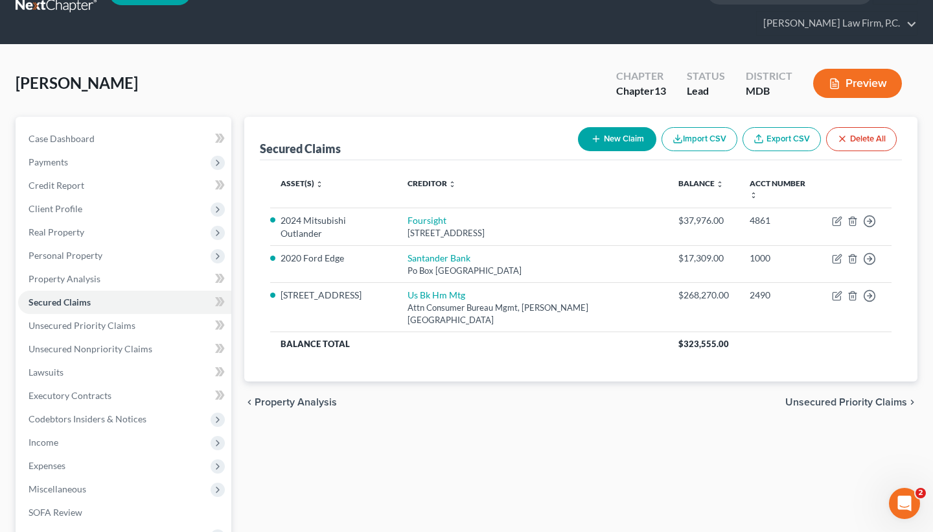
click at [815, 384] on div "chevron_left Property Analysis Unsecured Priority Claims chevron_right" at bounding box center [580, 401] width 673 height 41
click at [817, 397] on span "Unsecured Priority Claims" at bounding box center [847, 402] width 122 height 10
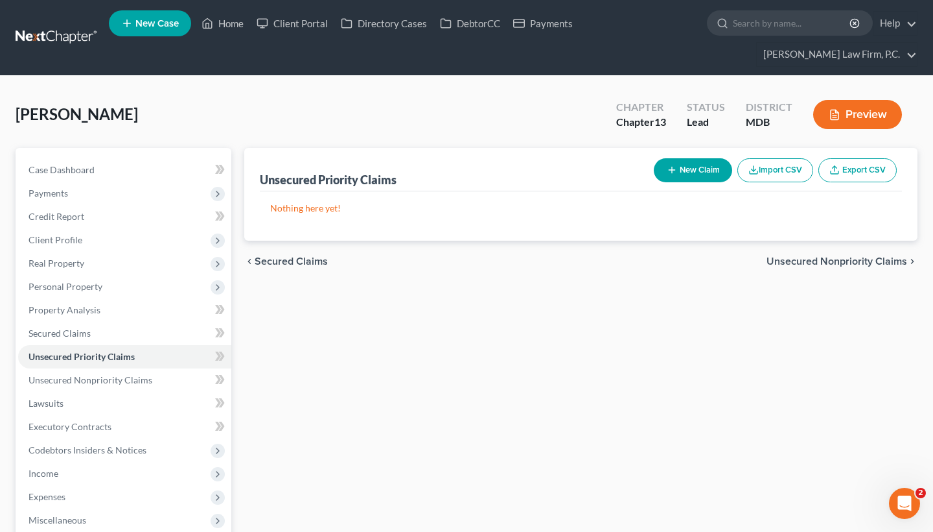
click at [828, 256] on span "Unsecured Nonpriority Claims" at bounding box center [837, 261] width 141 height 10
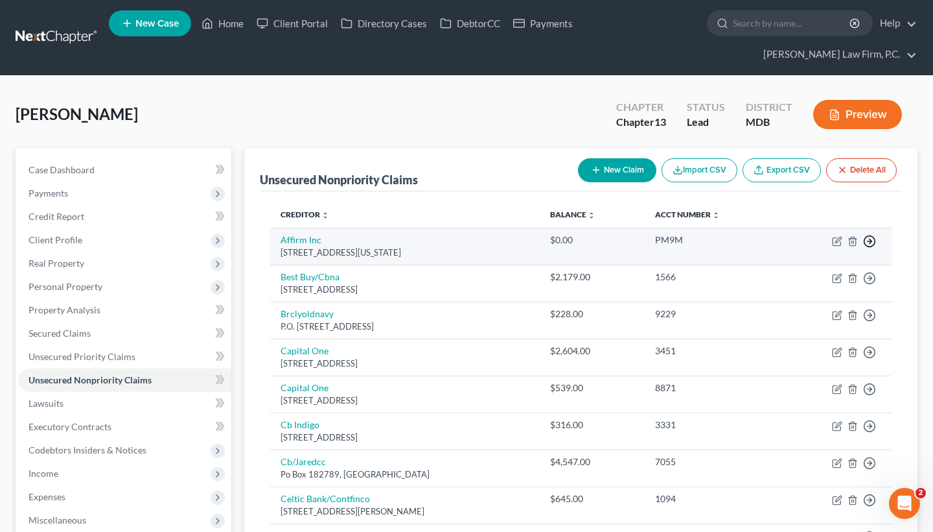
click at [870, 241] on line "button" at bounding box center [870, 241] width 5 height 0
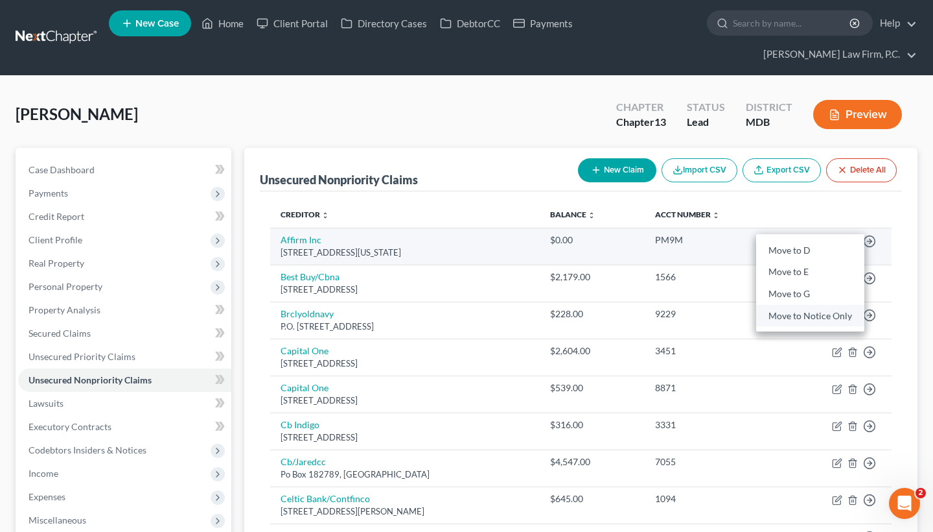
click at [803, 313] on link "Move to Notice Only" at bounding box center [810, 316] width 108 height 22
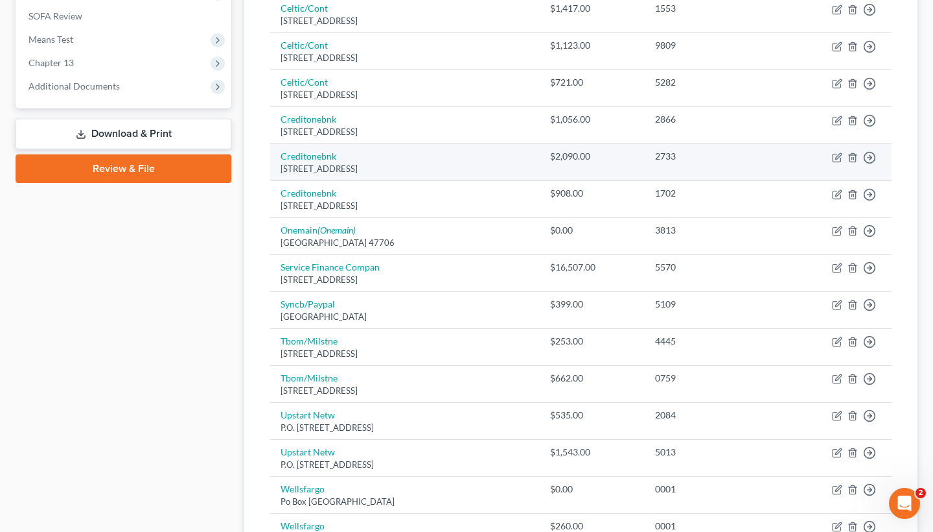
scroll to position [535, 0]
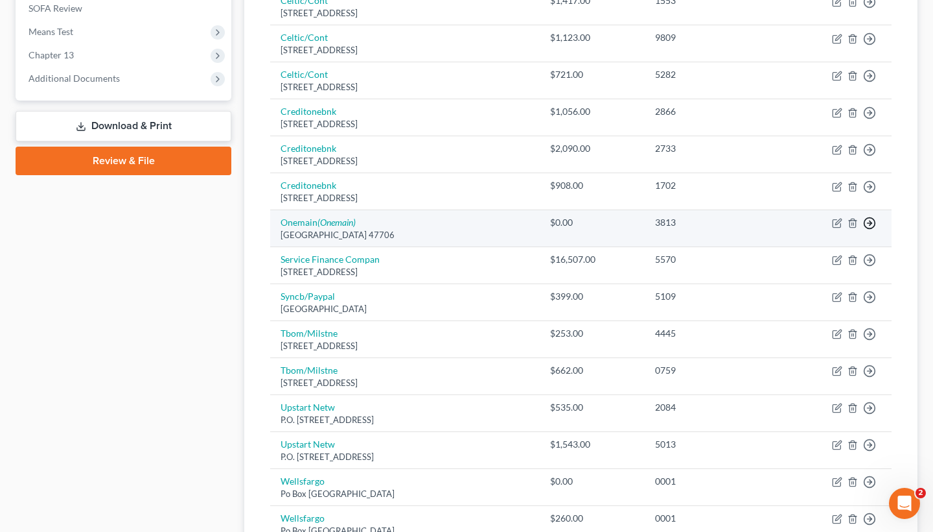
click at [876, 218] on circle "button" at bounding box center [870, 223] width 11 height 11
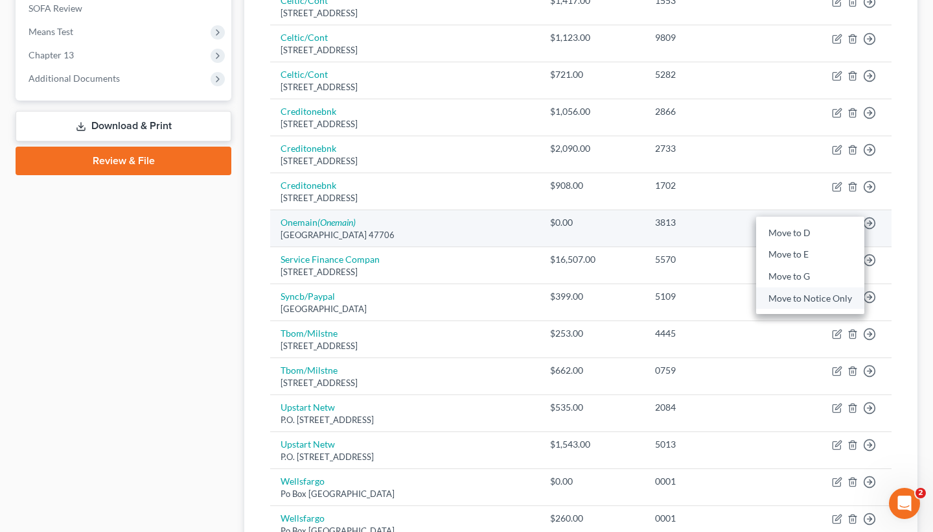
click at [836, 291] on link "Move to Notice Only" at bounding box center [810, 298] width 108 height 22
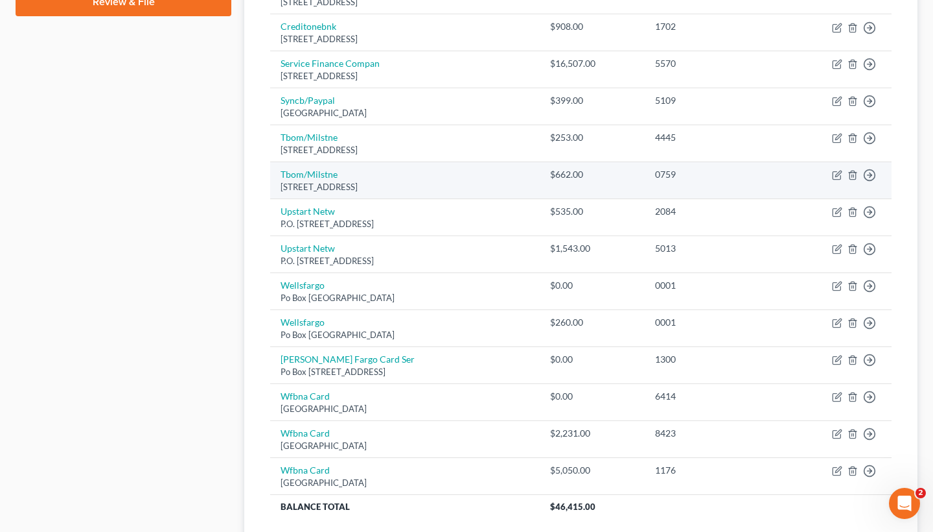
scroll to position [706, 0]
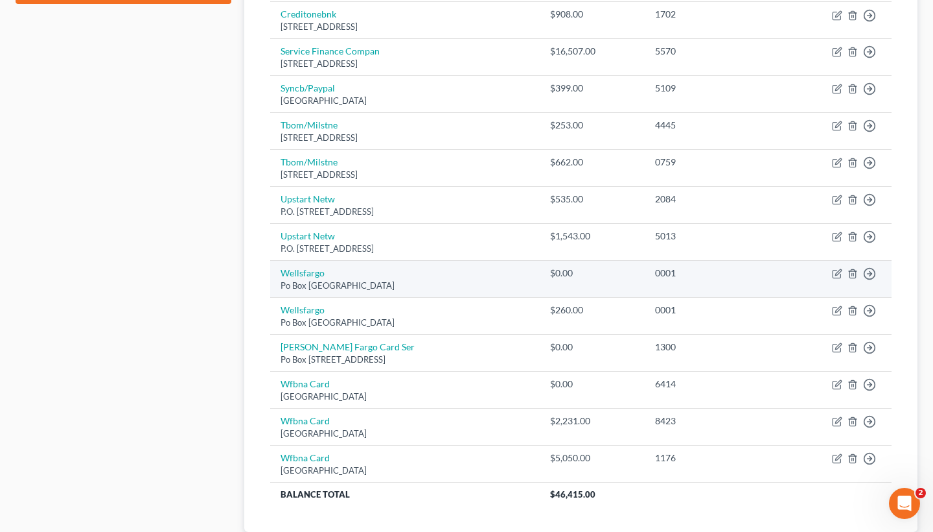
click at [878, 265] on td "Move to D Move to E Move to G Move to Notice Only" at bounding box center [836, 279] width 111 height 37
click at [867, 267] on icon "button" at bounding box center [869, 273] width 13 height 13
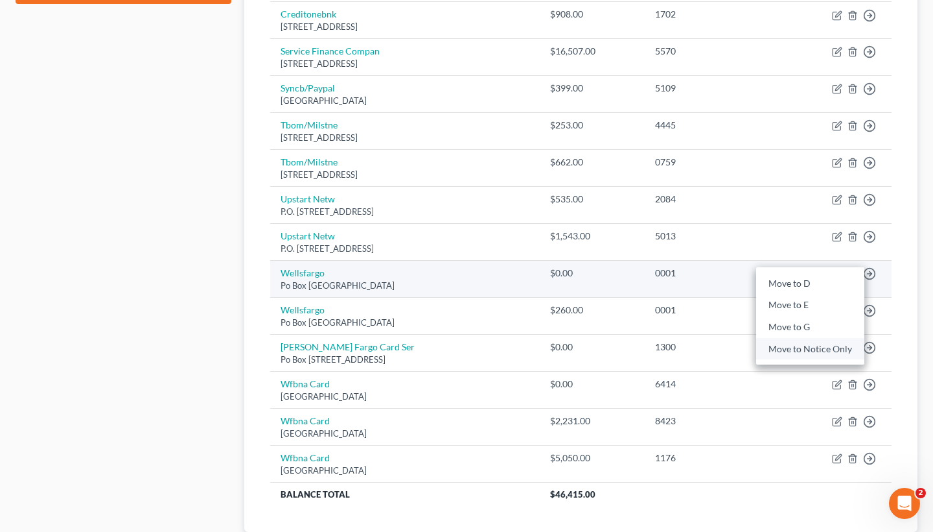
click at [828, 344] on link "Move to Notice Only" at bounding box center [810, 349] width 108 height 22
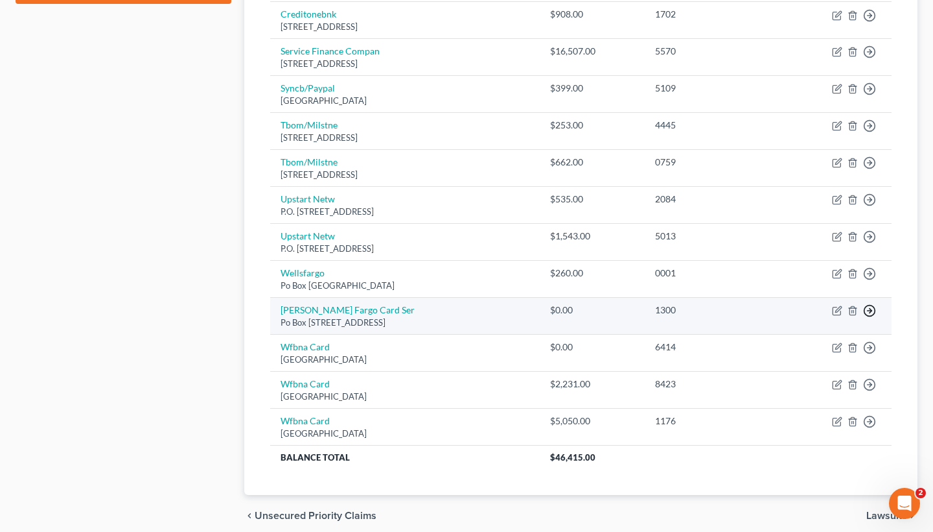
click at [869, 307] on icon "button" at bounding box center [869, 310] width 13 height 13
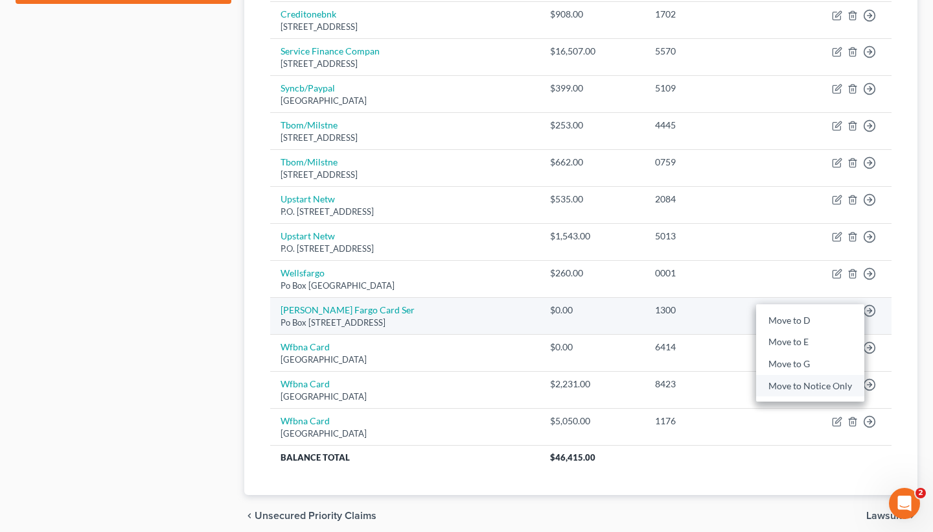
click at [820, 384] on link "Move to Notice Only" at bounding box center [810, 386] width 108 height 22
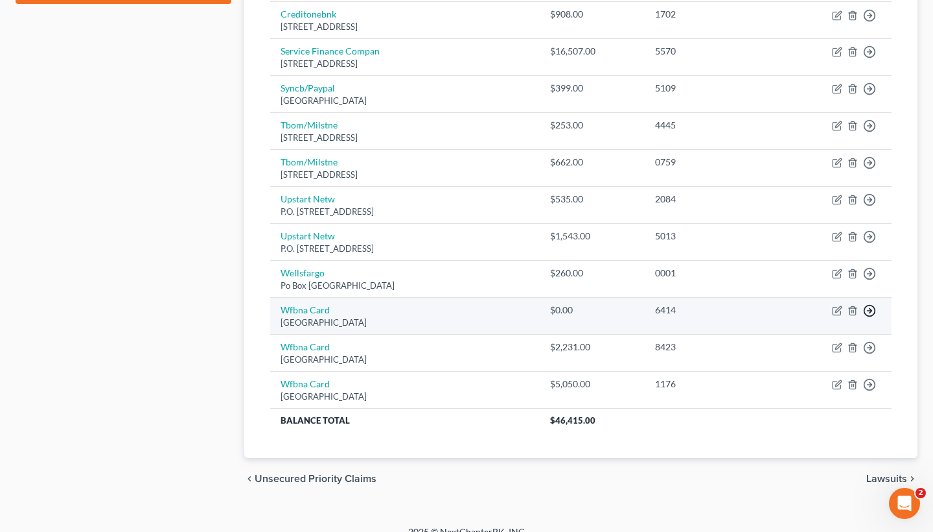
click at [871, 304] on icon "button" at bounding box center [869, 310] width 13 height 13
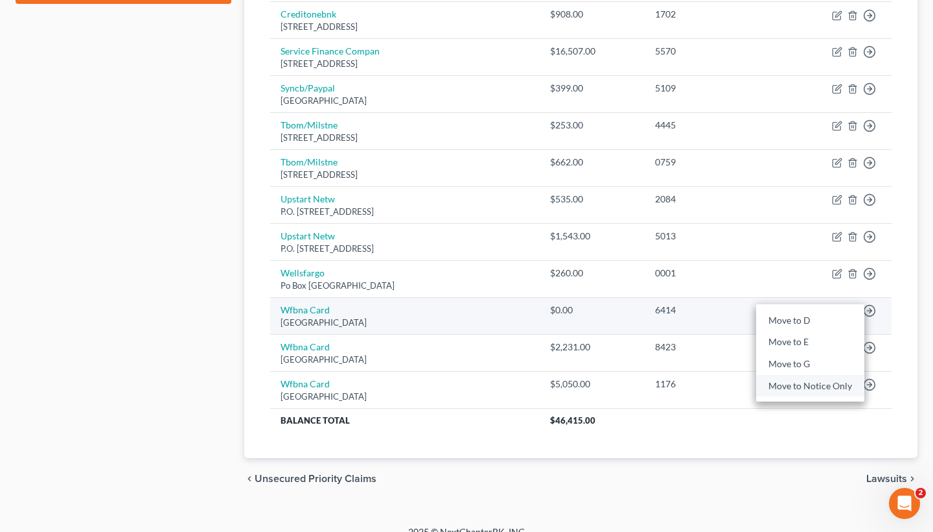
click at [814, 380] on link "Move to Notice Only" at bounding box center [810, 386] width 108 height 22
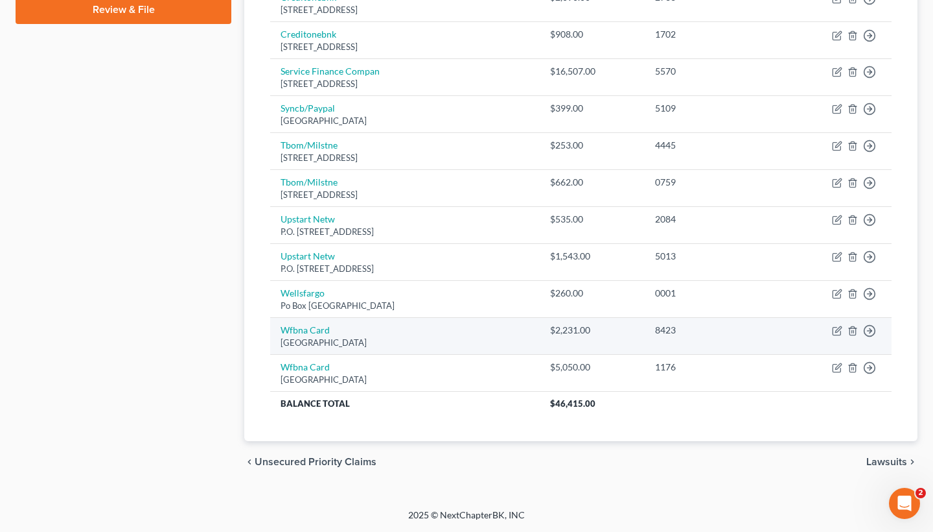
scroll to position [677, 0]
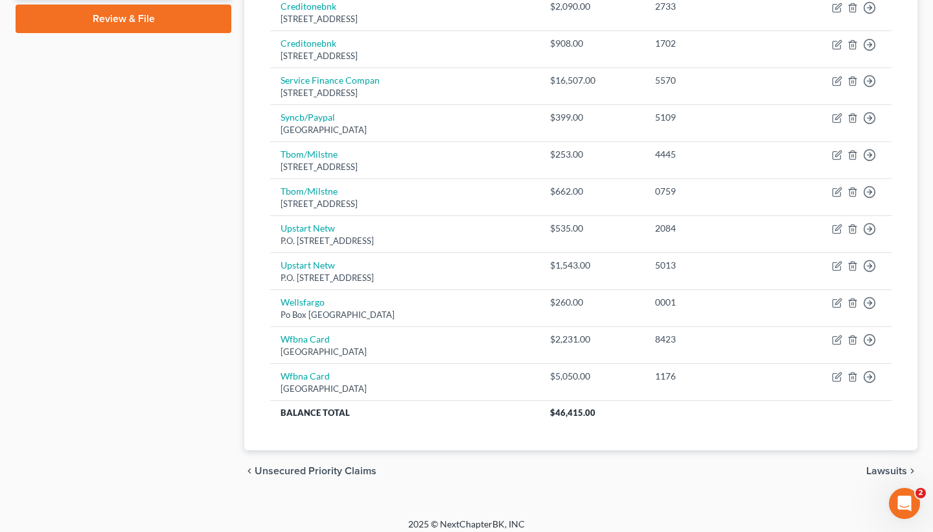
click at [893, 465] on span "Lawsuits" at bounding box center [887, 470] width 41 height 10
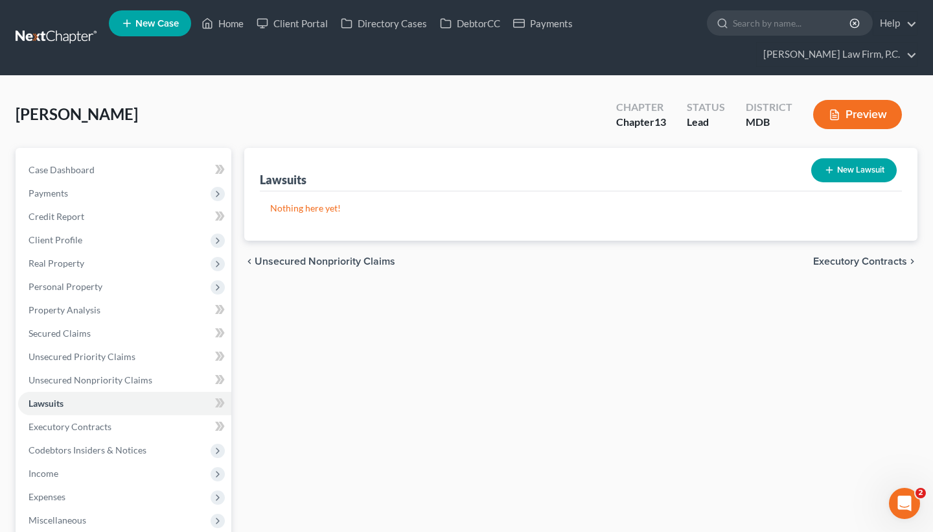
click at [876, 163] on button "New Lawsuit" at bounding box center [855, 170] width 86 height 24
select select "0"
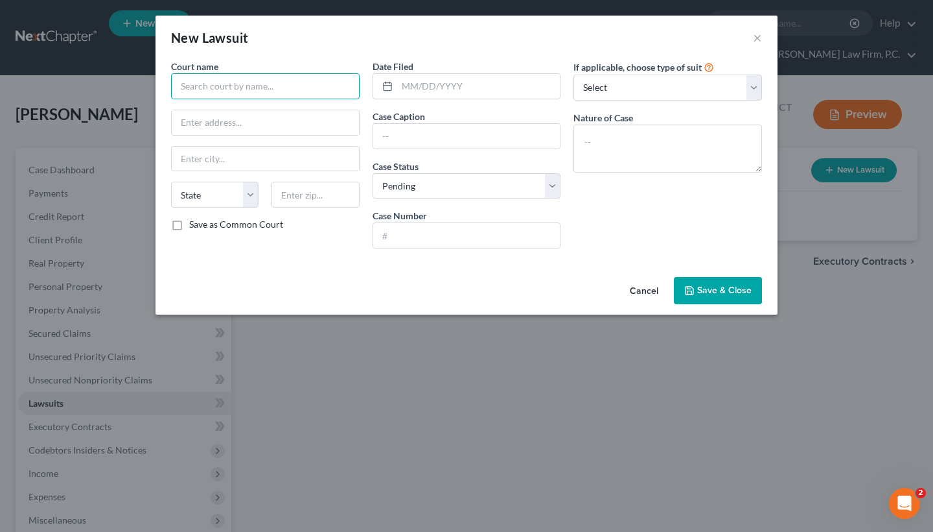
click at [292, 84] on input "text" at bounding box center [265, 86] width 189 height 26
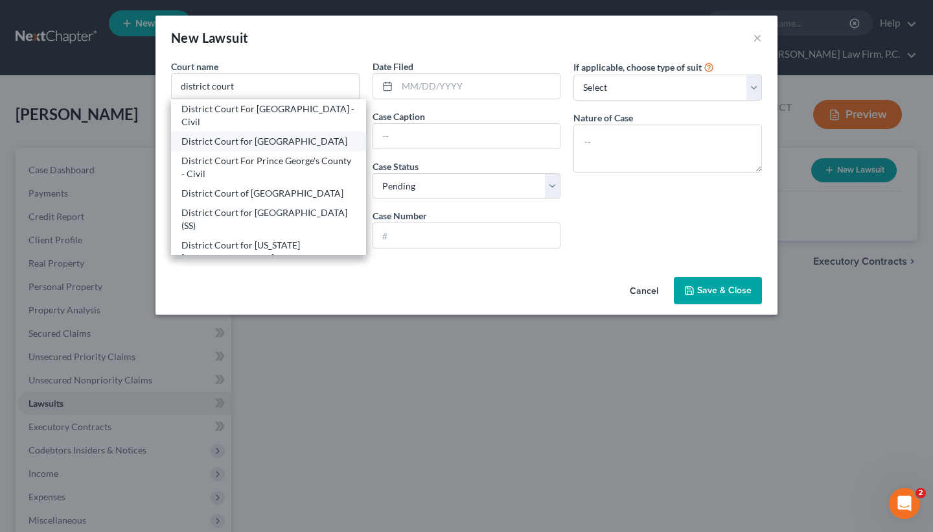
click at [315, 142] on div "District Court for [GEOGRAPHIC_DATA]" at bounding box center [268, 141] width 174 height 13
type input "District Court for [GEOGRAPHIC_DATA]"
type input "[STREET_ADDRESS]"
type input "[GEOGRAPHIC_DATA]"
select select "21"
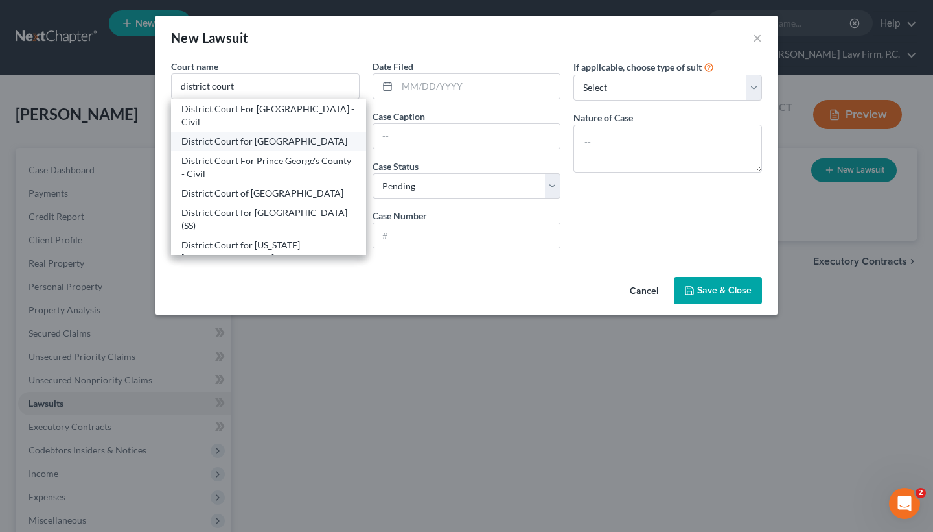
type input "21043"
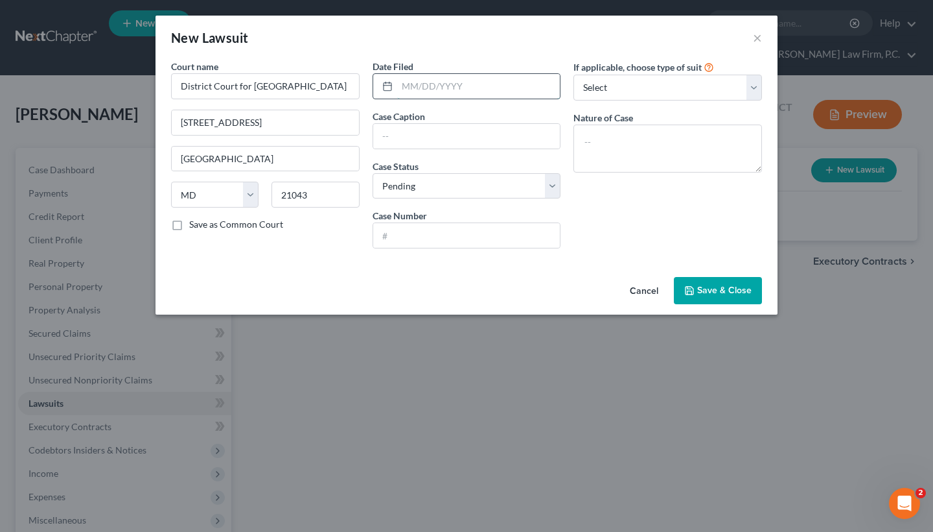
click at [433, 92] on input "text" at bounding box center [478, 86] width 163 height 25
paste input "[DATE]"
type input "[DATE]"
click at [468, 143] on input "text" at bounding box center [466, 136] width 187 height 25
paste input "[PERSON_NAME] Court Community Association, Inc. vs. [PERSON_NAME]"
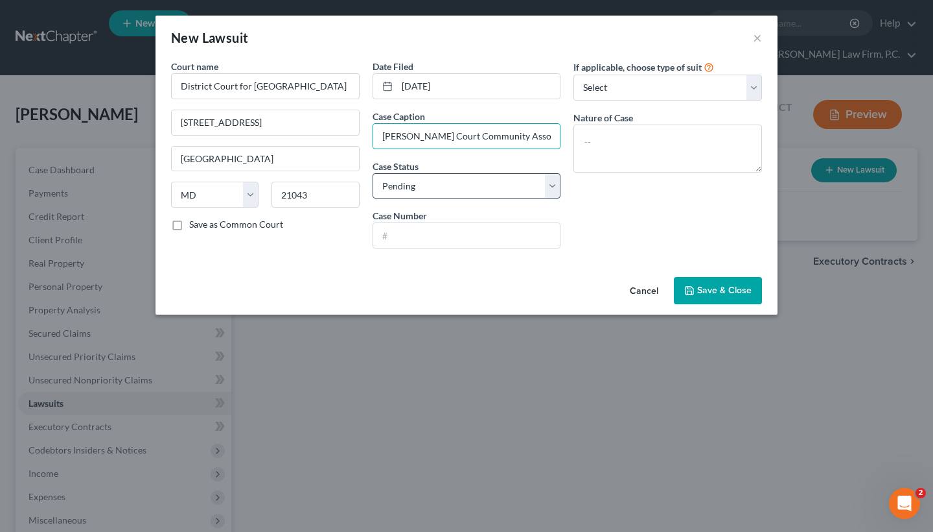
type input "[PERSON_NAME] Court Community Association, Inc. vs. [PERSON_NAME]"
click at [410, 234] on input "text" at bounding box center [466, 235] width 187 height 25
paste input "D-101-CV-25-007800"
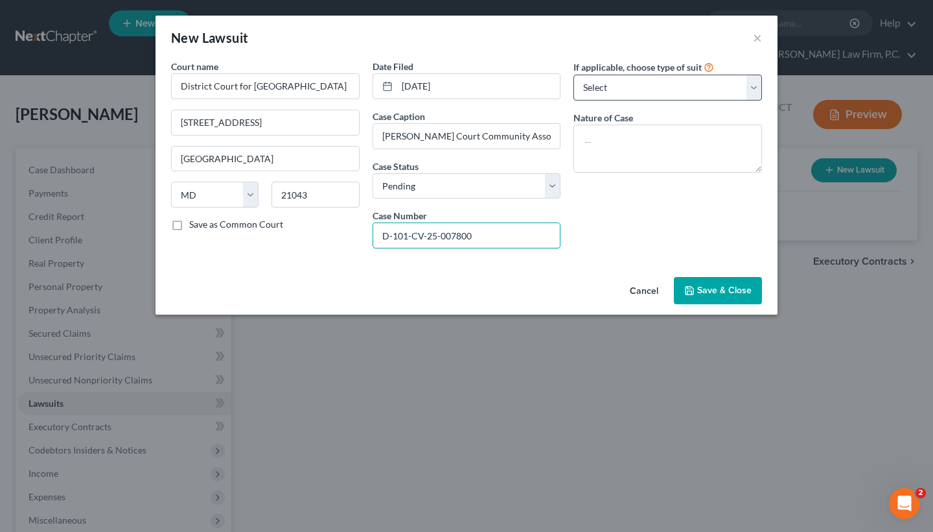
type input "D-101-CV-25-007800"
click at [703, 288] on span "Save & Close" at bounding box center [724, 290] width 54 height 11
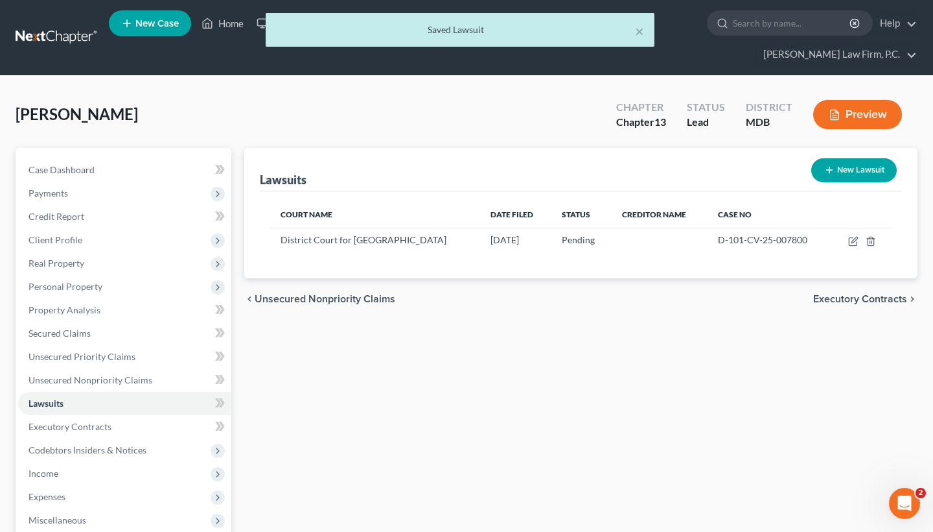
click at [826, 294] on span "Executory Contracts" at bounding box center [860, 299] width 94 height 10
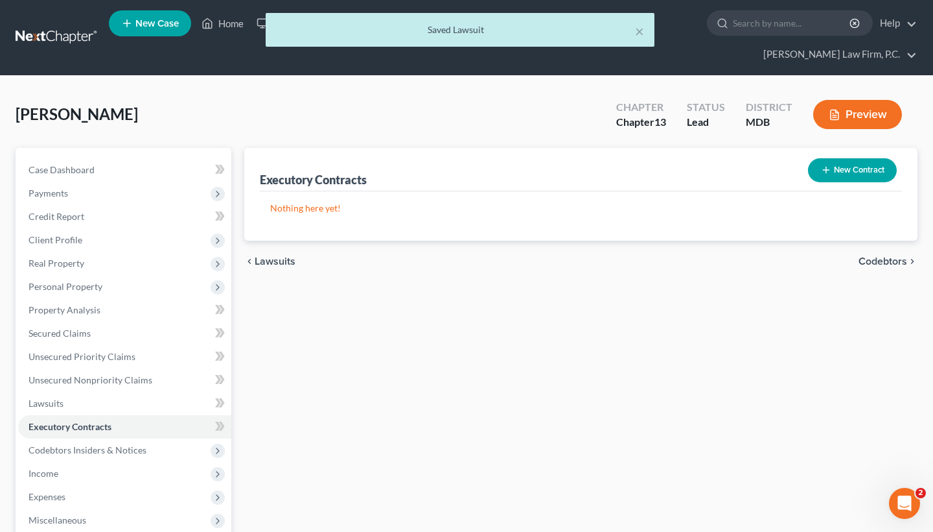
click at [871, 257] on span "Codebtors" at bounding box center [883, 261] width 49 height 10
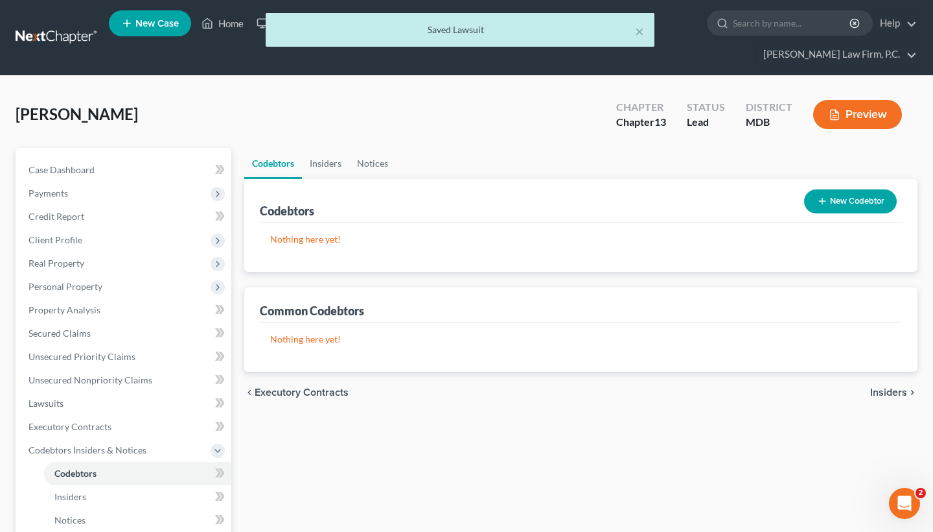
click at [885, 395] on span "Insiders" at bounding box center [889, 392] width 37 height 10
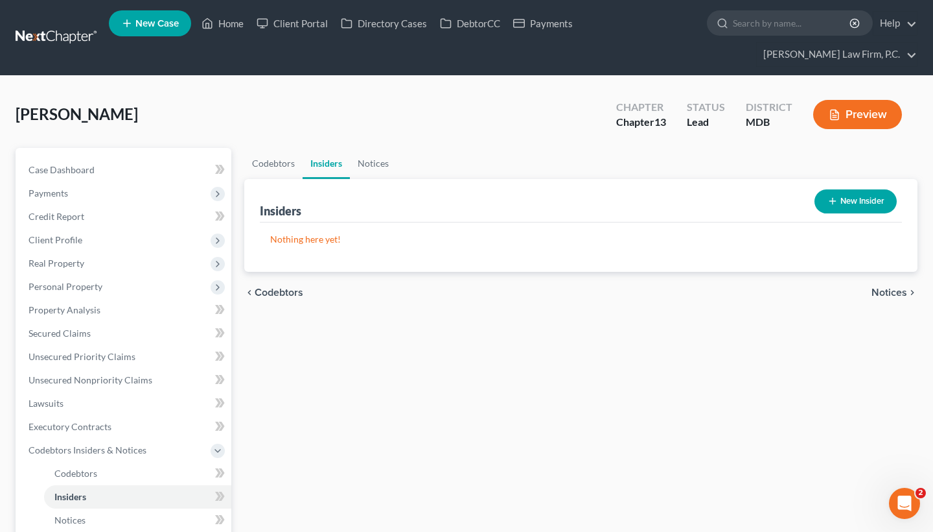
click at [895, 294] on span "Notices" at bounding box center [890, 292] width 36 height 10
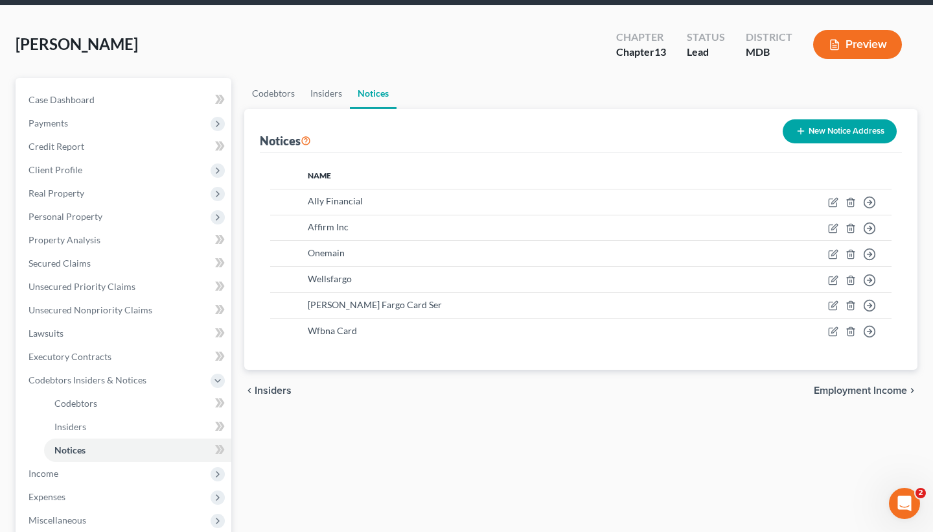
scroll to position [82, 0]
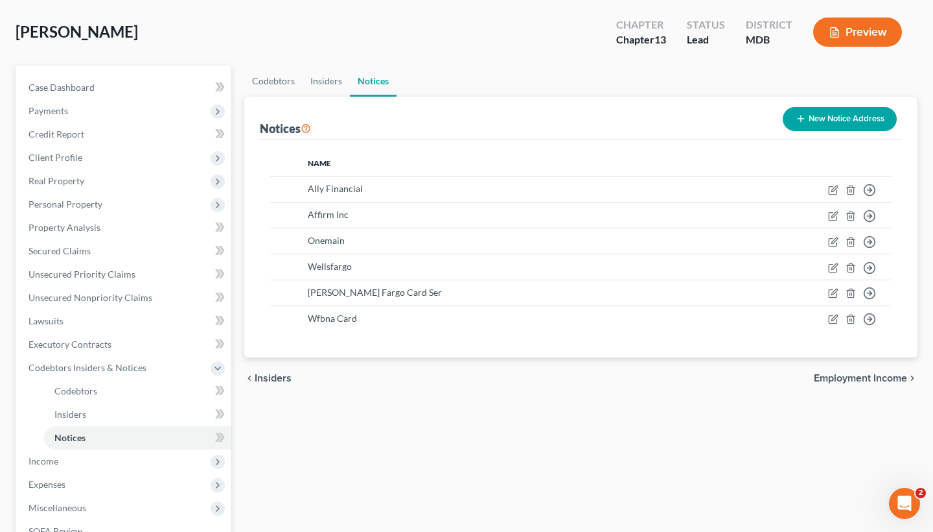
click at [882, 379] on span "Employment Income" at bounding box center [860, 378] width 93 height 10
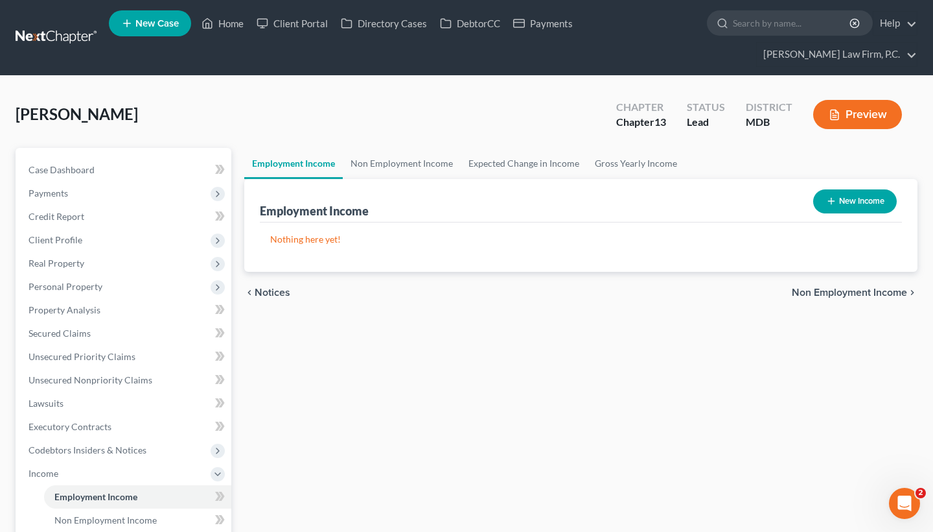
click at [869, 193] on button "New Income" at bounding box center [855, 201] width 84 height 24
select select "0"
